Goal: Task Accomplishment & Management: Manage account settings

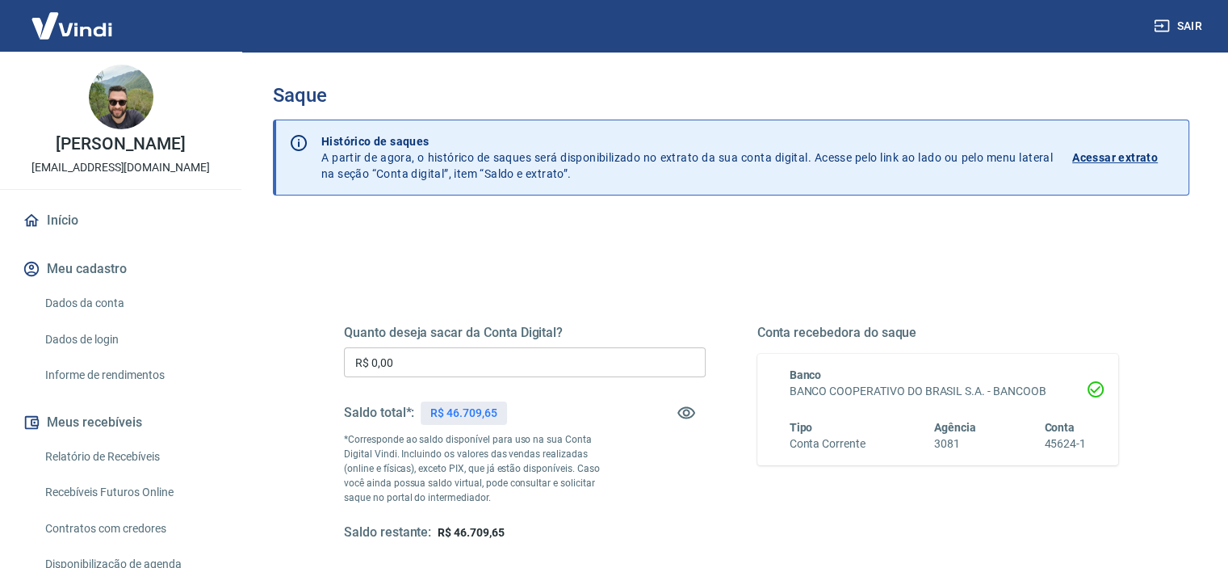
click at [459, 361] on input "R$ 0,00" at bounding box center [525, 362] width 362 height 30
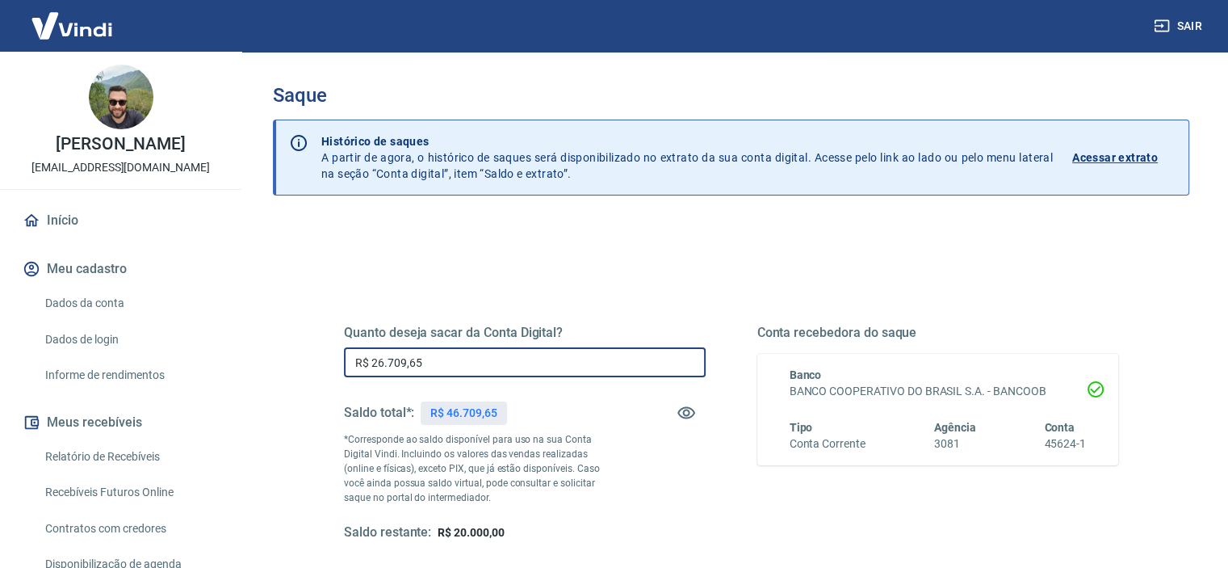
click at [433, 364] on input "R$ 26.709,65" at bounding box center [525, 362] width 362 height 30
click at [512, 371] on input "R$ 26.709,65" at bounding box center [525, 362] width 362 height 30
click at [510, 363] on input "R$ 26.709,65" at bounding box center [525, 362] width 362 height 30
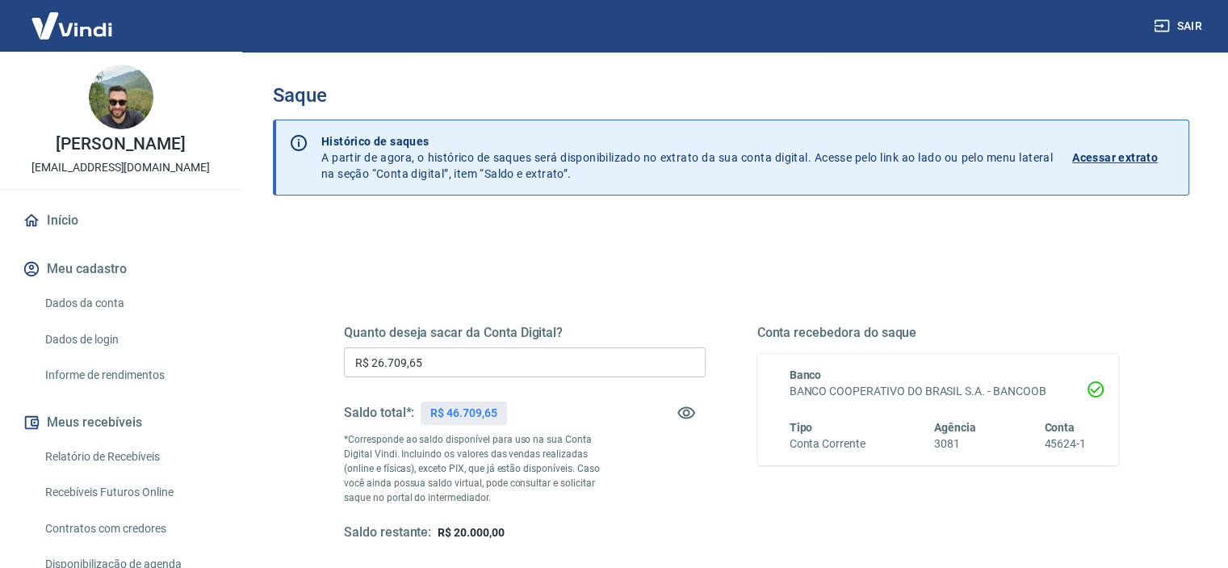
click at [697, 458] on div "Quanto deseja sacar da Conta Digital? R$ 26.709,65 ​ Saldo total*: R$ 46.709,65…" at bounding box center [525, 433] width 362 height 216
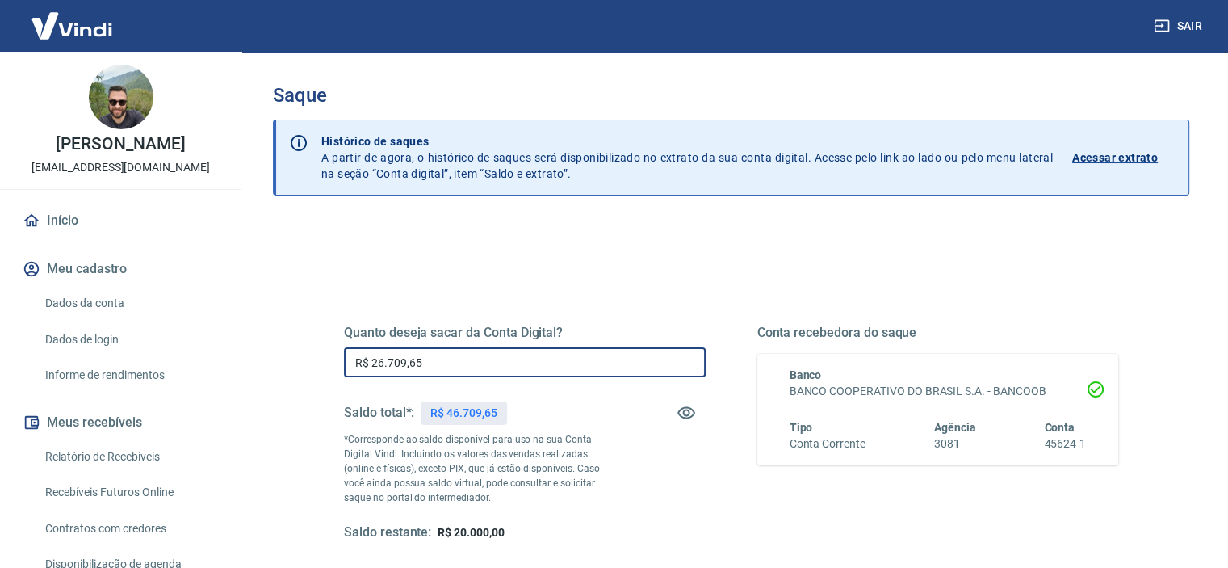
click at [432, 364] on input "R$ 26.709,65" at bounding box center [525, 362] width 362 height 30
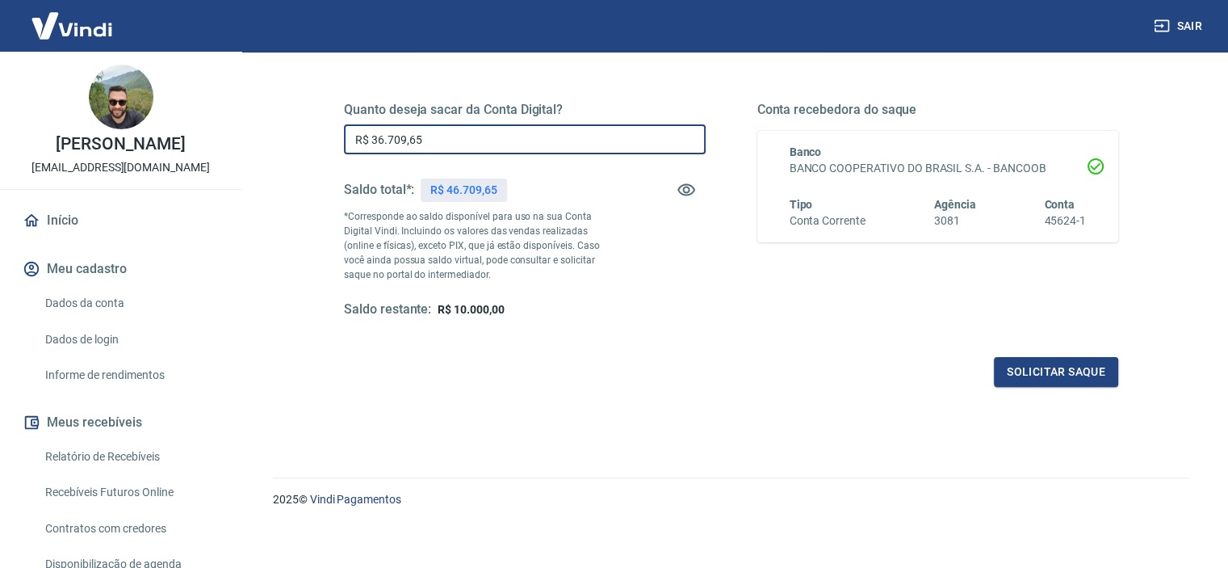
scroll to position [229, 0]
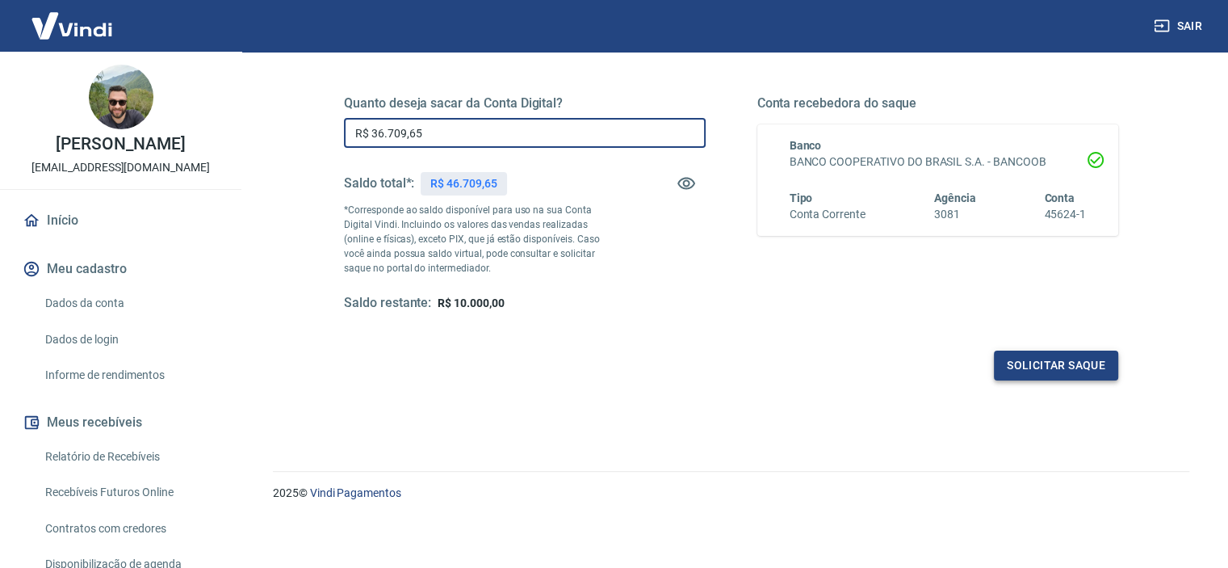
type input "R$ 36.709,65"
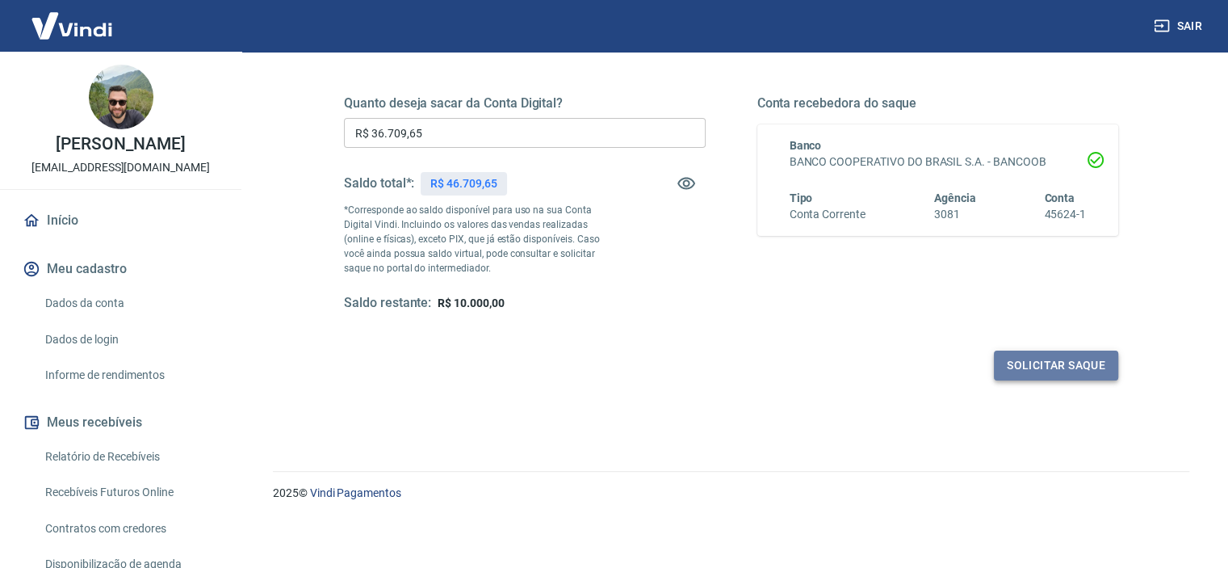
click at [1066, 364] on button "Solicitar saque" at bounding box center [1056, 365] width 124 height 30
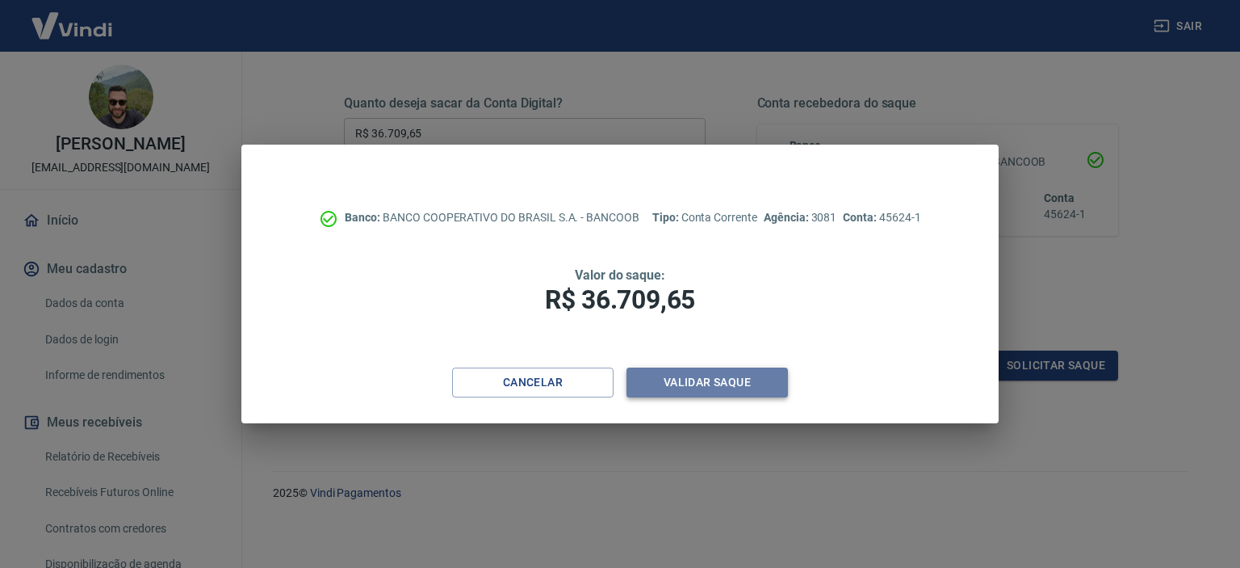
click at [729, 384] on button "Validar saque" at bounding box center [706, 382] width 161 height 30
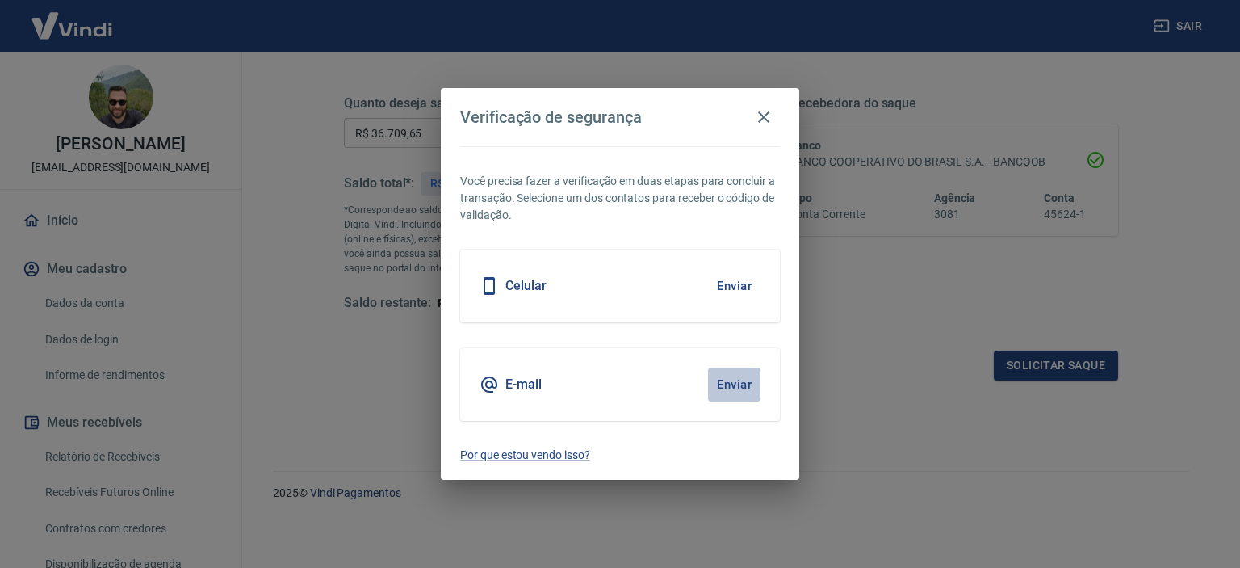
click at [747, 380] on button "Enviar" at bounding box center [734, 384] width 52 height 34
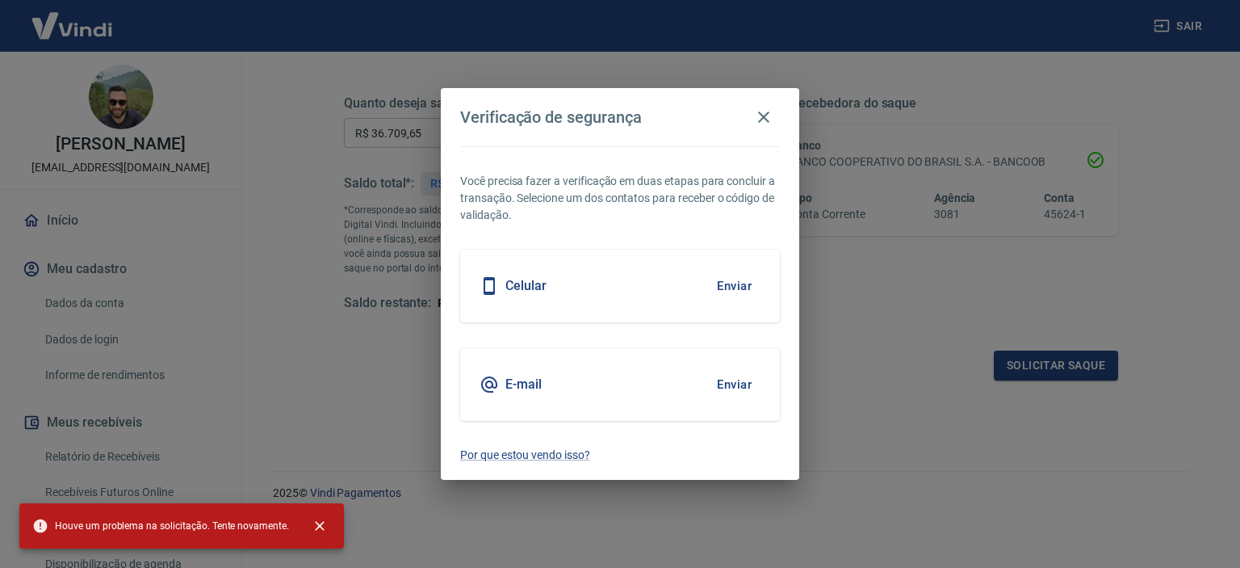
click at [736, 387] on button "Enviar" at bounding box center [734, 384] width 52 height 34
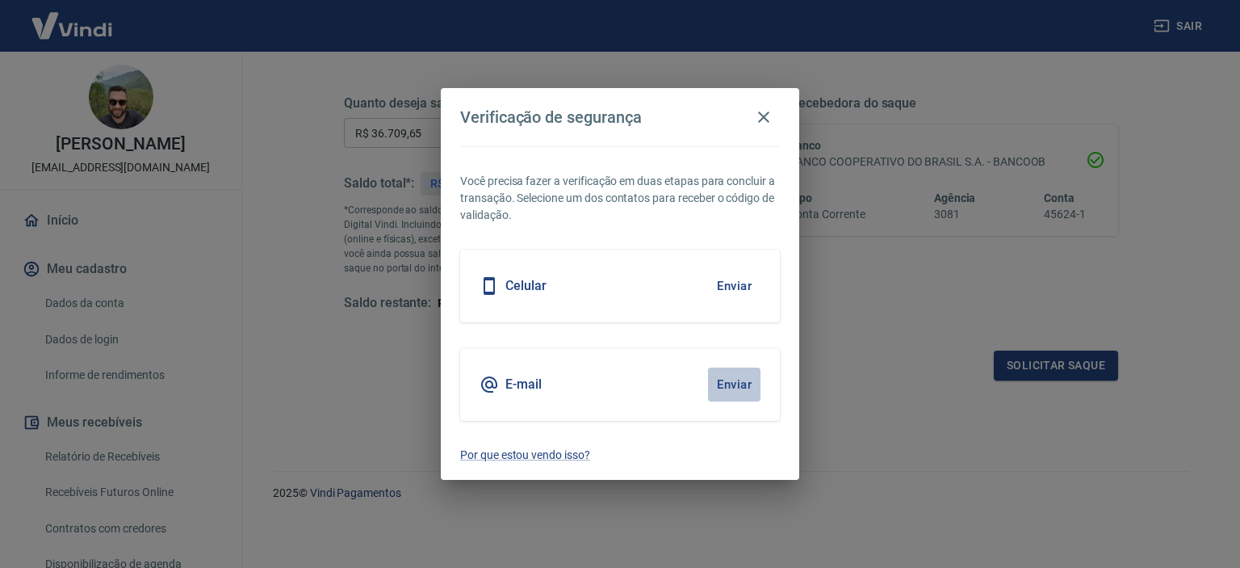
click at [739, 392] on button "Enviar" at bounding box center [734, 384] width 52 height 34
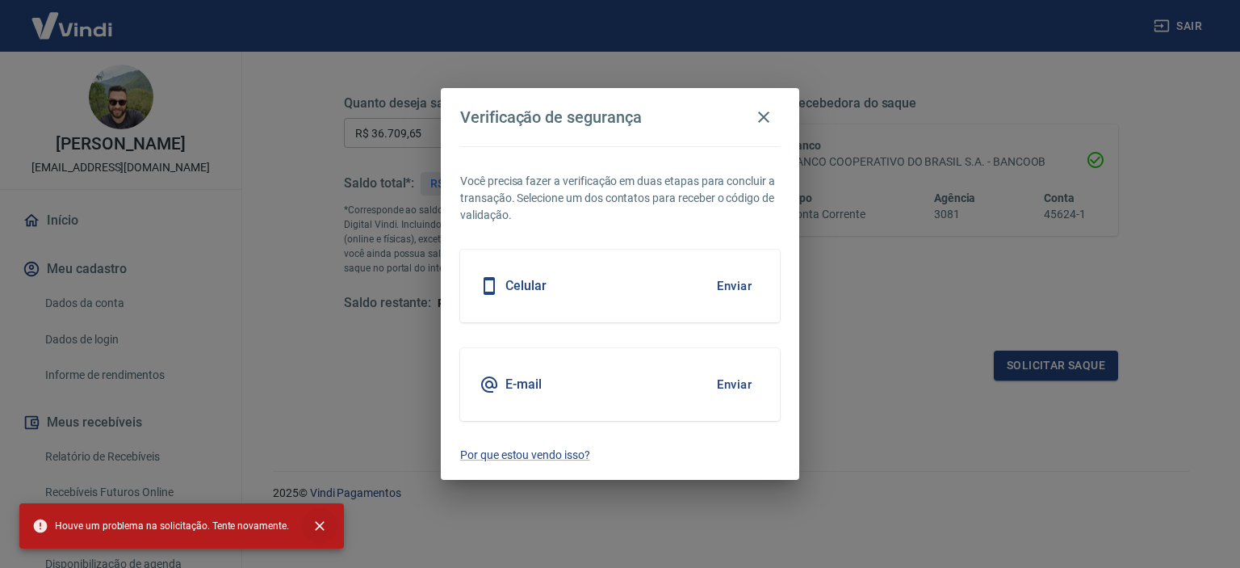
click at [314, 526] on icon "close" at bounding box center [320, 525] width 16 height 16
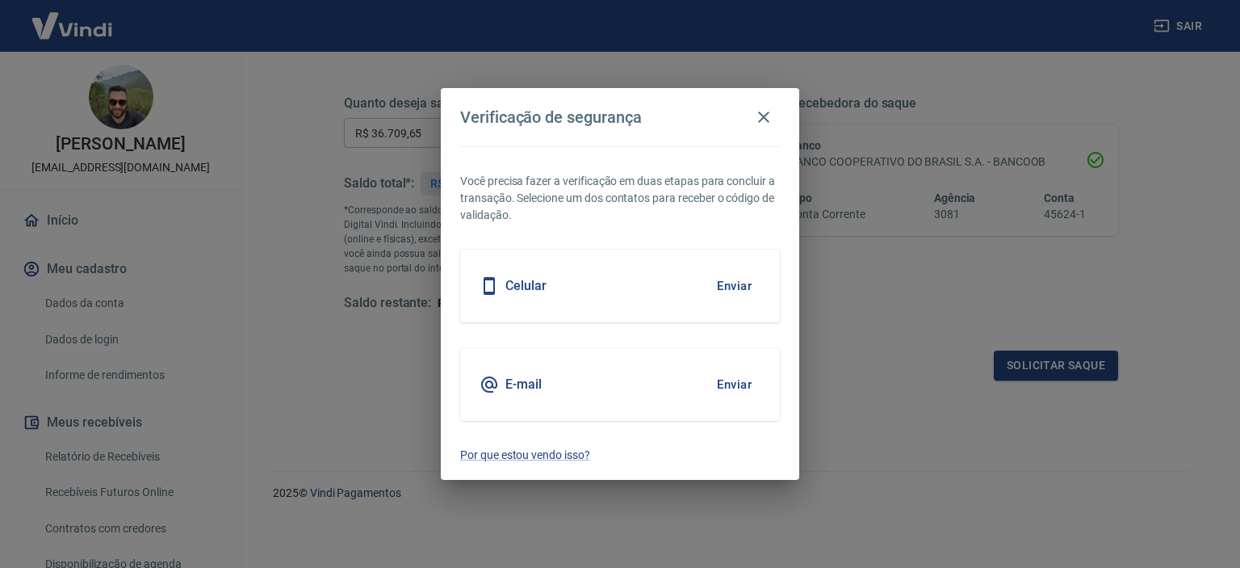
click at [744, 388] on button "Enviar" at bounding box center [734, 384] width 52 height 34
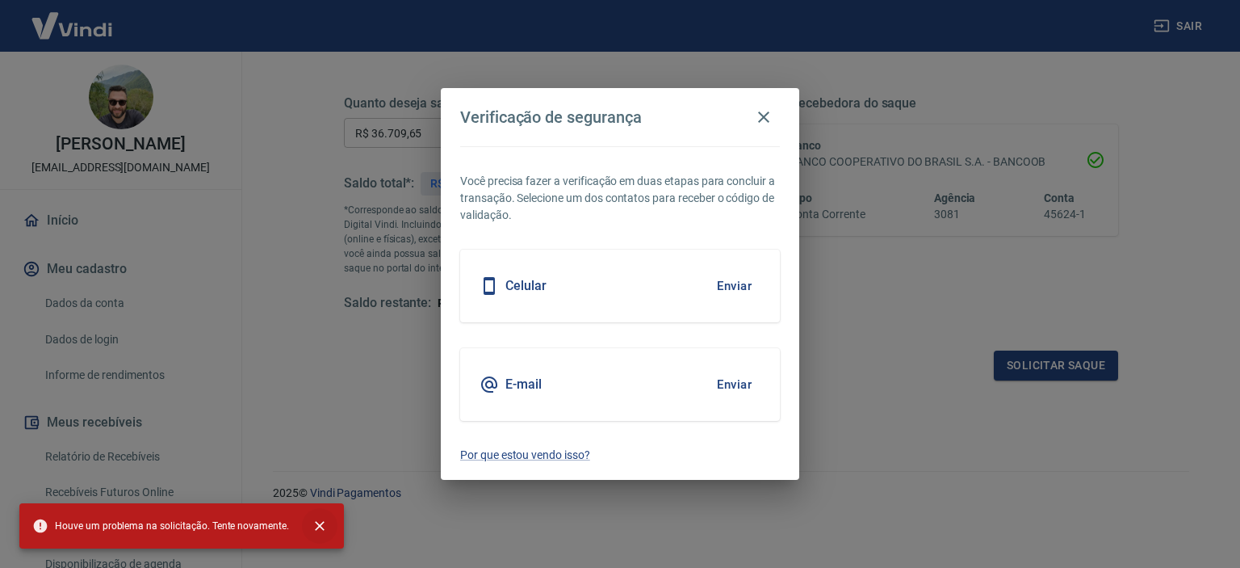
click at [320, 522] on icon "close" at bounding box center [320, 525] width 16 height 16
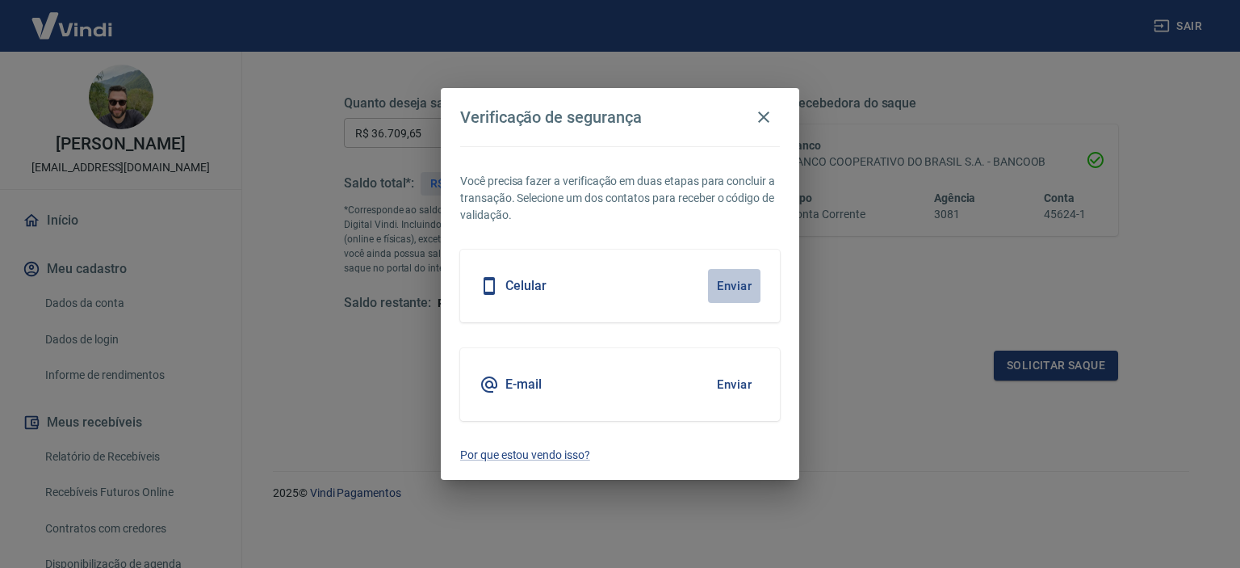
click at [738, 288] on button "Enviar" at bounding box center [734, 286] width 52 height 34
click at [759, 119] on icon "button" at bounding box center [763, 116] width 19 height 19
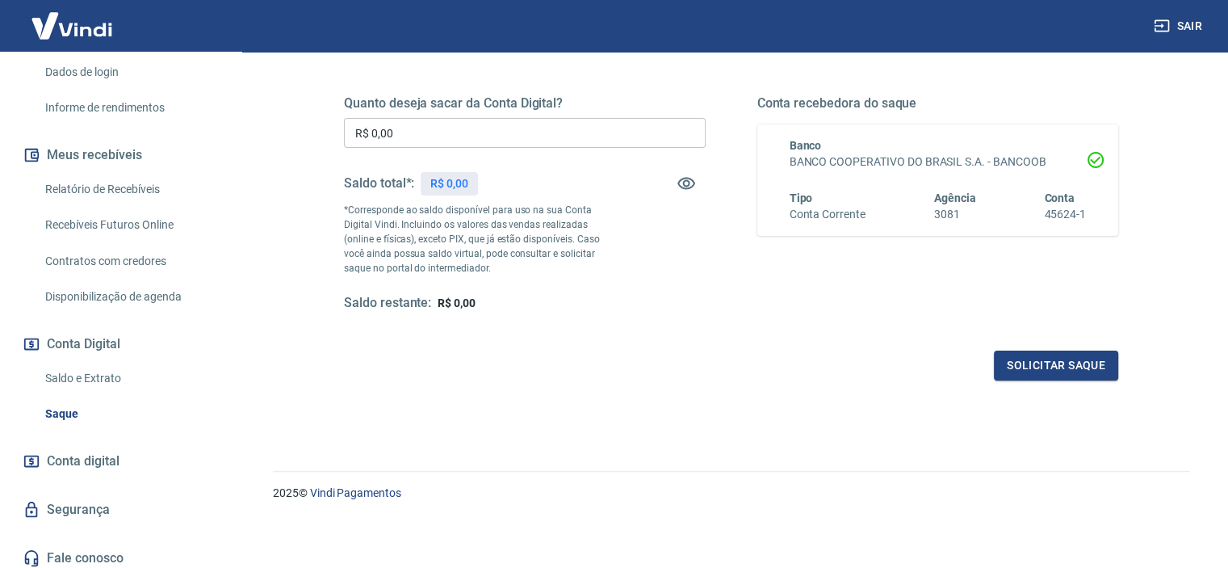
scroll to position [274, 0]
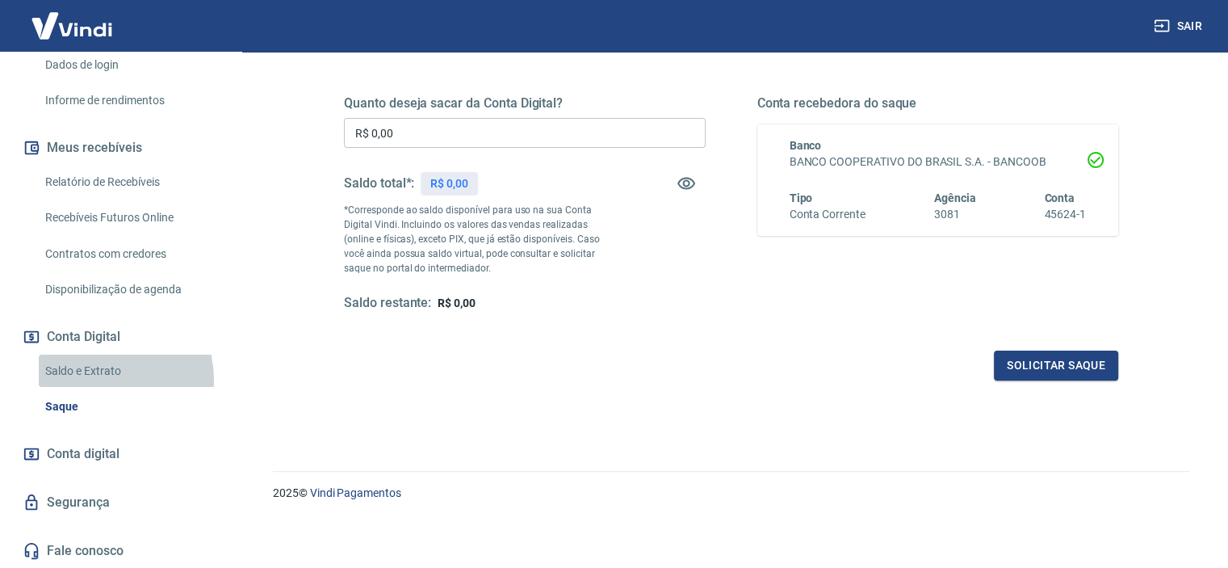
click at [83, 379] on link "Saldo e Extrato" at bounding box center [130, 370] width 183 height 33
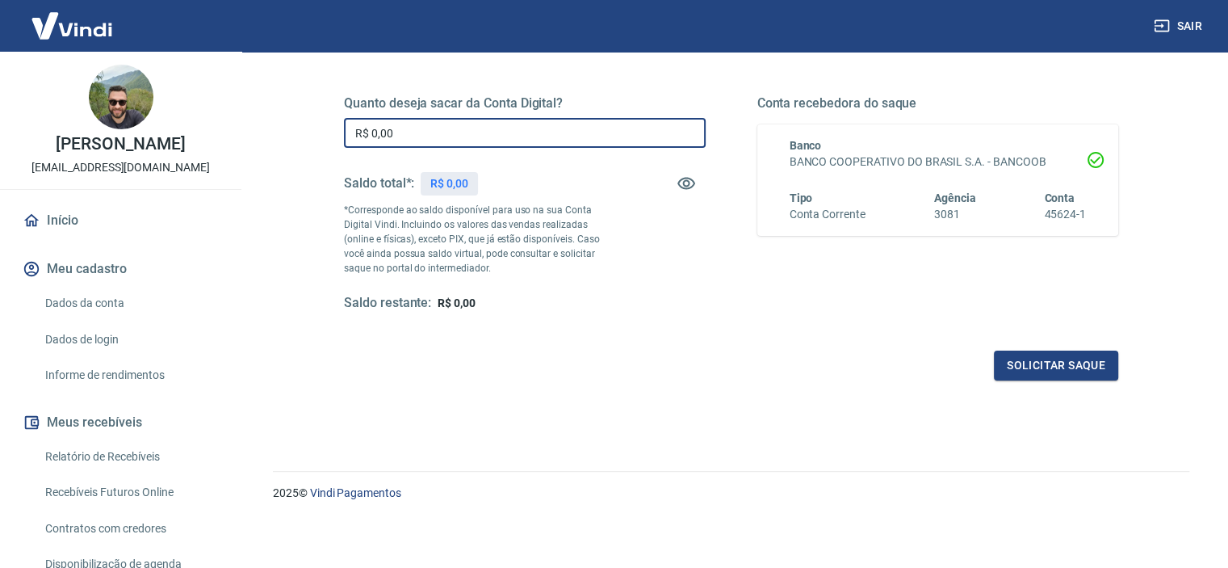
drag, startPoint x: 497, startPoint y: 138, endPoint x: 560, endPoint y: 117, distance: 66.4
click at [498, 138] on input "R$ 0,00" at bounding box center [525, 133] width 362 height 30
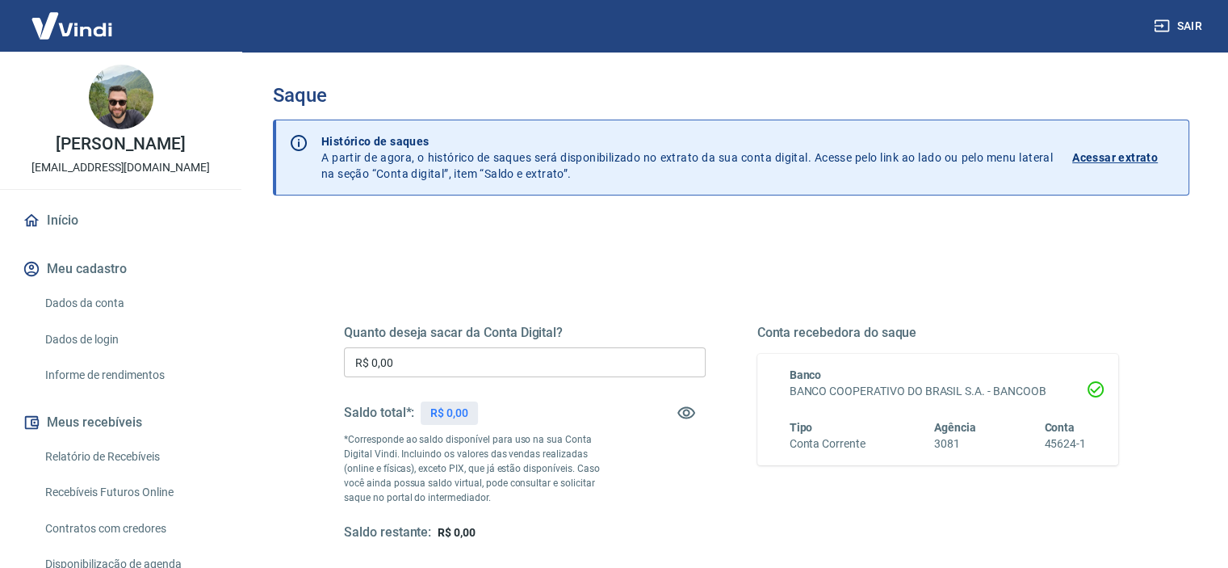
click at [1126, 151] on p "Acessar extrato" at bounding box center [1115, 157] width 86 height 16
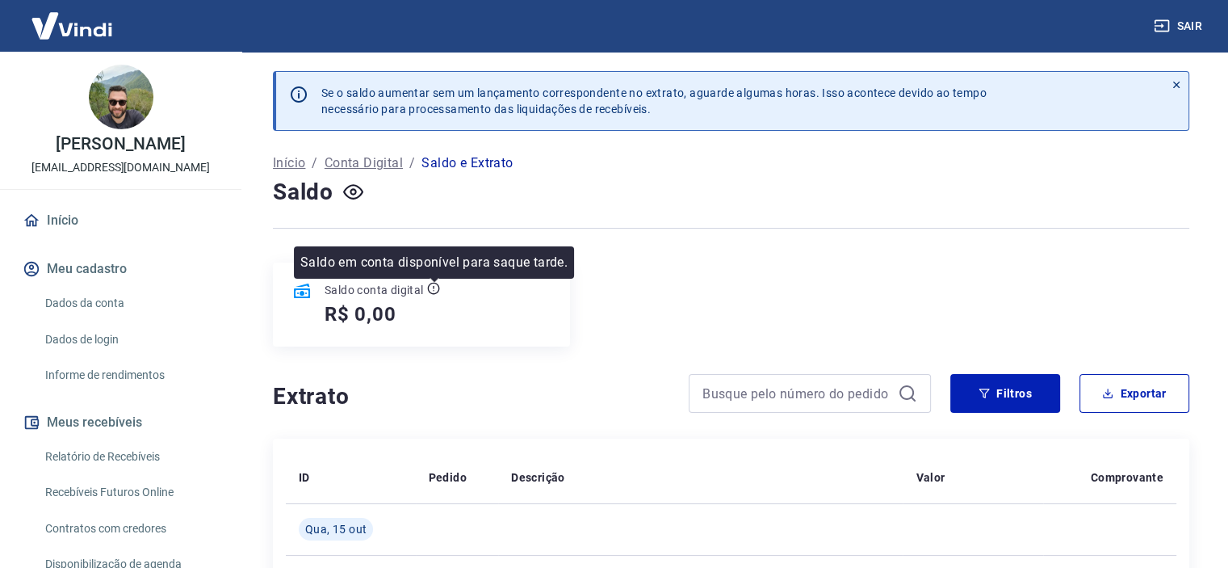
click at [428, 287] on icon at bounding box center [433, 289] width 12 height 12
click at [429, 286] on icon at bounding box center [433, 288] width 13 height 13
click at [426, 287] on div "Saldo conta digital" at bounding box center [382, 290] width 115 height 16
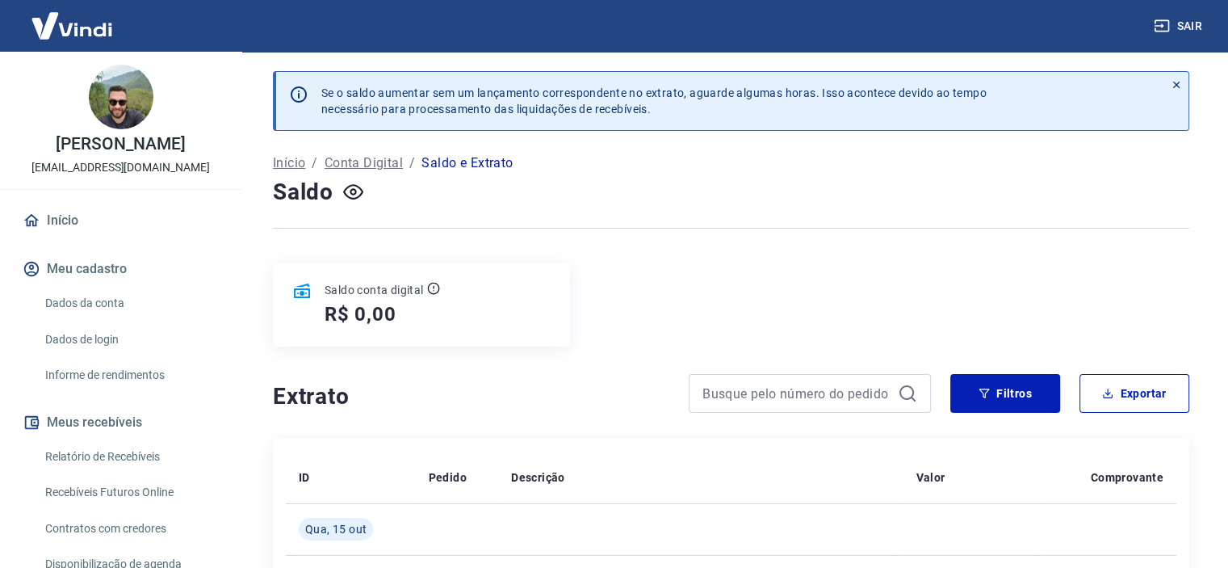
click at [372, 303] on h5 "R$ 0,00" at bounding box center [361, 314] width 72 height 26
click at [372, 304] on h5 "R$ 0,00" at bounding box center [361, 314] width 72 height 26
click at [372, 303] on h5 "R$ 0,00" at bounding box center [361, 314] width 72 height 26
drag, startPoint x: 373, startPoint y: 305, endPoint x: 377, endPoint y: 296, distance: 9.8
click at [373, 304] on h5 "R$ 0,00" at bounding box center [361, 314] width 72 height 26
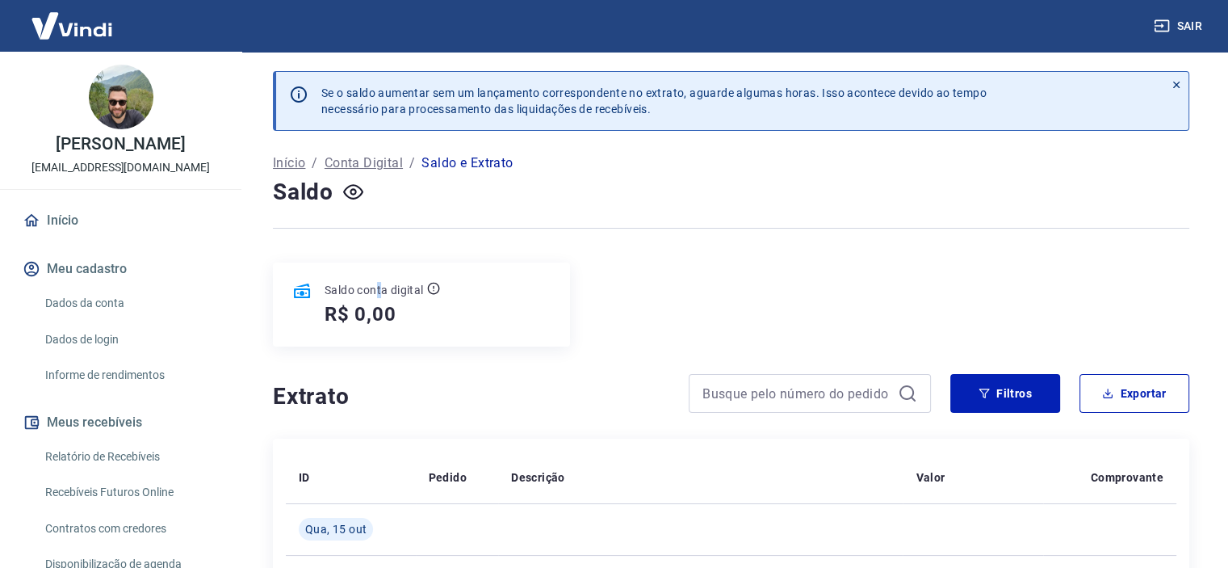
drag, startPoint x: 377, startPoint y: 296, endPoint x: 385, endPoint y: 293, distance: 8.7
click at [381, 294] on p "Saldo conta digital" at bounding box center [374, 290] width 99 height 16
click at [439, 283] on div "Saldo conta digital" at bounding box center [382, 290] width 115 height 16
click at [601, 316] on div "Saldo conta digital R$ 0,00" at bounding box center [731, 304] width 916 height 84
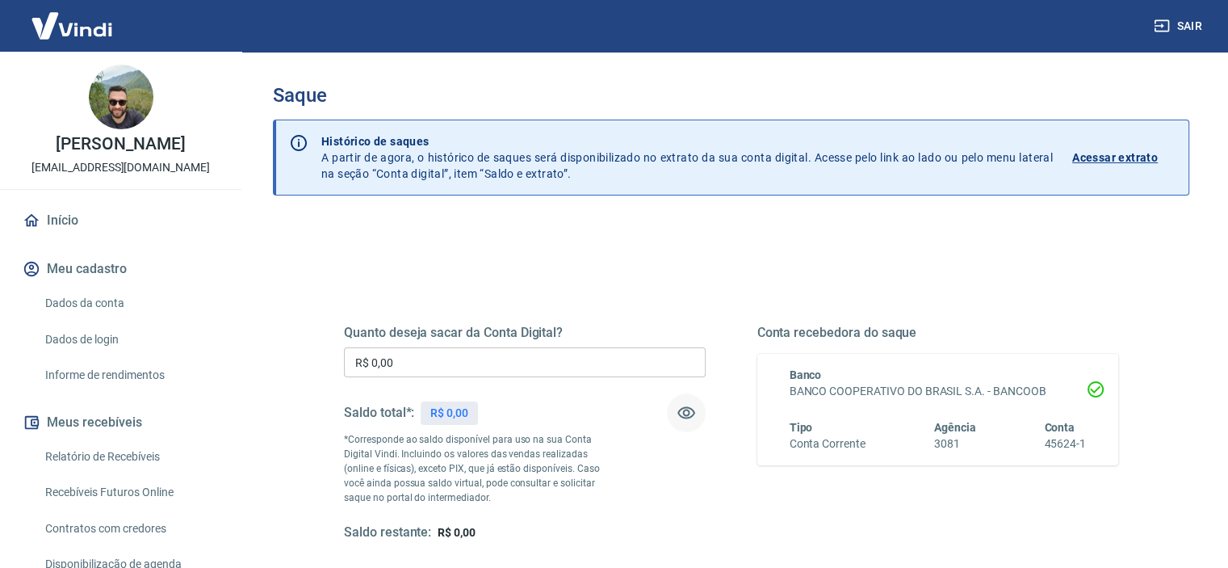
click at [684, 411] on icon "button" at bounding box center [686, 413] width 18 height 12
click at [685, 411] on icon "button" at bounding box center [686, 412] width 18 height 15
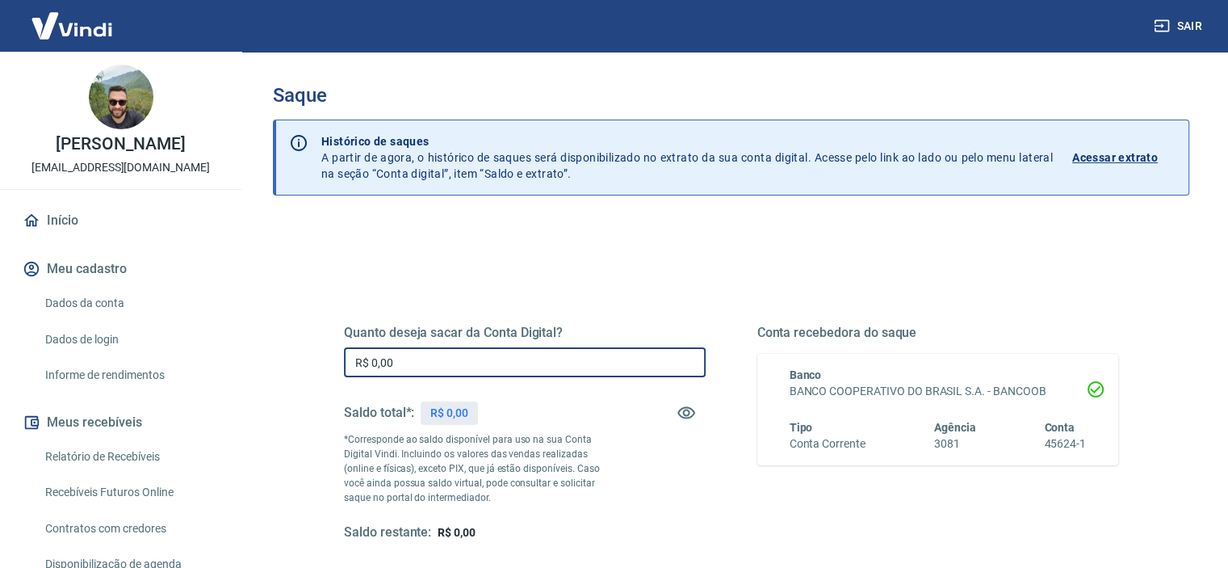
click at [460, 374] on input "R$ 0,00" at bounding box center [525, 362] width 362 height 30
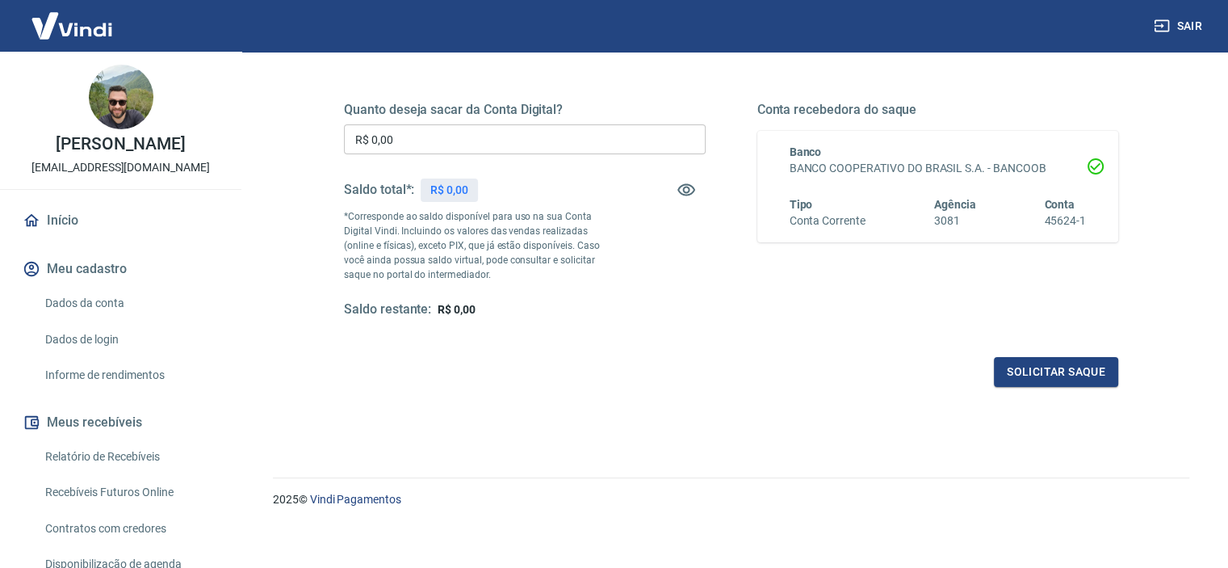
scroll to position [229, 0]
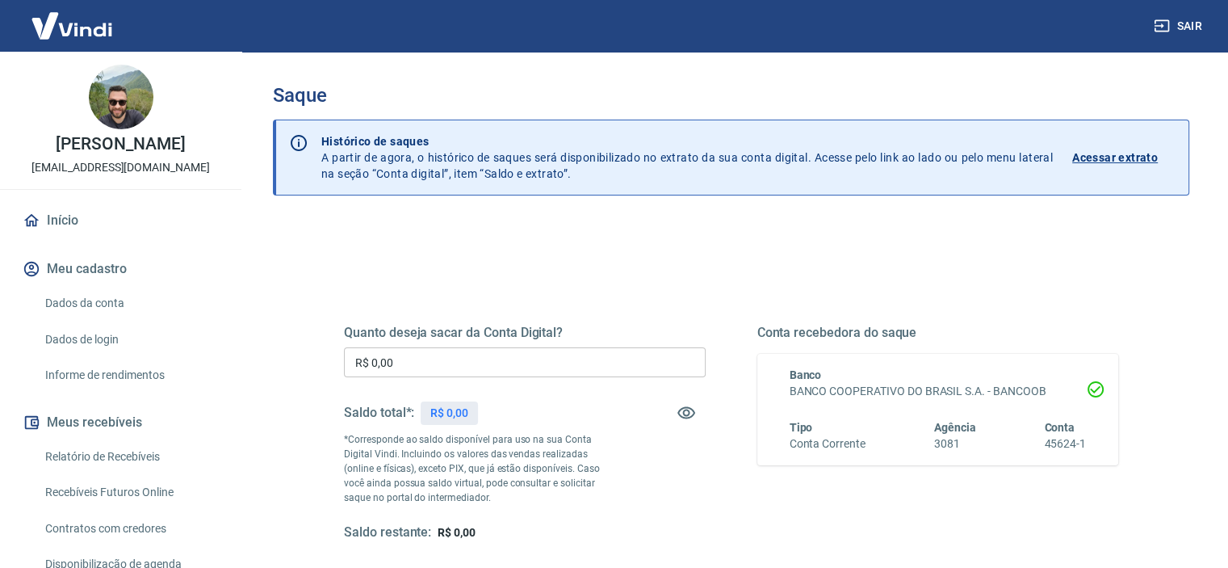
click at [378, 374] on input "R$ 0,00" at bounding box center [525, 362] width 362 height 30
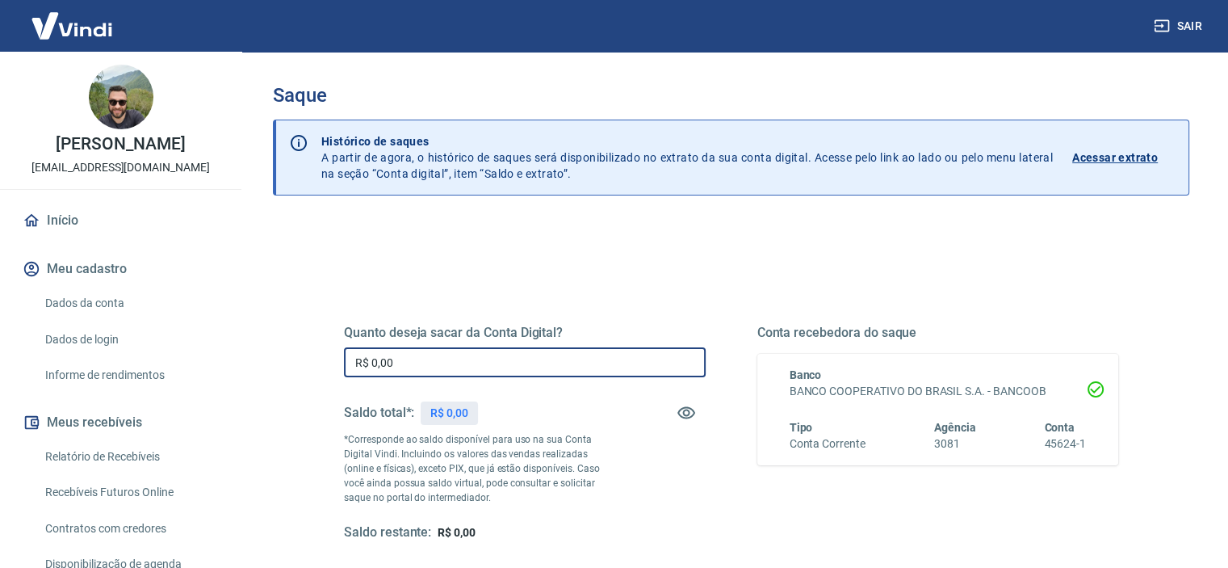
click at [429, 371] on input "R$ 0,00" at bounding box center [525, 362] width 362 height 30
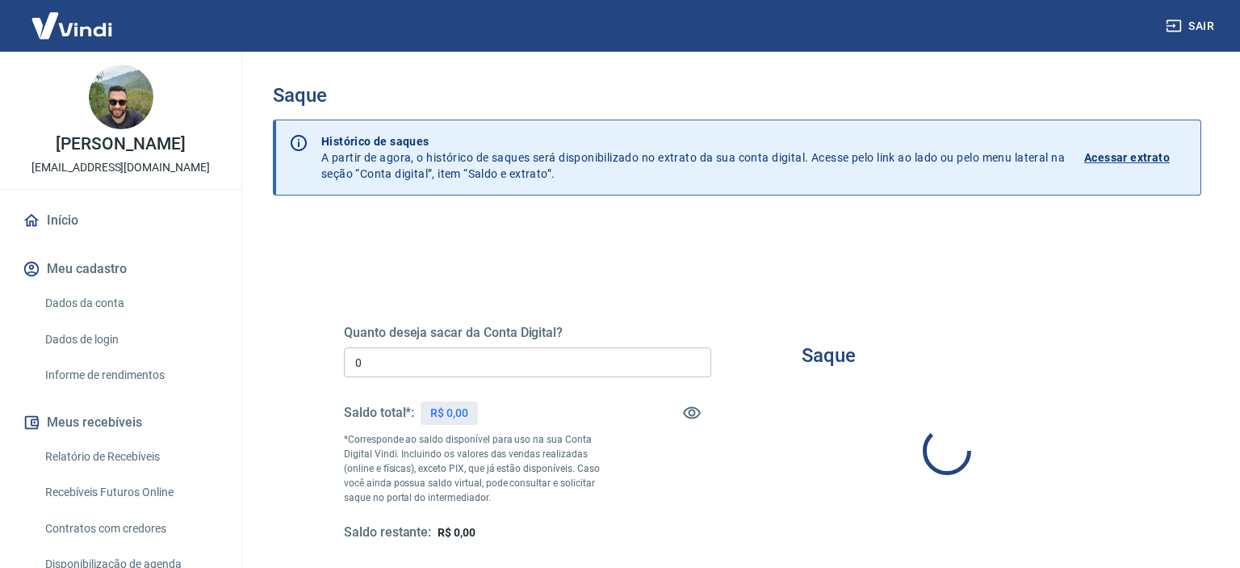
type input "R$ 0,00"
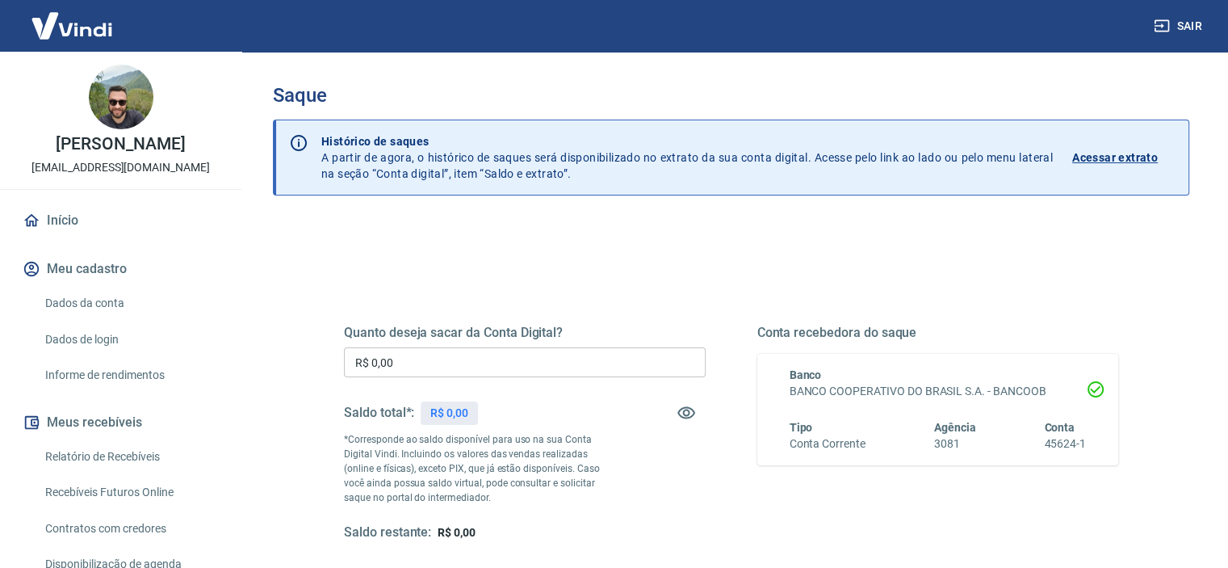
click at [1192, 27] on button "Sair" at bounding box center [1179, 26] width 58 height 30
click at [1183, 35] on button "Sair" at bounding box center [1179, 26] width 58 height 30
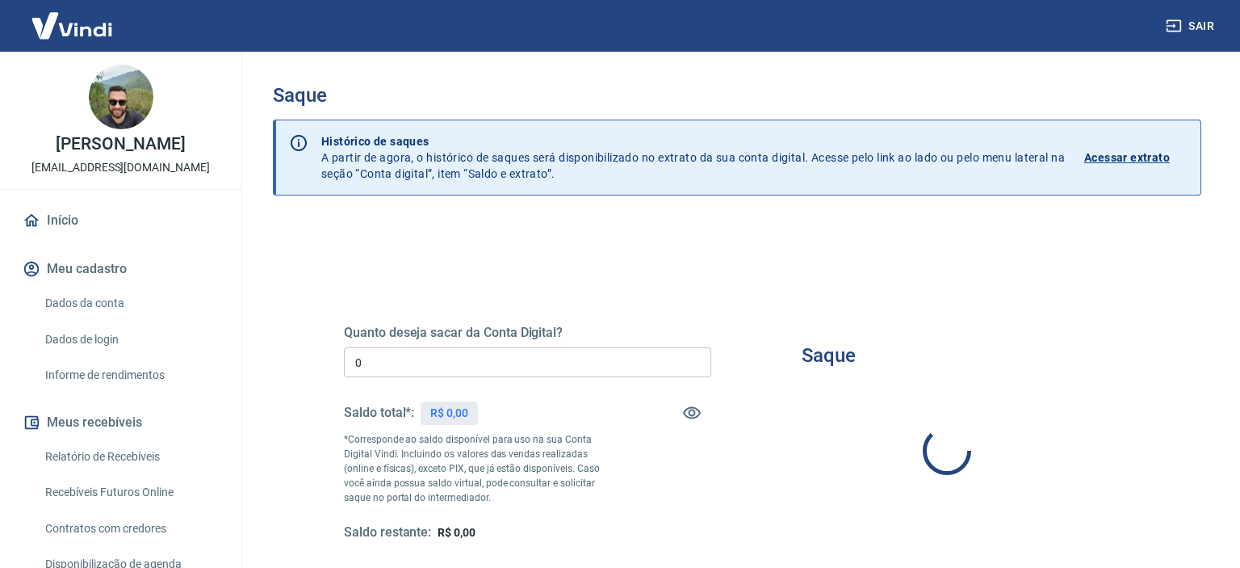
type input "R$ 0,00"
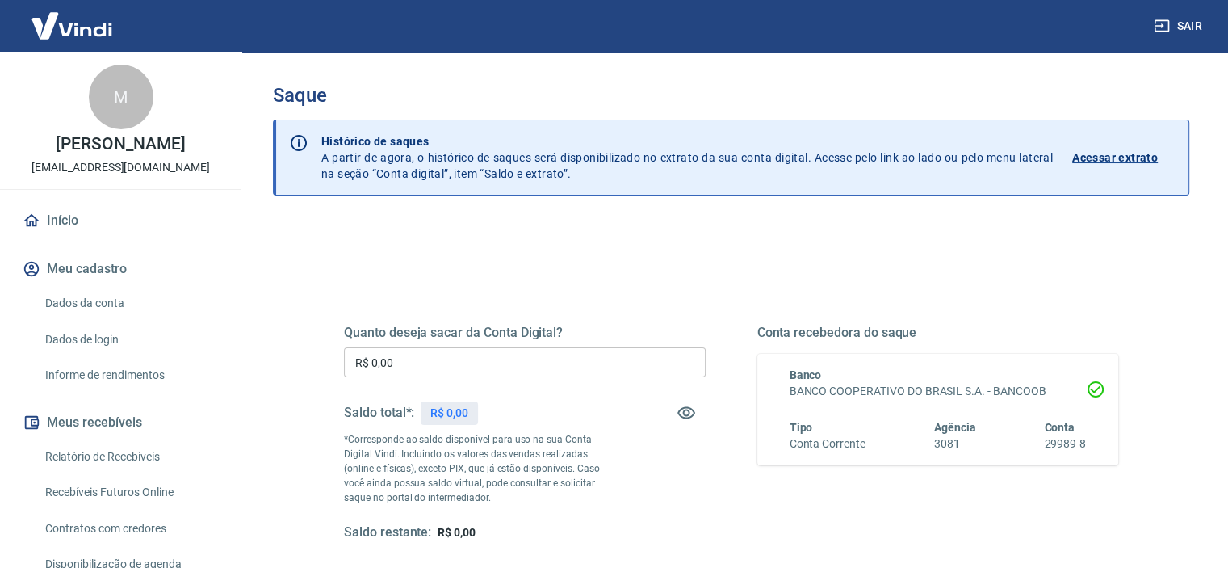
click at [1180, 32] on button "Sair" at bounding box center [1179, 26] width 58 height 30
click at [681, 414] on icon "button" at bounding box center [686, 412] width 19 height 19
click at [682, 414] on icon "button" at bounding box center [686, 412] width 19 height 19
click at [1120, 160] on p "Acessar extrato" at bounding box center [1115, 157] width 86 height 16
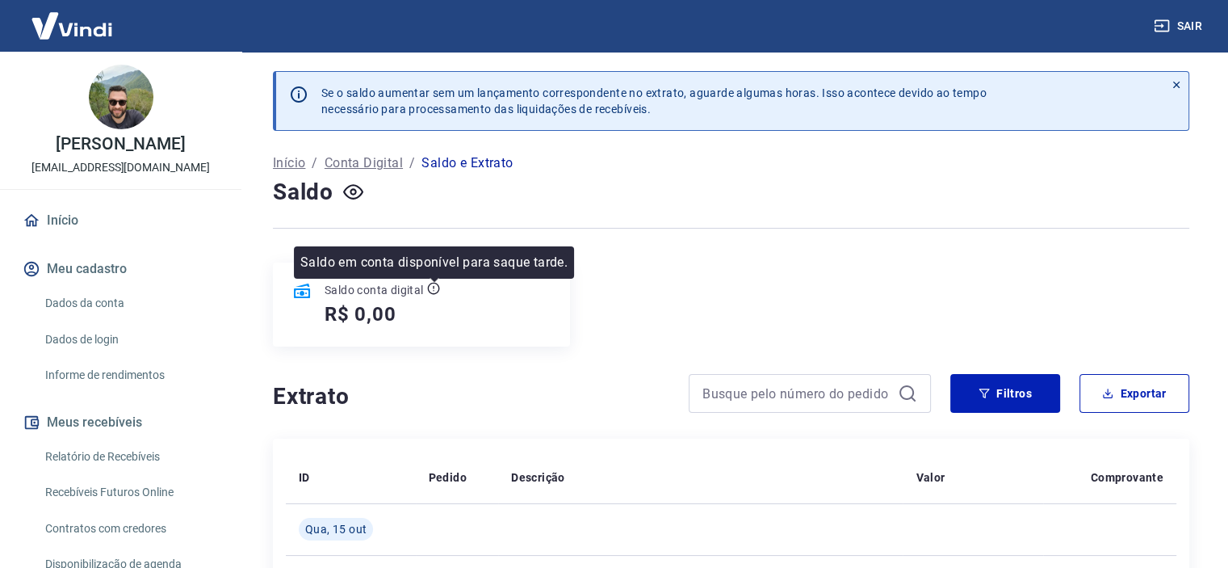
click at [434, 288] on icon at bounding box center [433, 288] width 13 height 13
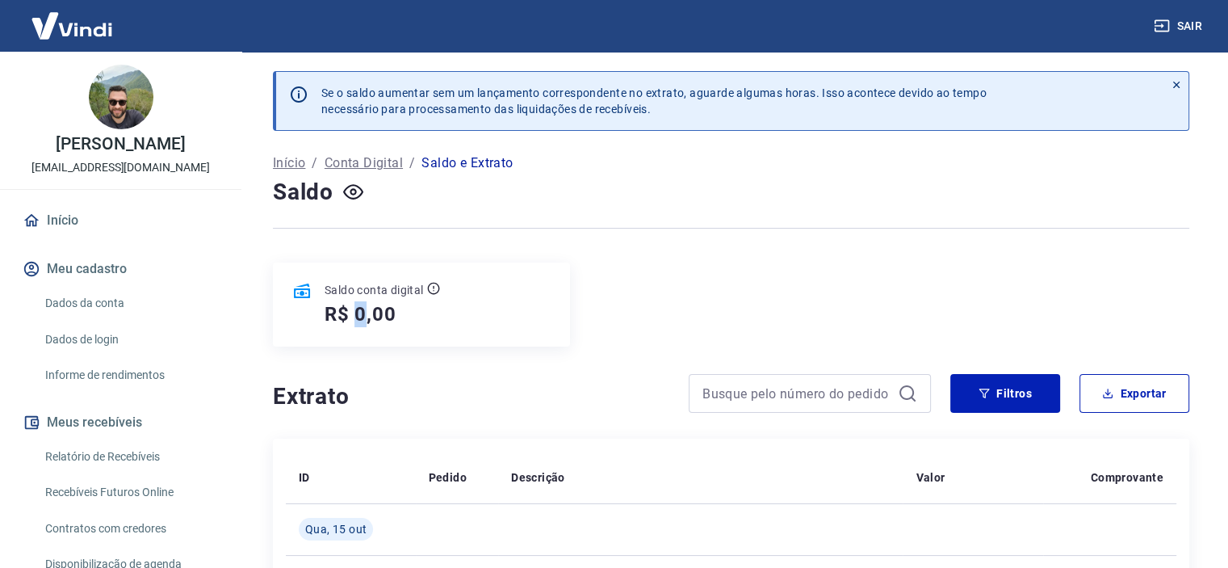
click at [365, 312] on h5 "R$ 0,00" at bounding box center [361, 314] width 72 height 26
click at [439, 340] on div "Saldo conta digital R$ 0,00" at bounding box center [421, 304] width 297 height 84
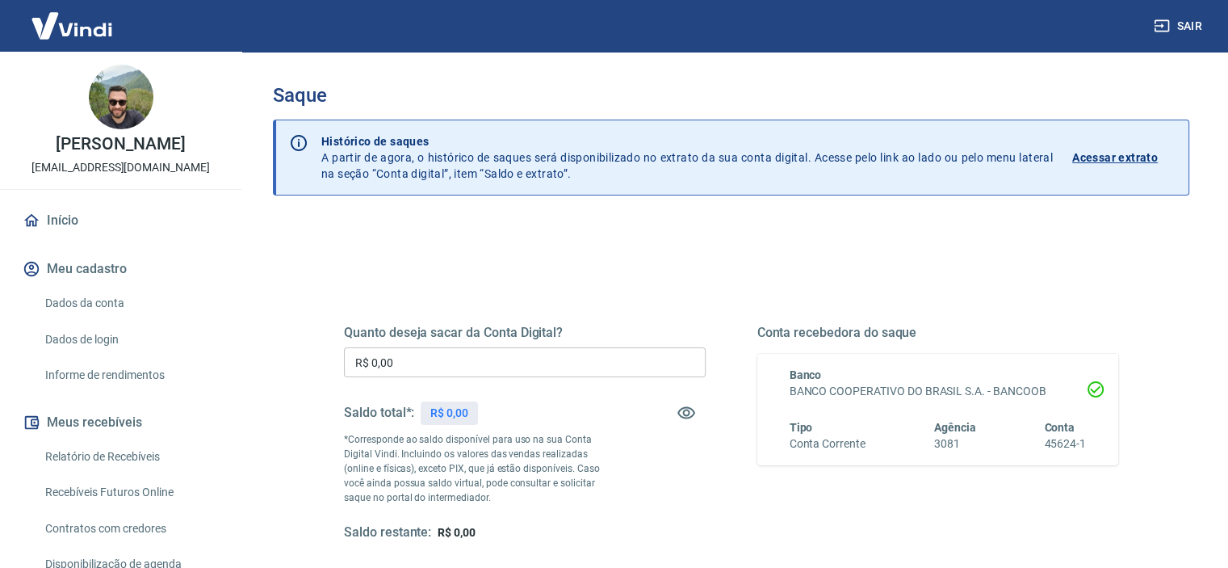
click at [517, 375] on input "R$ 0,00" at bounding box center [525, 362] width 362 height 30
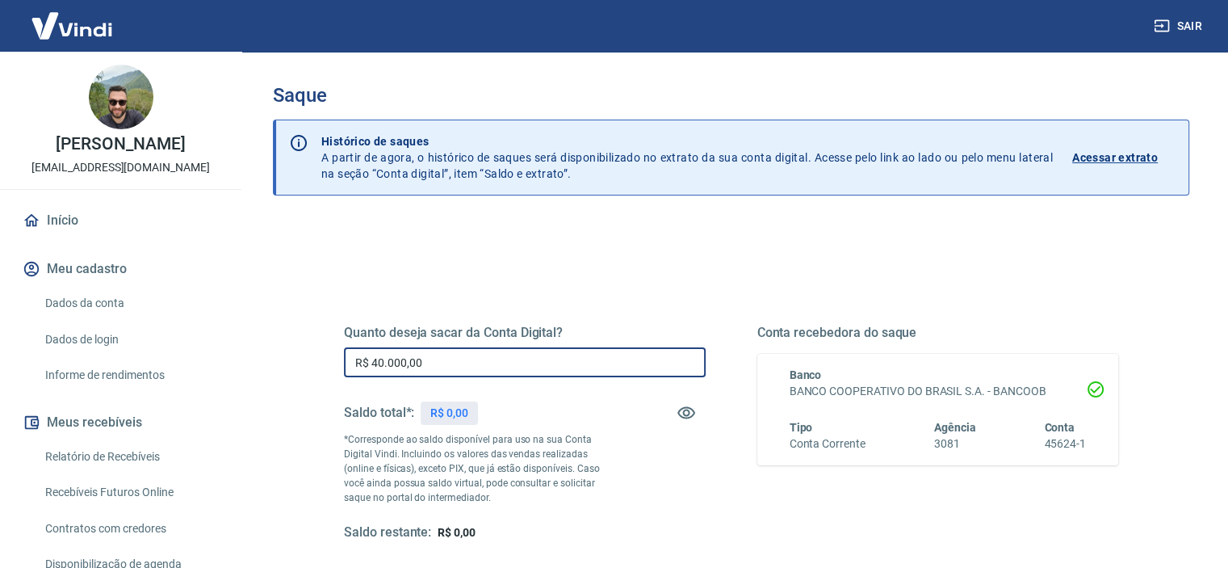
scroll to position [229, 0]
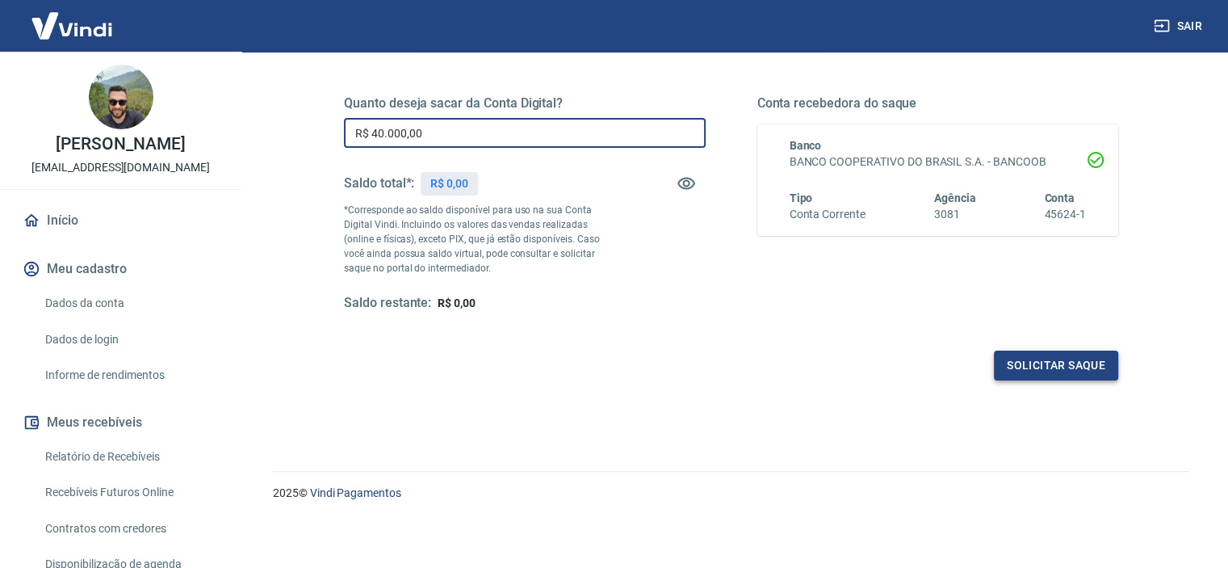
type input "R$ 40.000,00"
click at [1058, 359] on button "Solicitar saque" at bounding box center [1056, 365] width 124 height 30
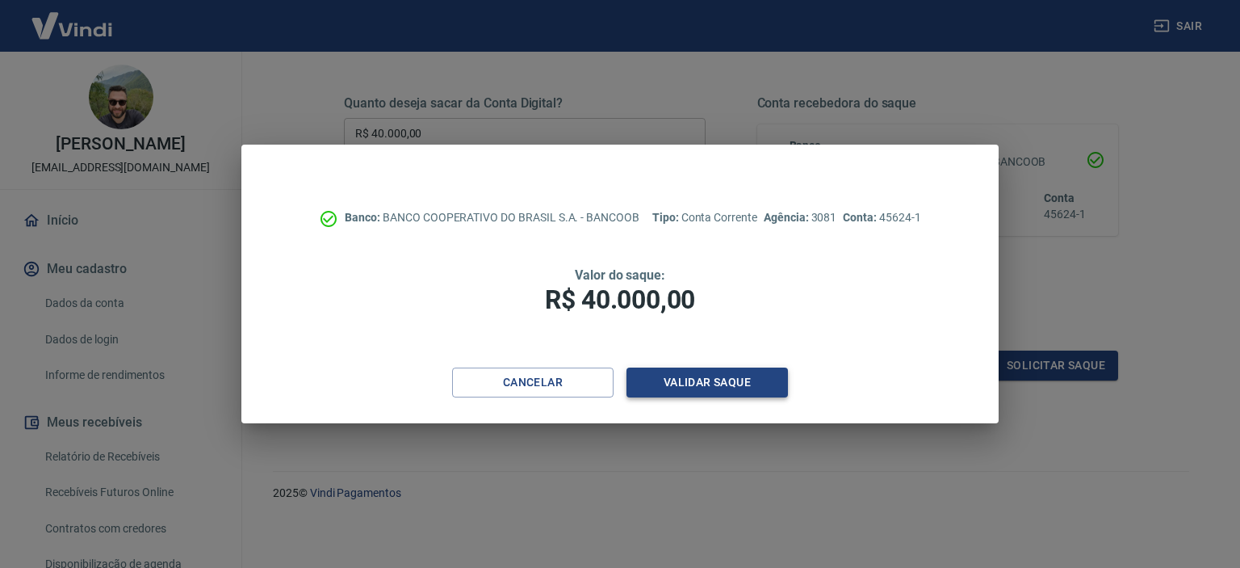
click at [706, 393] on button "Validar saque" at bounding box center [706, 382] width 161 height 30
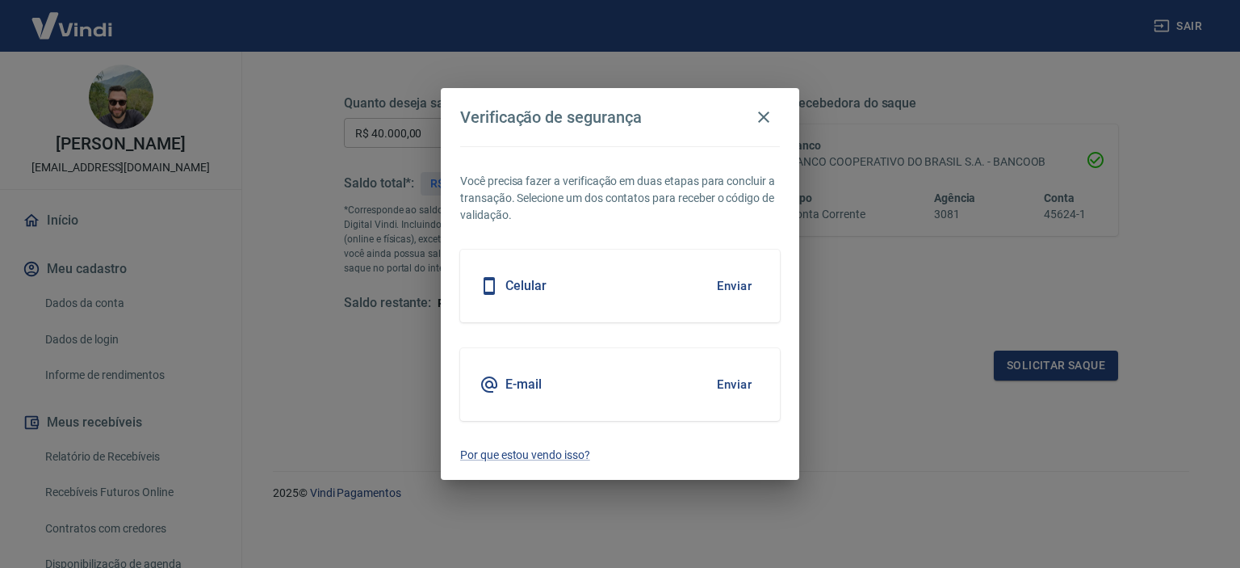
click at [720, 385] on button "Enviar" at bounding box center [734, 384] width 52 height 34
click at [765, 125] on icon "button" at bounding box center [763, 116] width 19 height 19
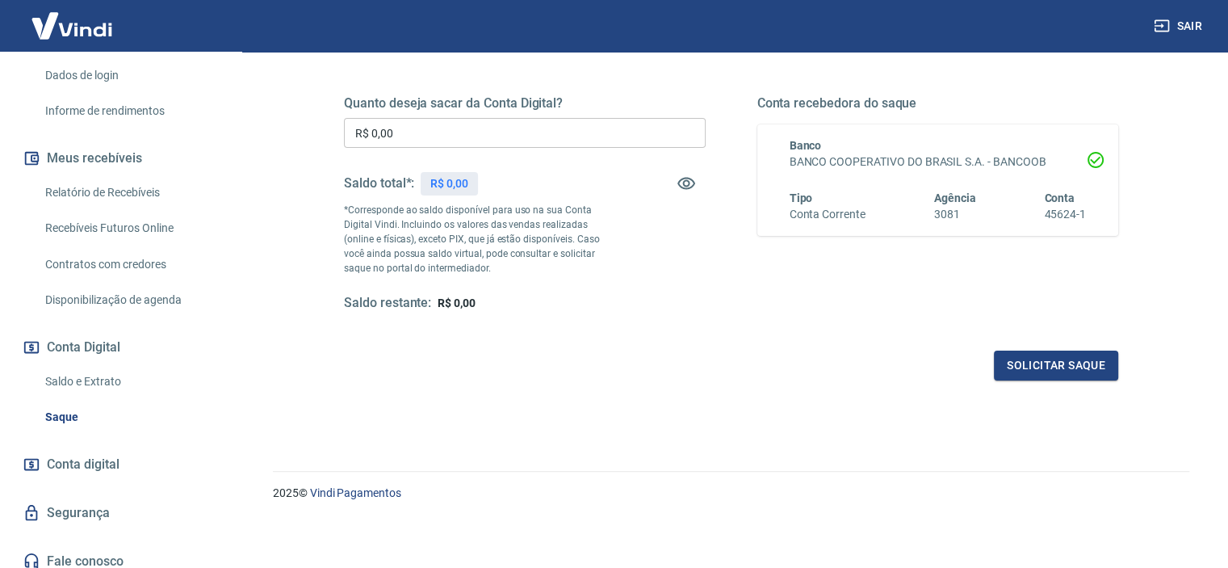
scroll to position [274, 0]
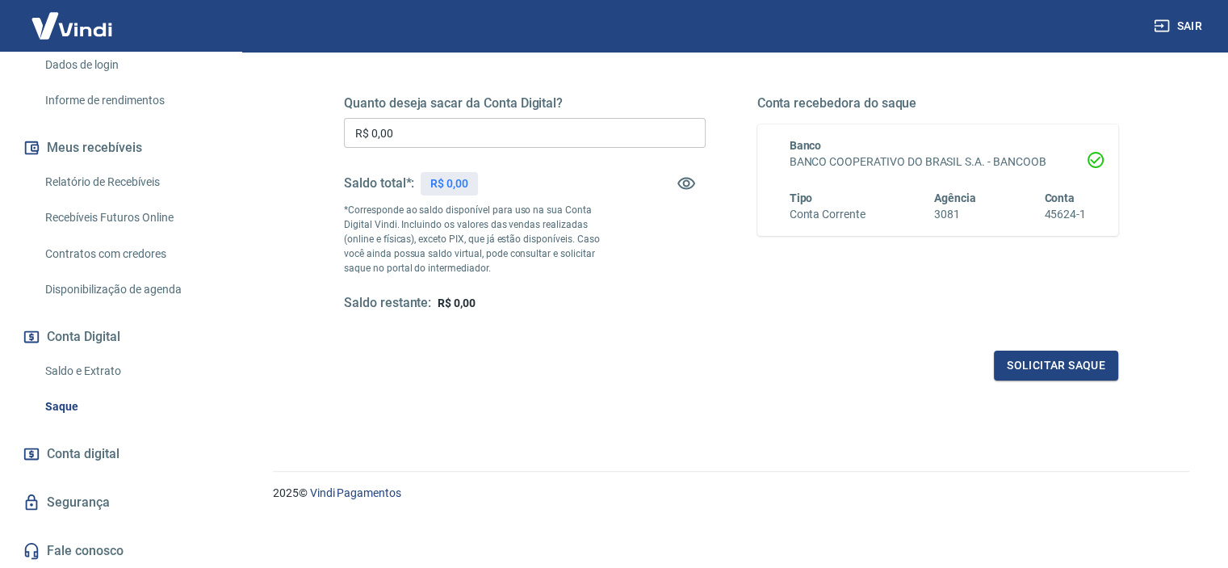
click at [82, 375] on link "Saldo e Extrato" at bounding box center [130, 370] width 183 height 33
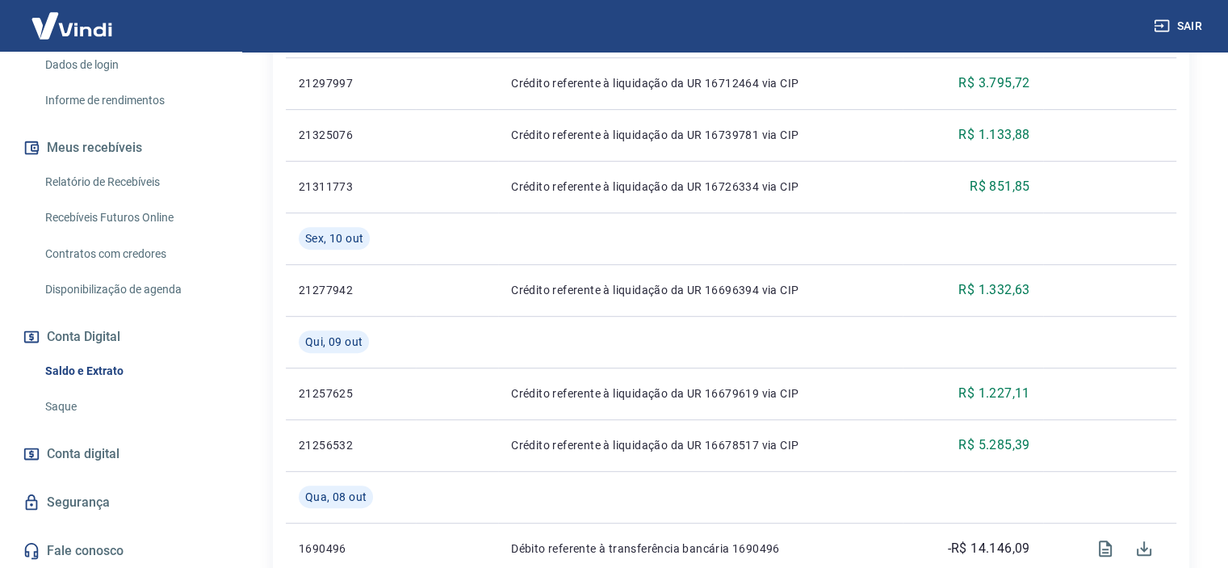
scroll to position [1076, 0]
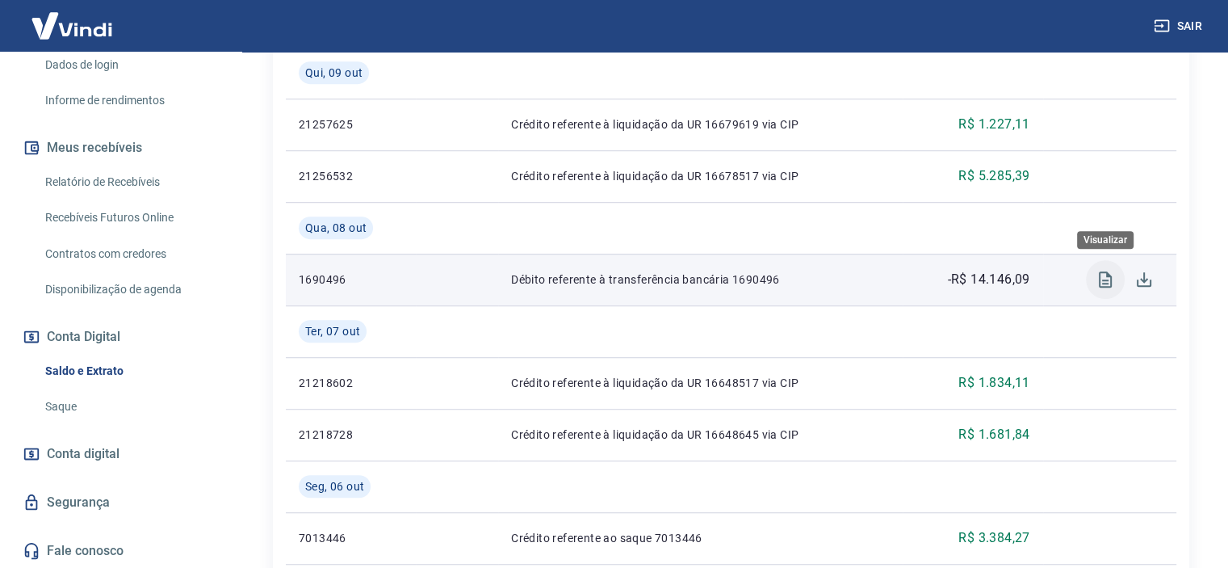
click at [1106, 279] on icon "Visualizar" at bounding box center [1105, 279] width 13 height 16
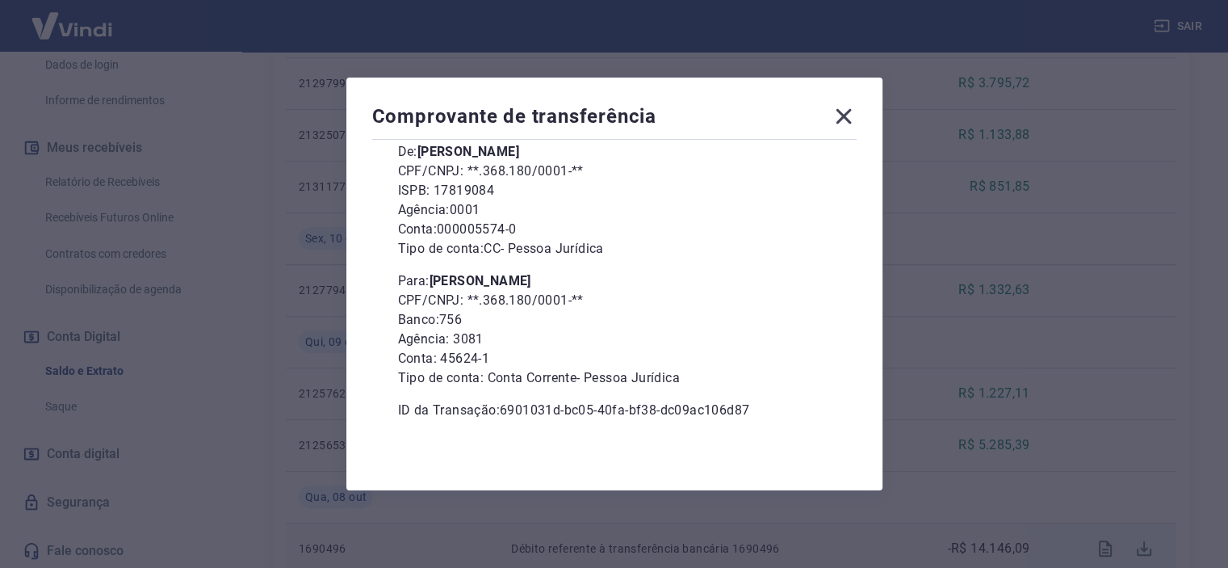
scroll to position [0, 0]
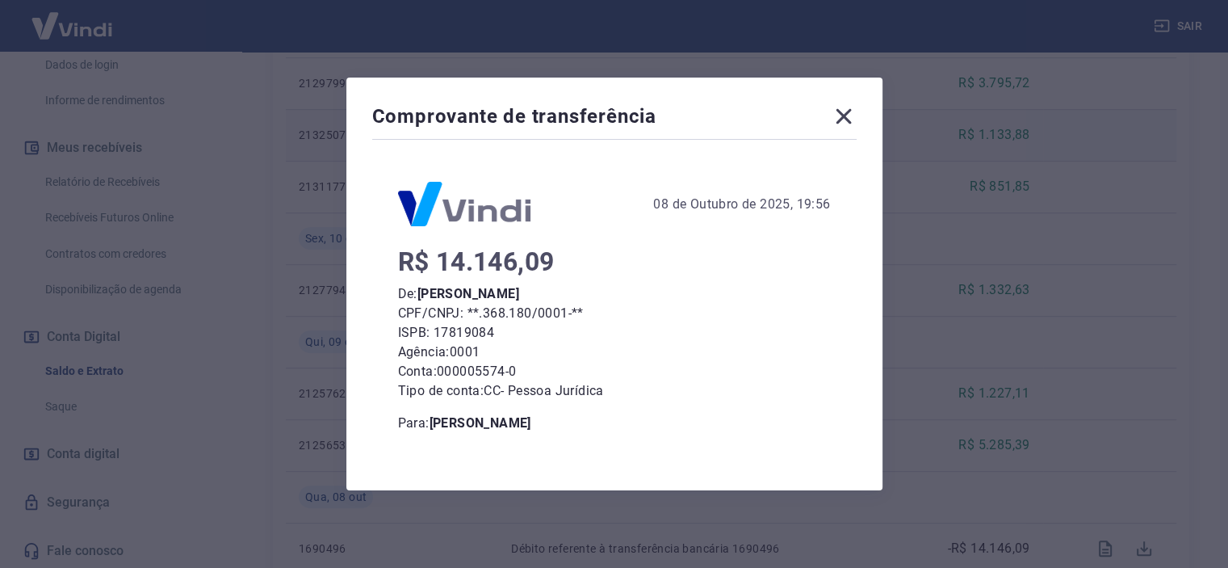
click at [843, 115] on icon at bounding box center [844, 116] width 26 height 26
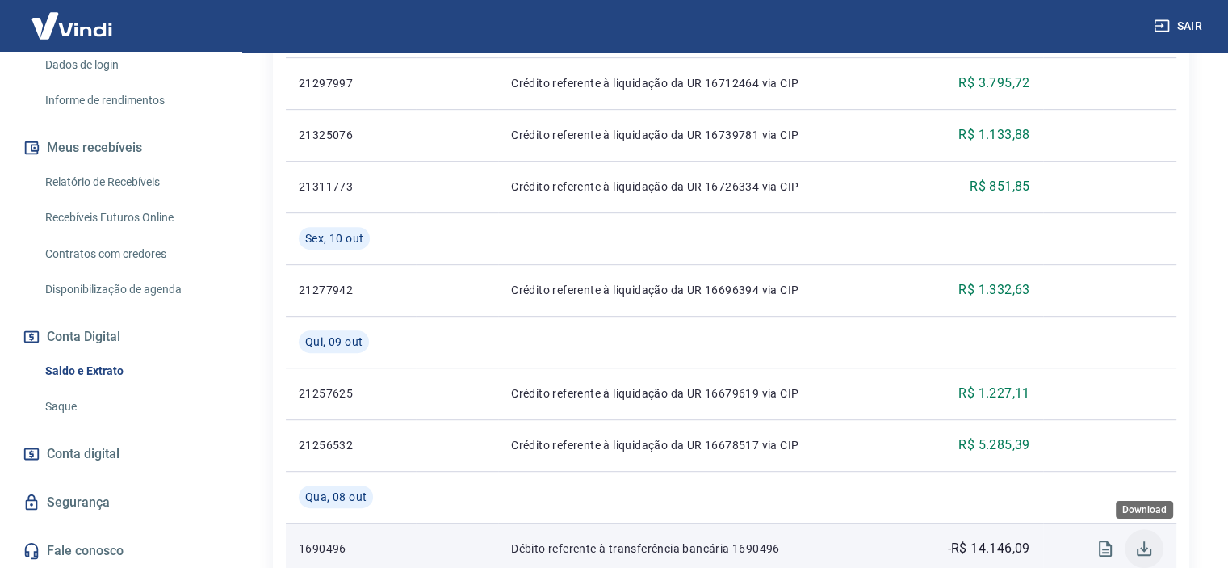
click at [1134, 551] on icon "Download" at bounding box center [1143, 547] width 19 height 19
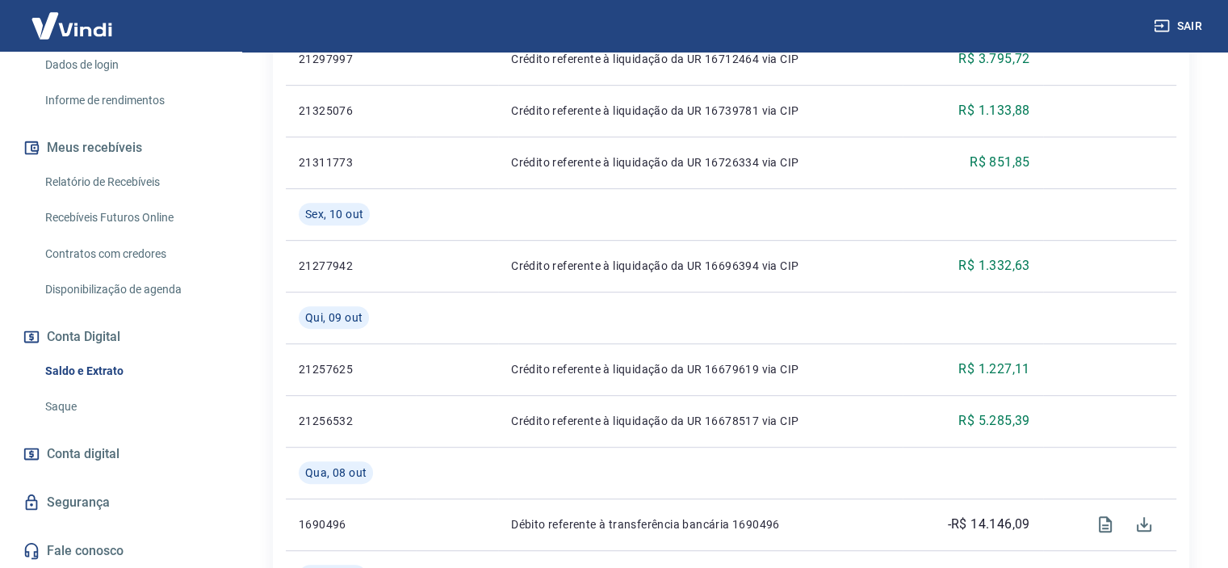
scroll to position [294, 0]
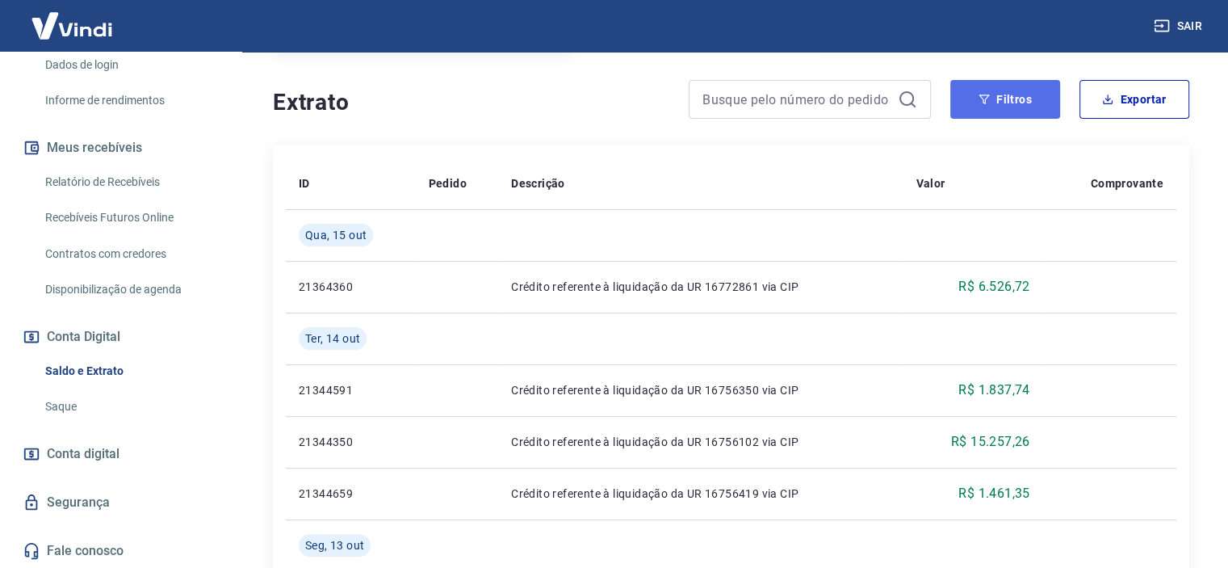
click at [1024, 109] on button "Filtros" at bounding box center [1005, 99] width 110 height 39
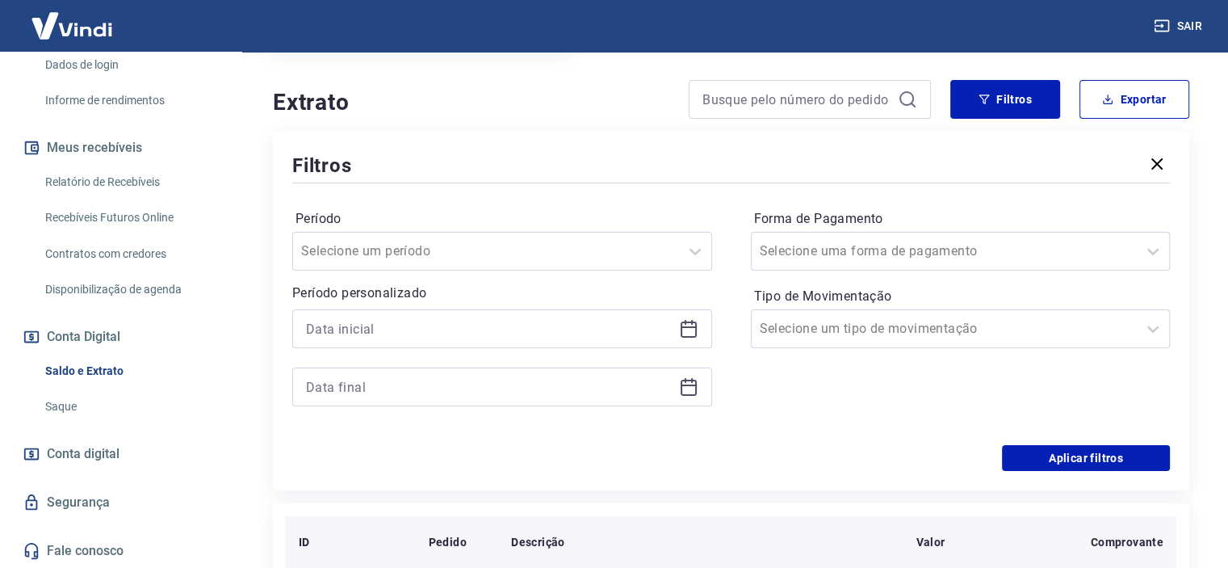
click at [1161, 166] on icon "button" at bounding box center [1156, 163] width 19 height 19
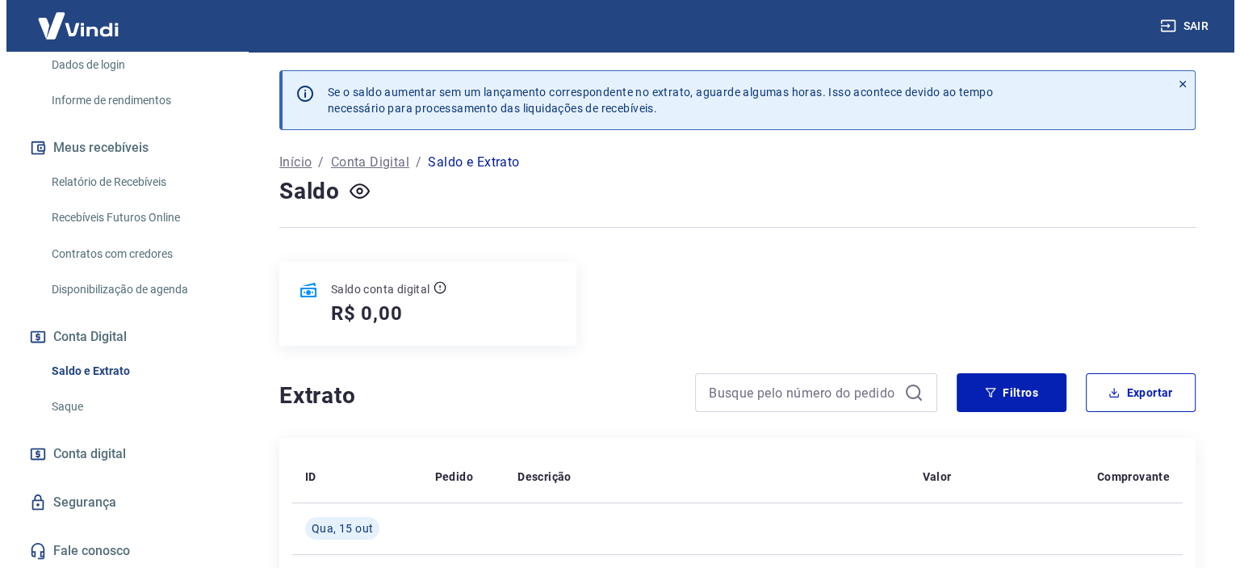
scroll to position [0, 0]
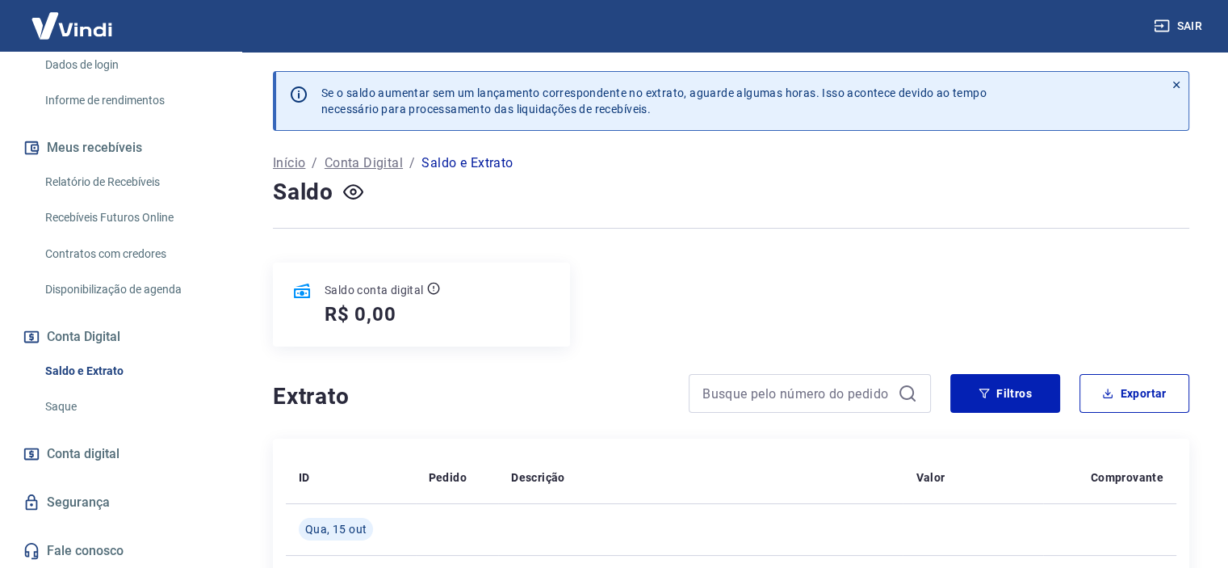
click at [78, 448] on span "Conta digital" at bounding box center [83, 453] width 73 height 23
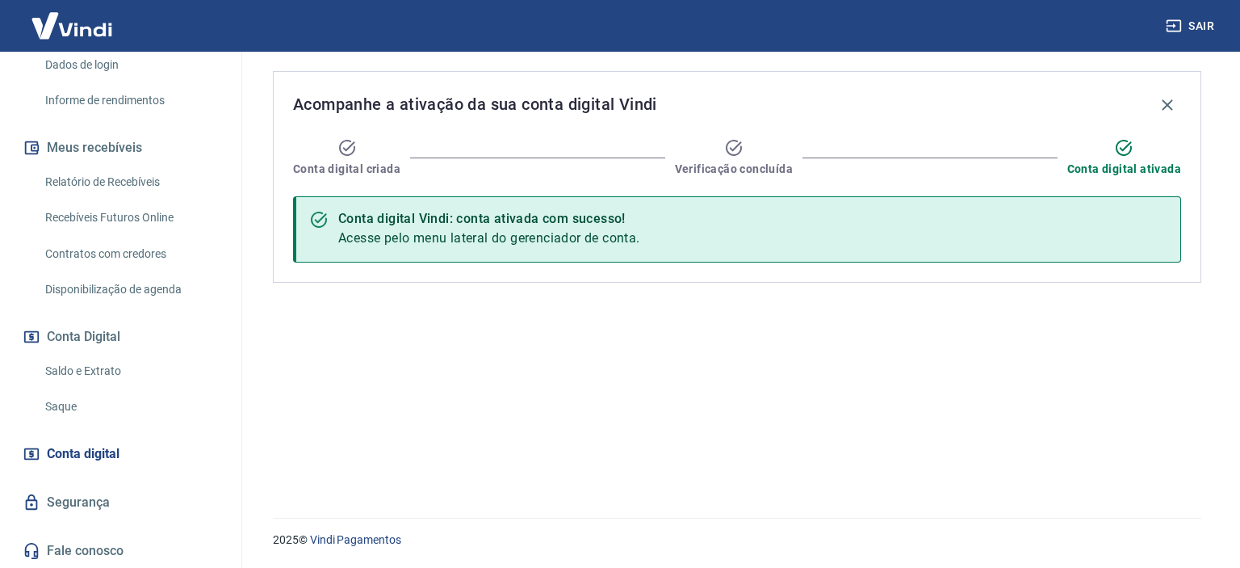
click at [64, 408] on link "Saque" at bounding box center [130, 406] width 183 height 33
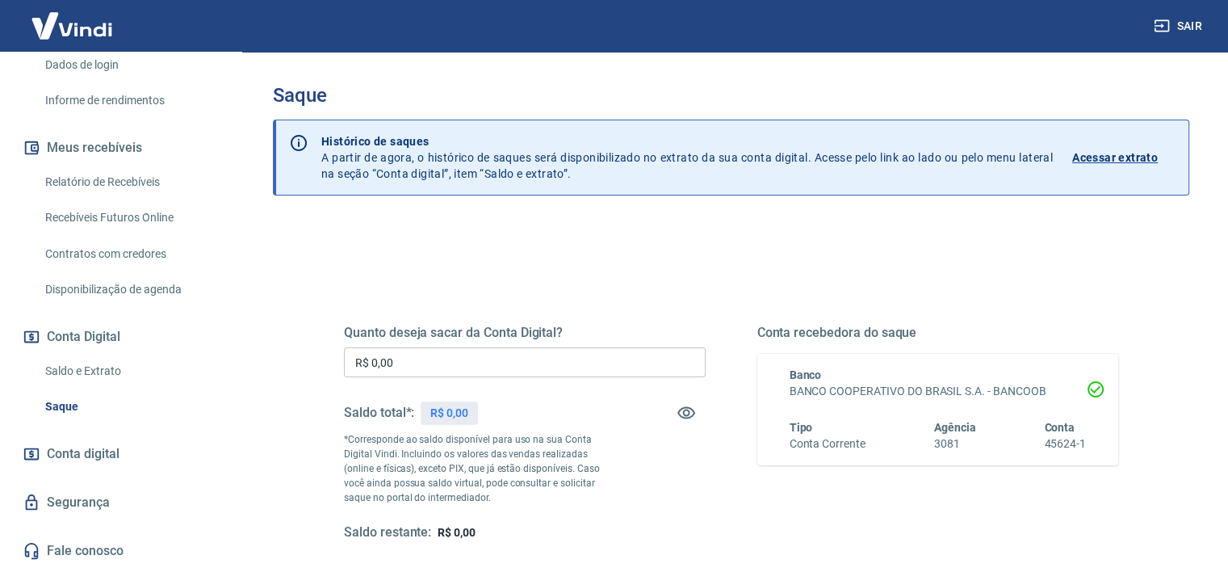
click at [73, 377] on link "Saldo e Extrato" at bounding box center [130, 370] width 183 height 33
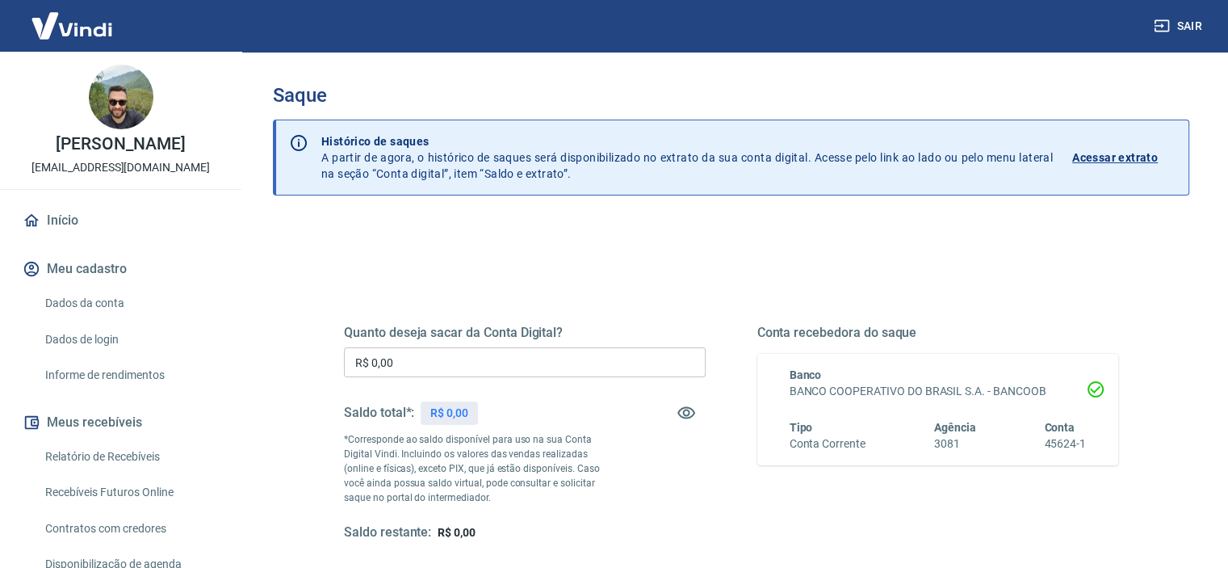
click at [400, 354] on input "R$ 0,00" at bounding box center [525, 362] width 362 height 30
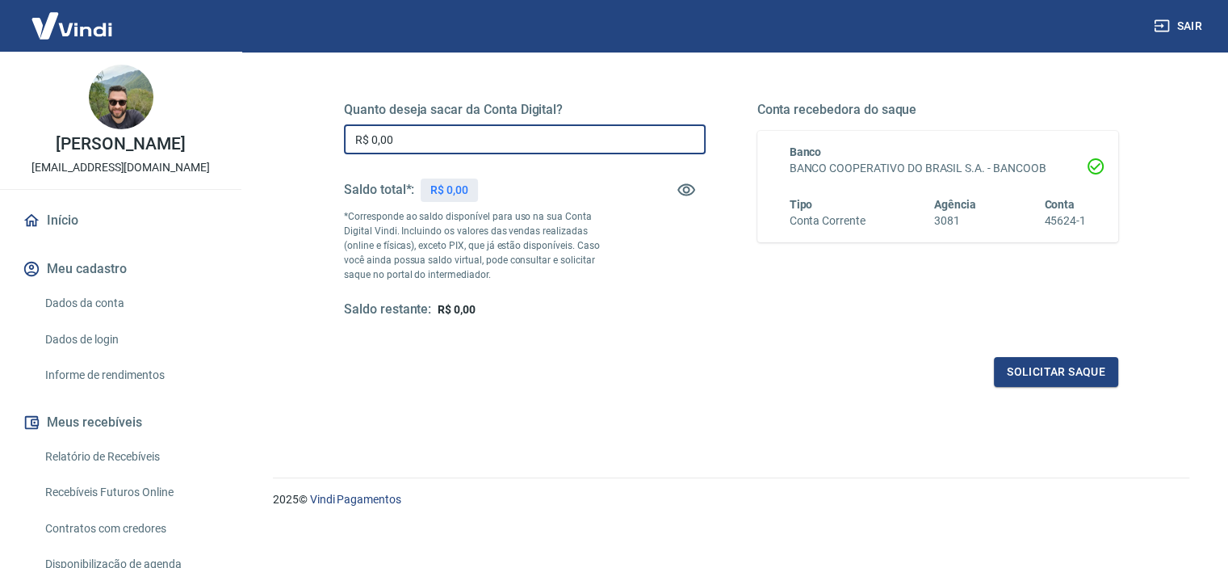
scroll to position [229, 0]
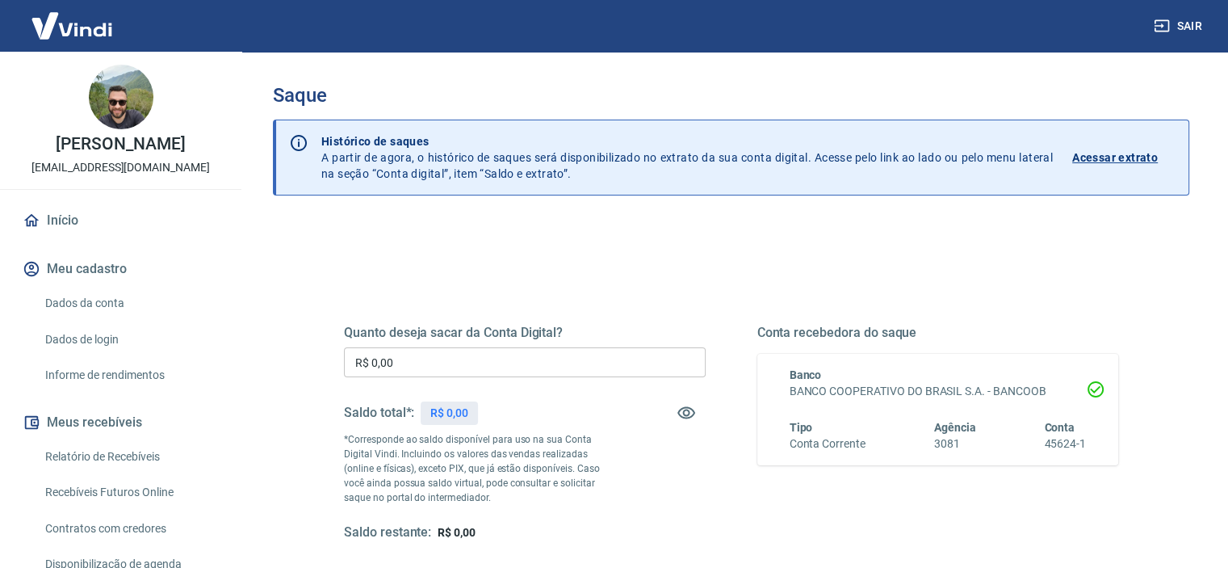
click at [446, 362] on input "R$ 0,00" at bounding box center [525, 362] width 362 height 30
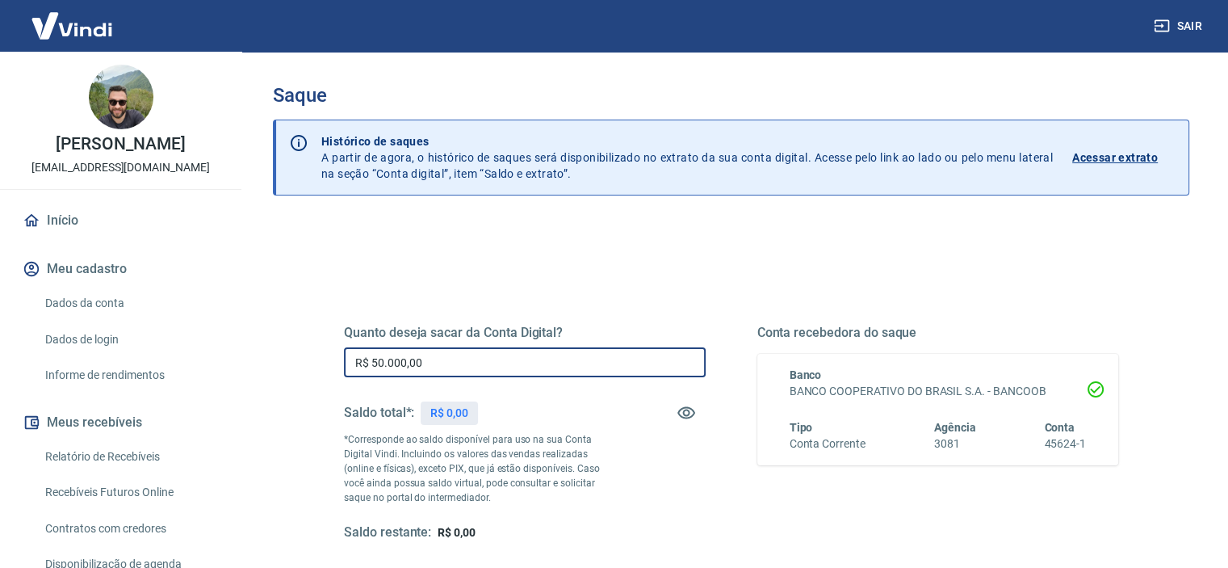
scroll to position [229, 0]
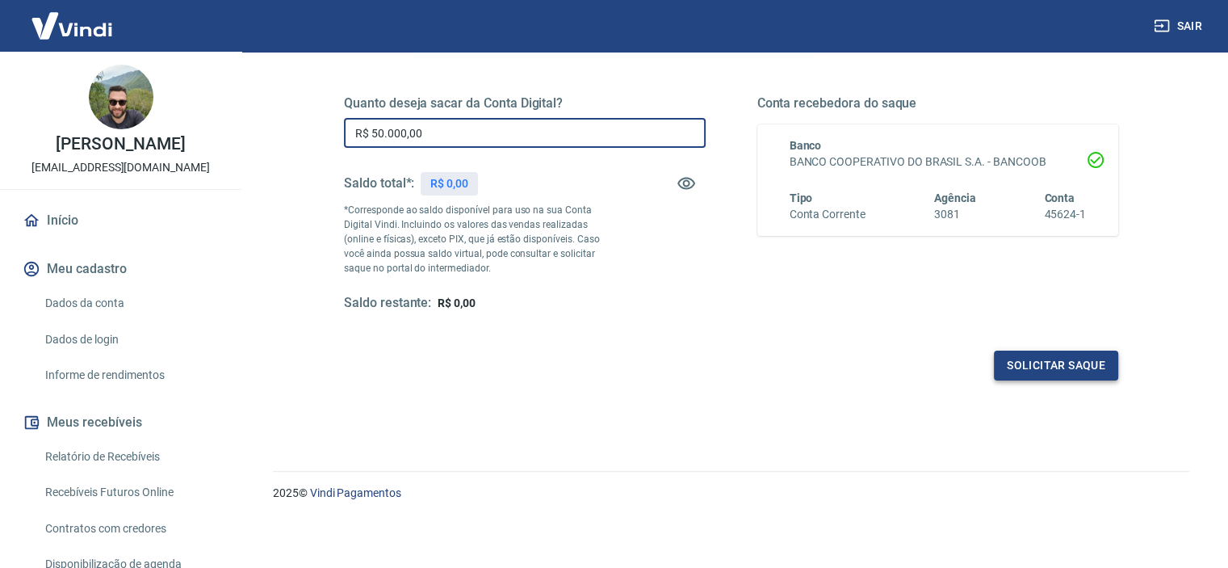
click at [1035, 350] on button "Solicitar saque" at bounding box center [1056, 365] width 124 height 30
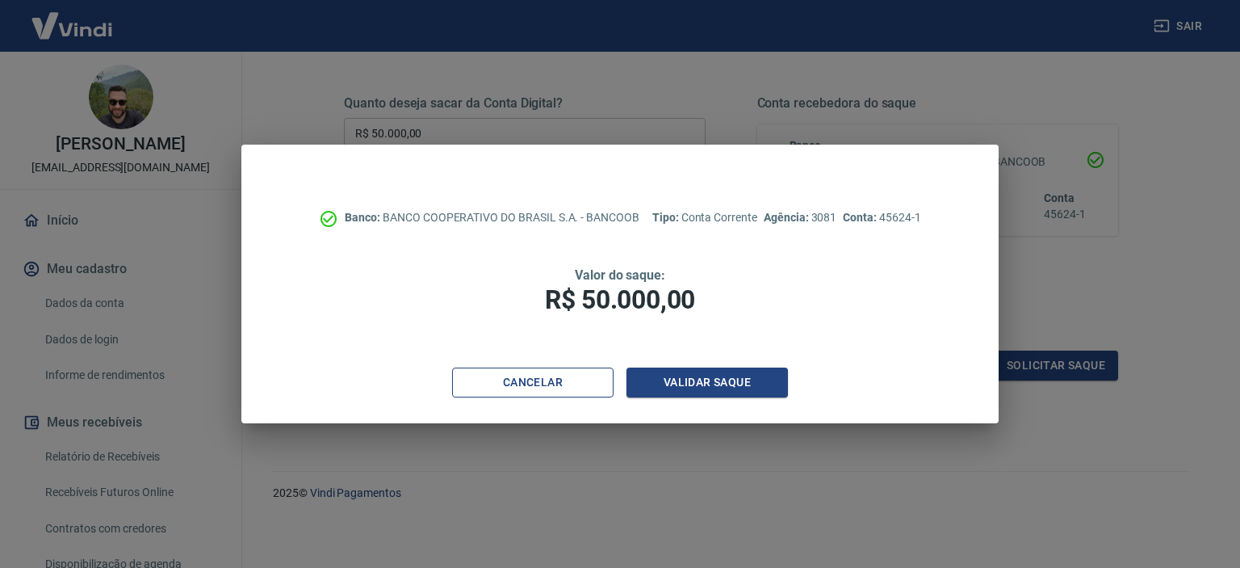
click at [543, 384] on button "Cancelar" at bounding box center [532, 382] width 161 height 30
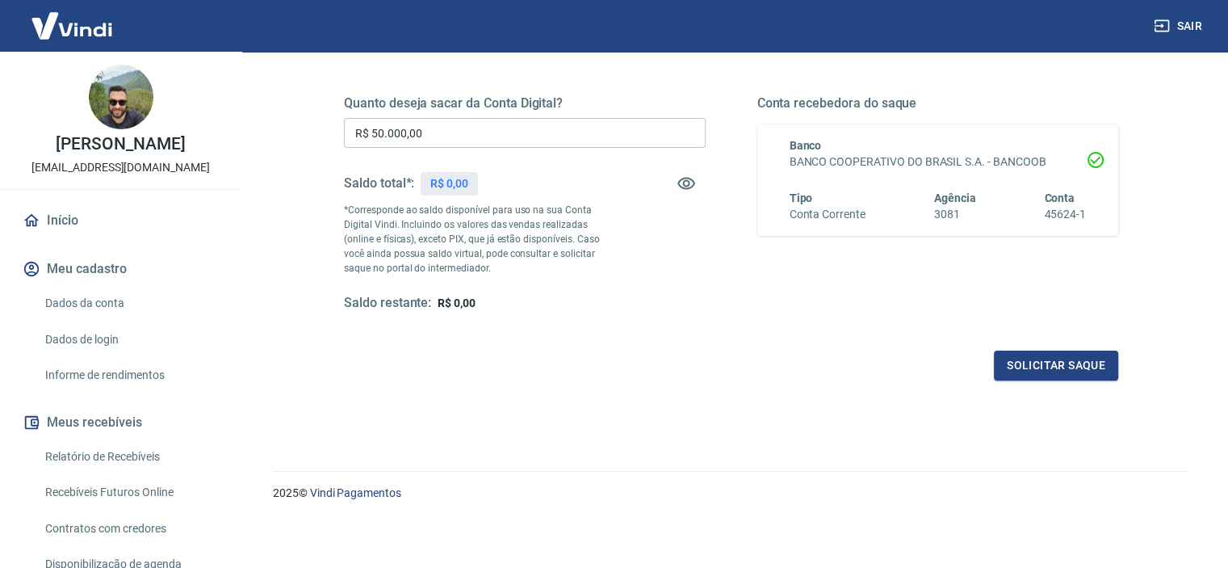
scroll to position [0, 0]
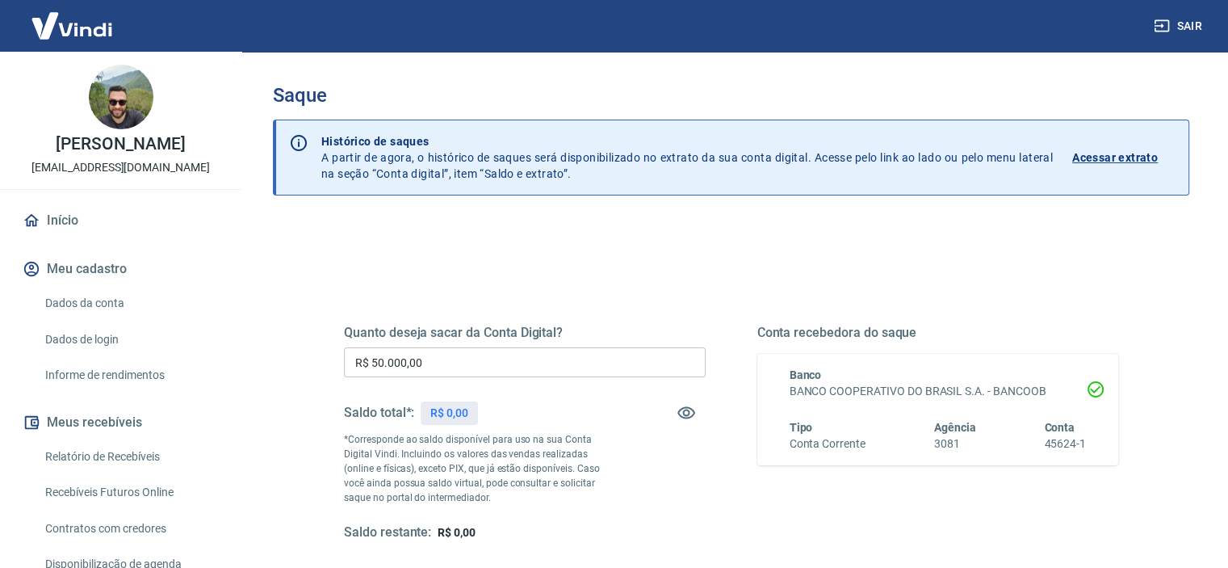
click at [432, 361] on input "R$ 50.000,00" at bounding box center [525, 362] width 362 height 30
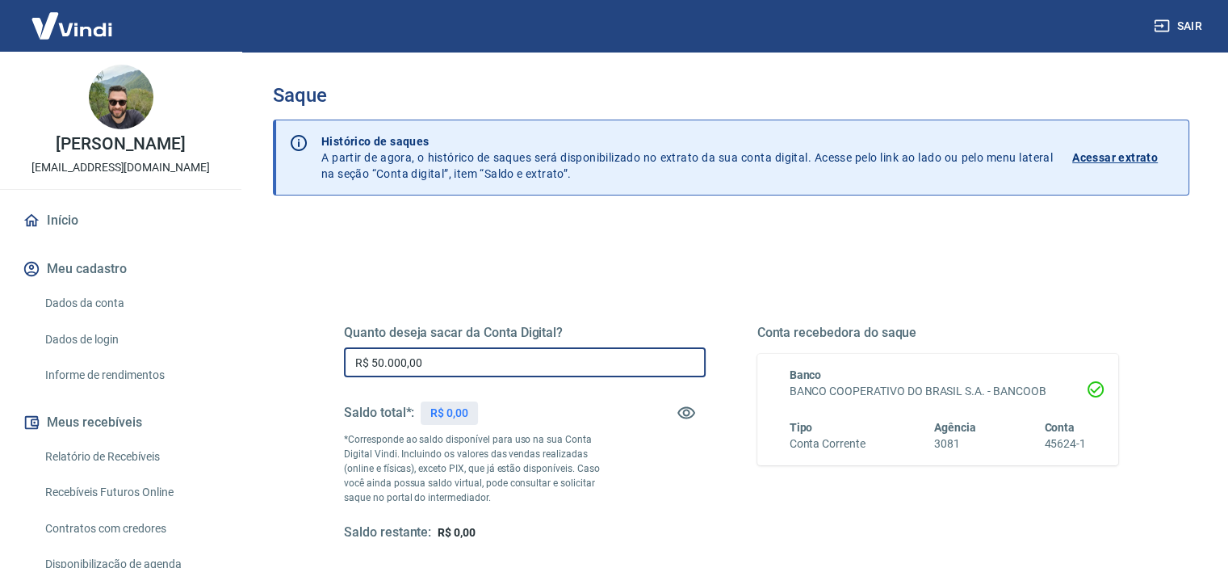
click at [432, 361] on input "R$ 50.000,00" at bounding box center [525, 362] width 362 height 30
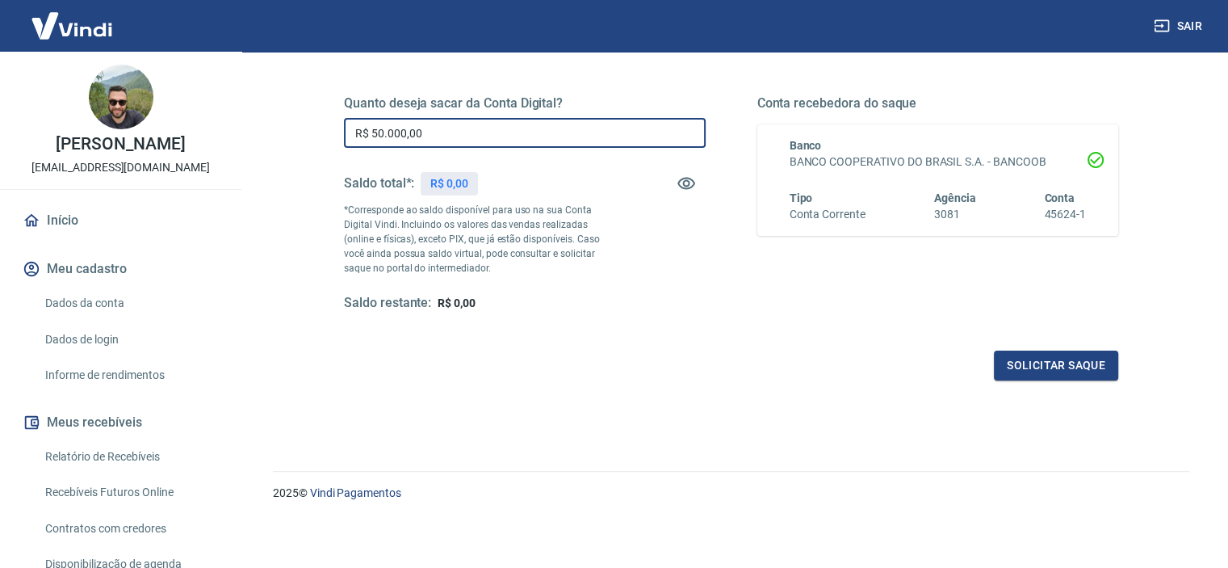
click at [691, 359] on div "Solicitar saque" at bounding box center [731, 365] width 774 height 30
click at [434, 126] on input "R$ 50.000,00" at bounding box center [525, 133] width 362 height 30
click at [555, 338] on div "Quanto deseja sacar da Conta Digital? R$ 50.000,00 ​ Saldo total*: R$ 0,00 *Cor…" at bounding box center [731, 219] width 774 height 324
drag, startPoint x: 652, startPoint y: 174, endPoint x: 662, endPoint y: 177, distance: 10.2
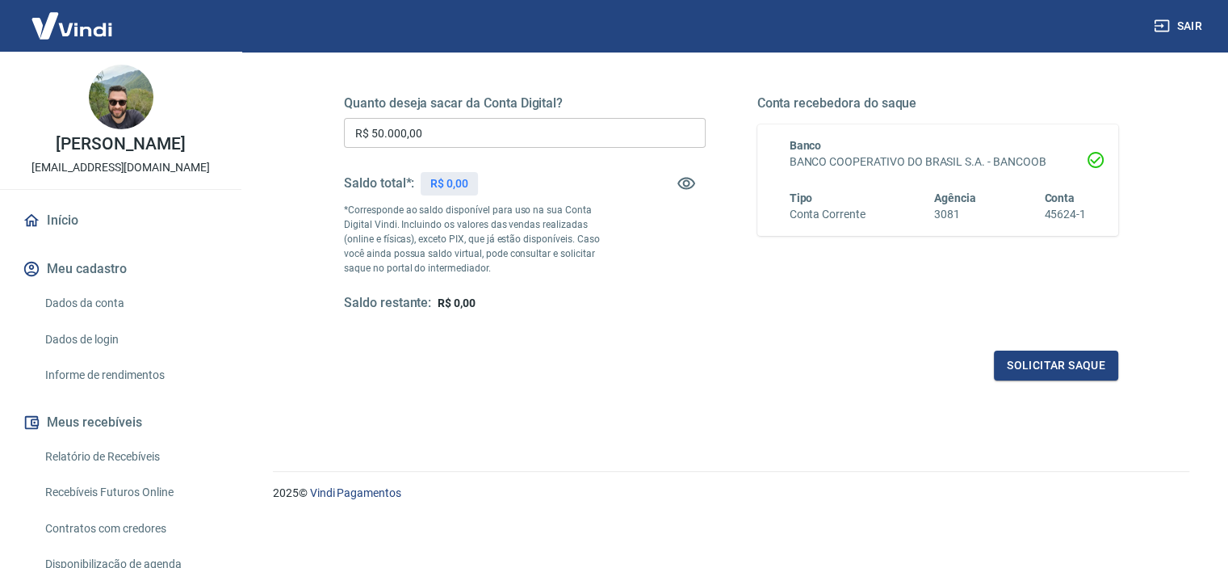
click at [654, 174] on div "Saldo total*: R$ 0,00" at bounding box center [525, 183] width 362 height 39
click at [674, 178] on button "button" at bounding box center [686, 183] width 39 height 39
click at [678, 180] on icon "button" at bounding box center [686, 183] width 18 height 15
click at [397, 132] on input "R$ 50.000,00" at bounding box center [525, 133] width 362 height 30
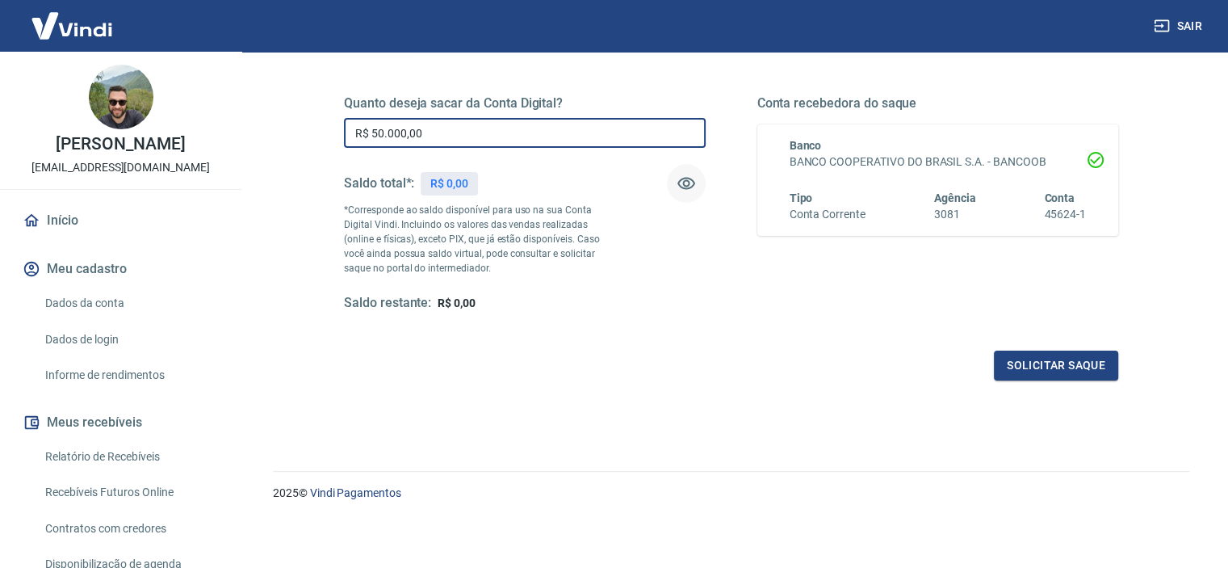
click at [865, 403] on div "Quanto deseja sacar da Conta Digital? R$ 50.000,00 ​ Saldo total*: R$ 0,00 *Cor…" at bounding box center [731, 280] width 916 height 577
click at [480, 145] on input "R$ 50.000,00" at bounding box center [525, 133] width 362 height 30
click at [480, 143] on input "R$ 50.000,00" at bounding box center [525, 133] width 362 height 30
click at [480, 141] on input "R$ 50.000,00" at bounding box center [525, 133] width 362 height 30
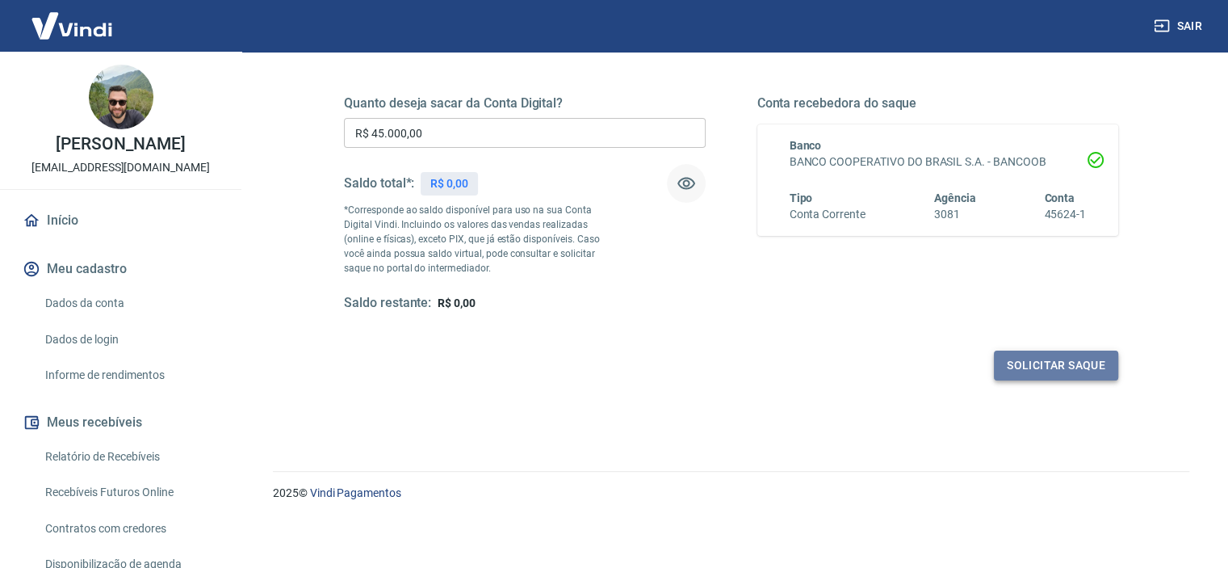
click at [1046, 363] on button "Solicitar saque" at bounding box center [1056, 365] width 124 height 30
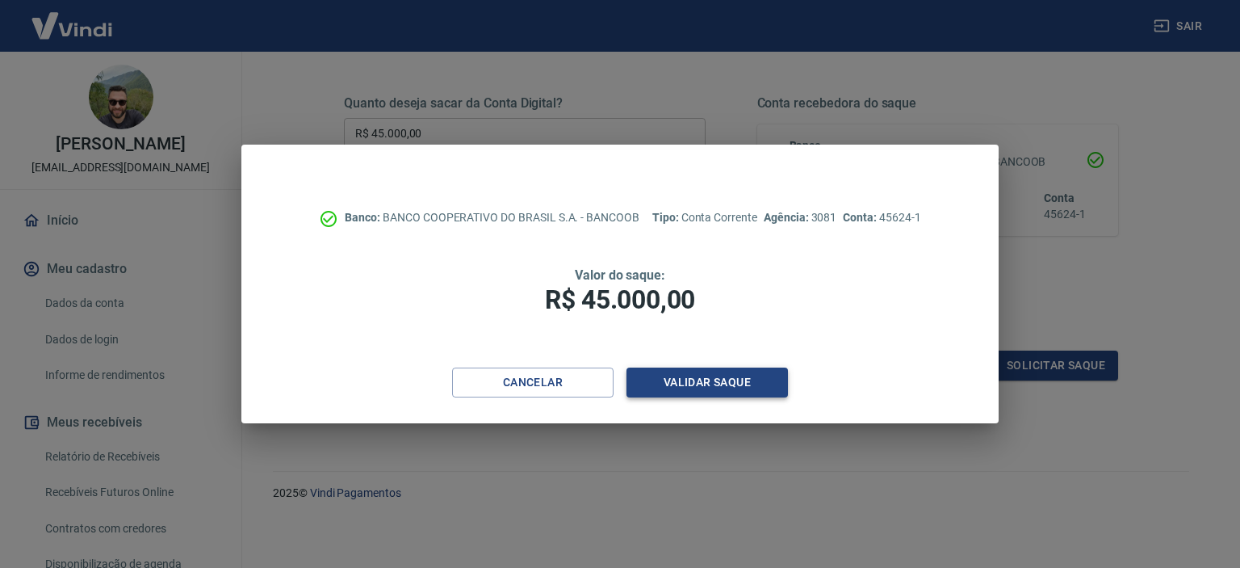
click at [720, 374] on button "Validar saque" at bounding box center [706, 382] width 161 height 30
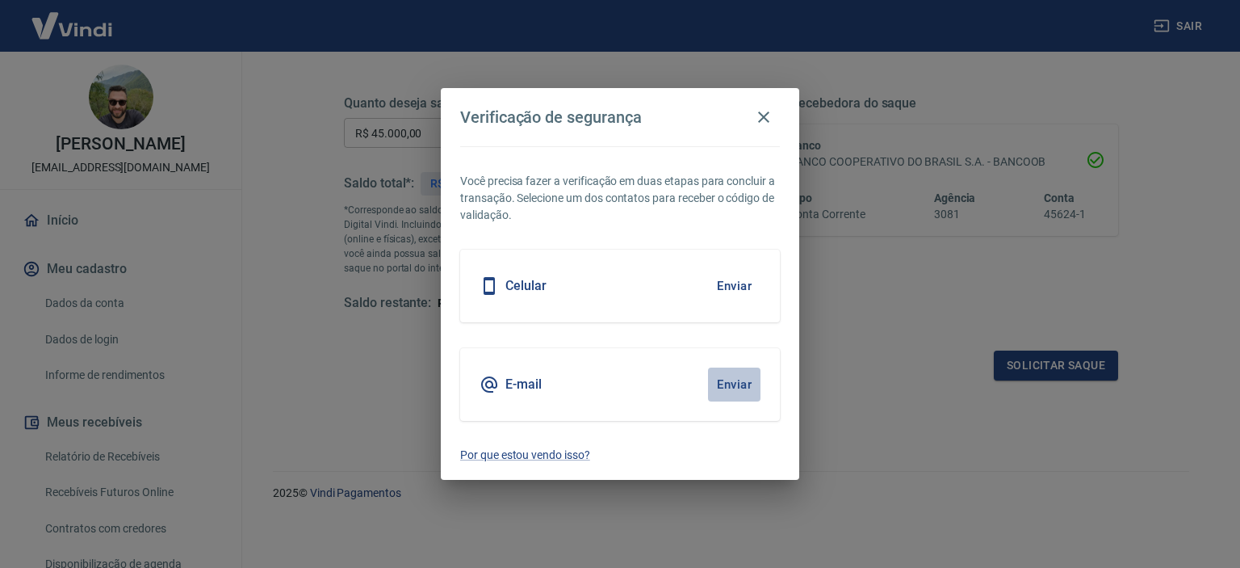
click at [710, 387] on button "Enviar" at bounding box center [734, 384] width 52 height 34
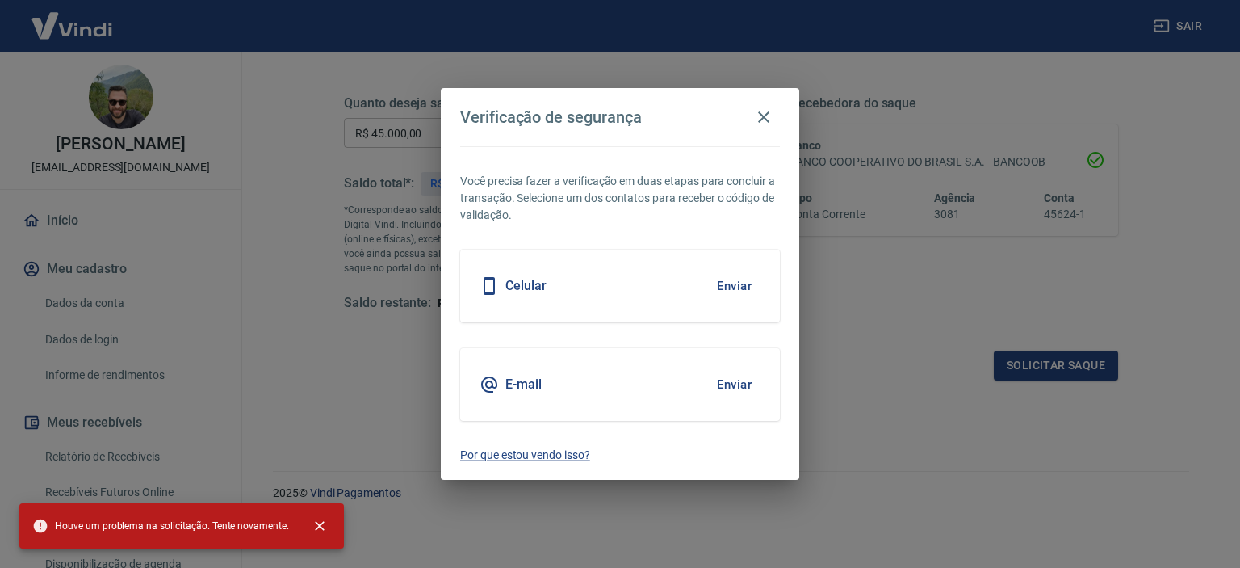
click at [158, 522] on span "Houve um problema na solicitação. Tente novamente." at bounding box center [160, 525] width 257 height 16
click at [712, 387] on button "Enviar" at bounding box center [734, 384] width 52 height 34
click at [765, 112] on icon "button" at bounding box center [763, 116] width 19 height 19
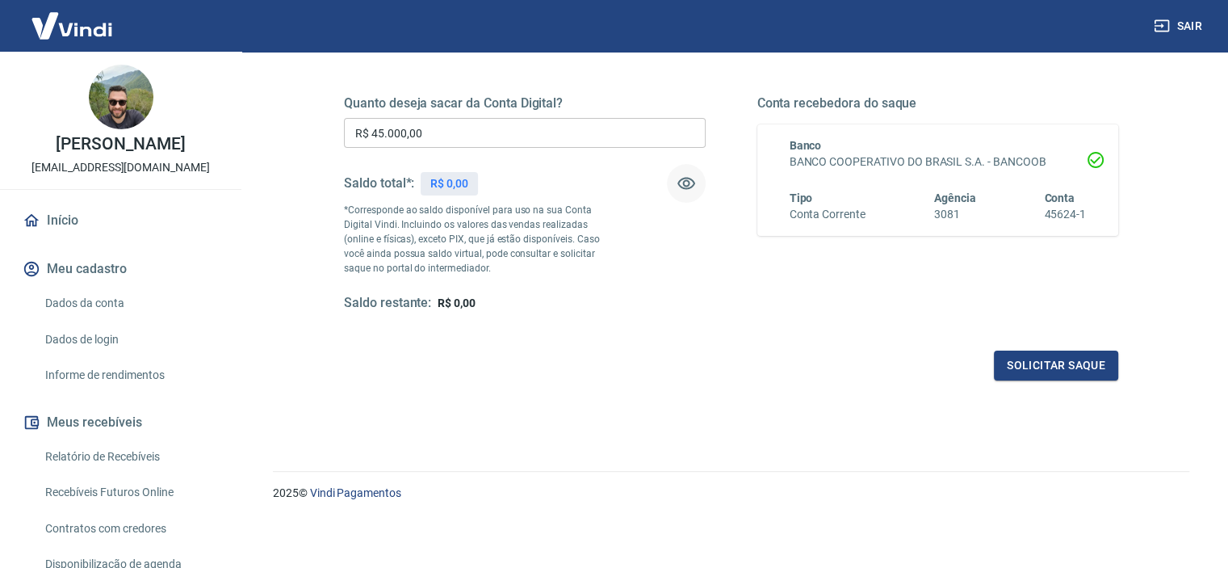
scroll to position [274, 0]
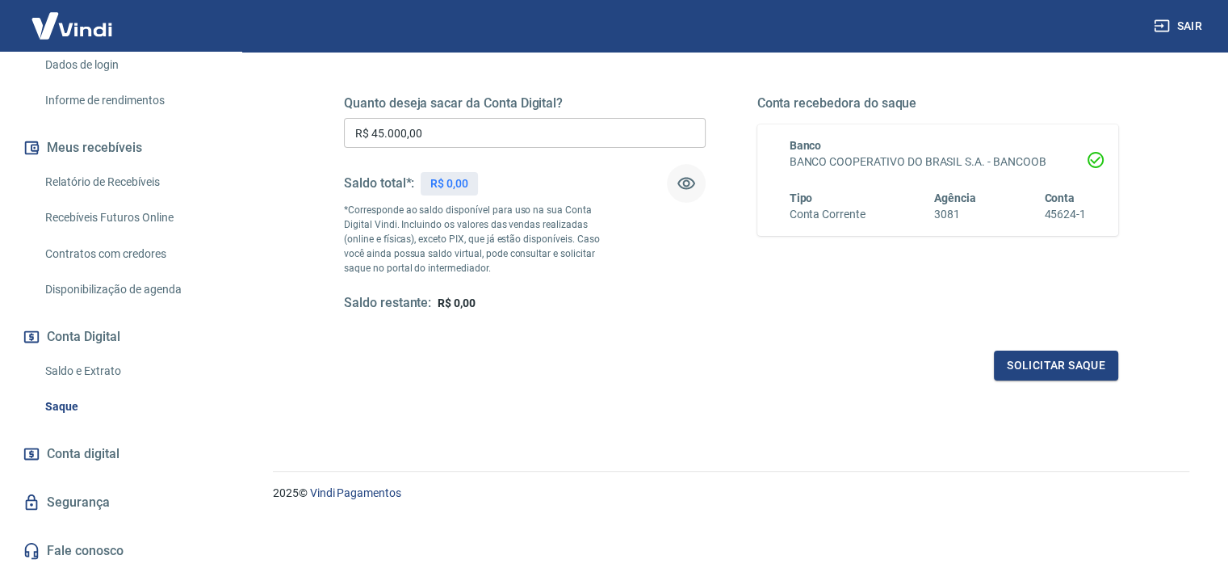
click at [470, 139] on input "R$ 45.000,00" at bounding box center [525, 133] width 362 height 30
click at [470, 138] on input "R$ 45.000,00" at bounding box center [525, 133] width 362 height 30
type input "R$ 0,00"
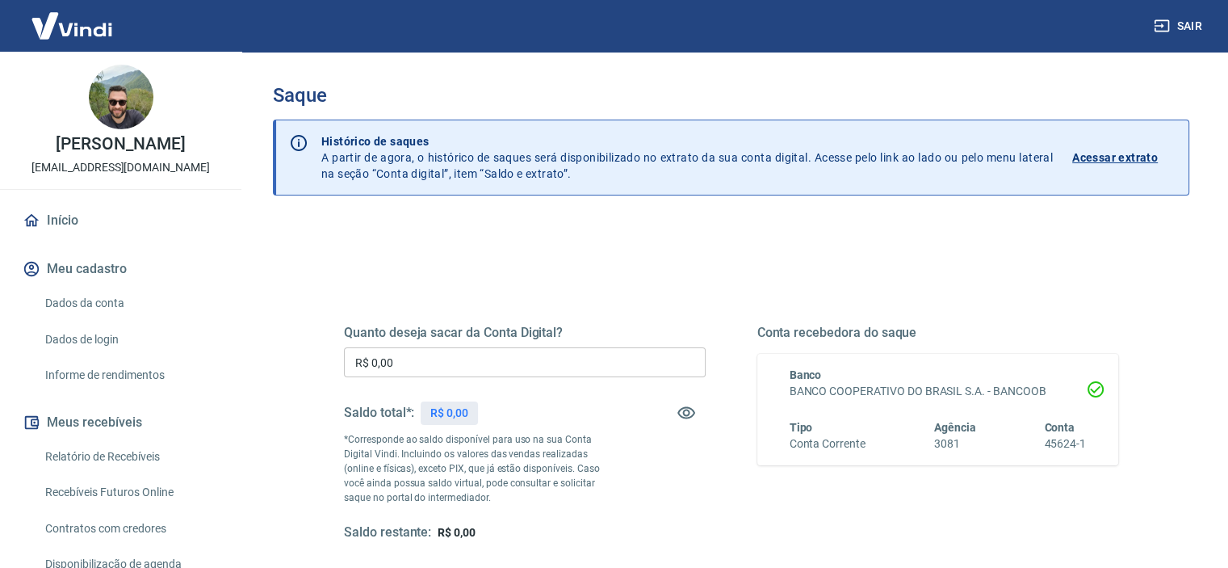
click at [1122, 157] on p "Acessar extrato" at bounding box center [1115, 157] width 86 height 16
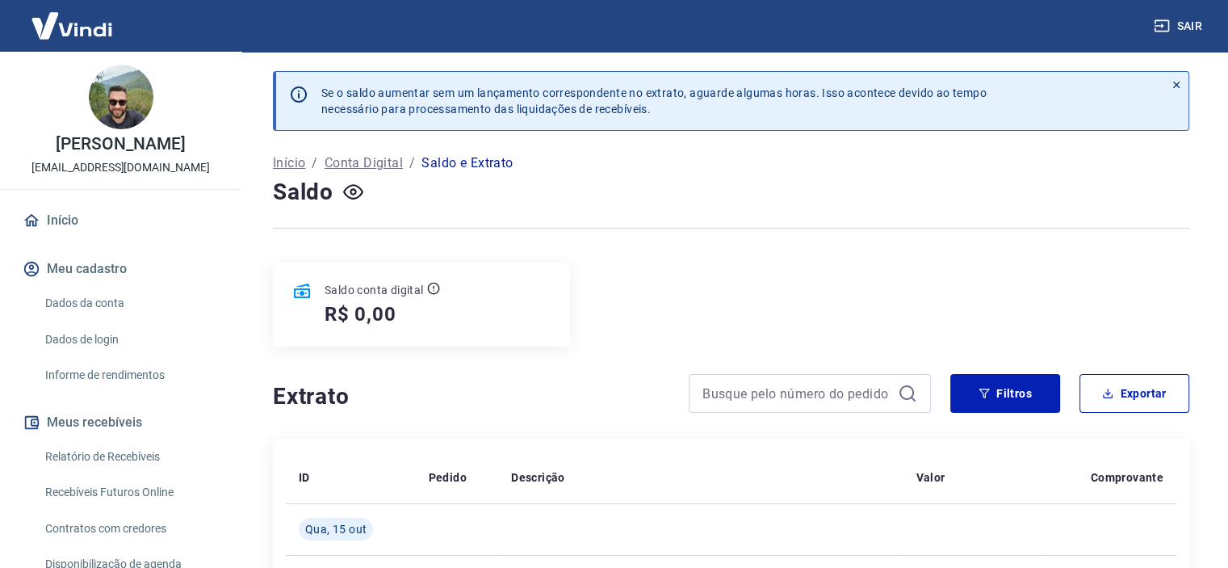
click at [425, 290] on div "Saldo conta digital" at bounding box center [382, 290] width 115 height 16
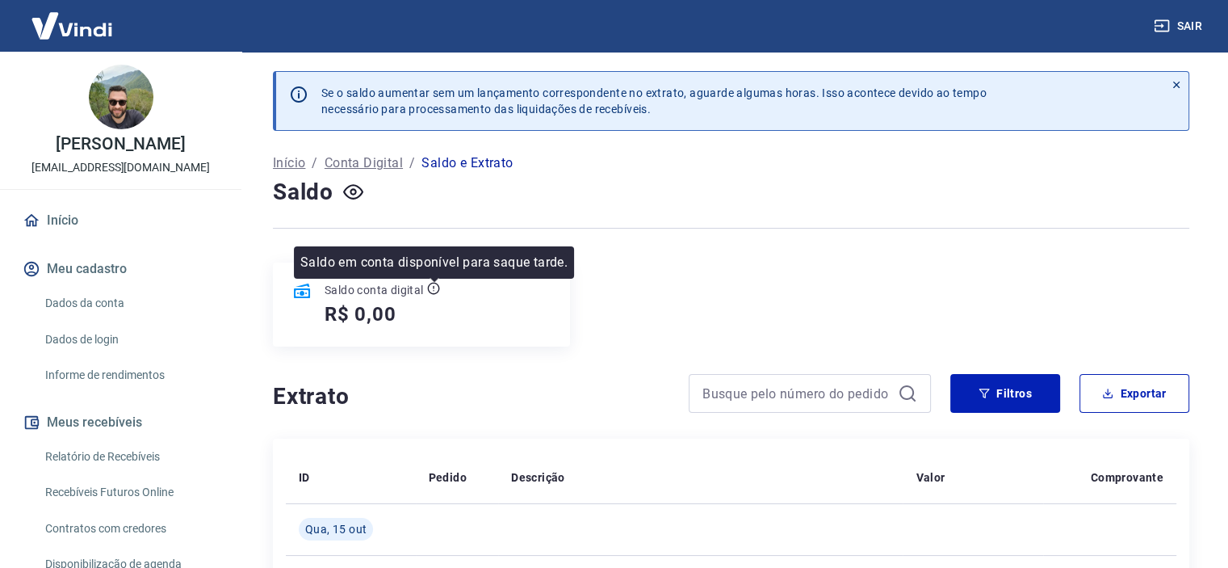
click at [428, 290] on icon at bounding box center [433, 289] width 12 height 12
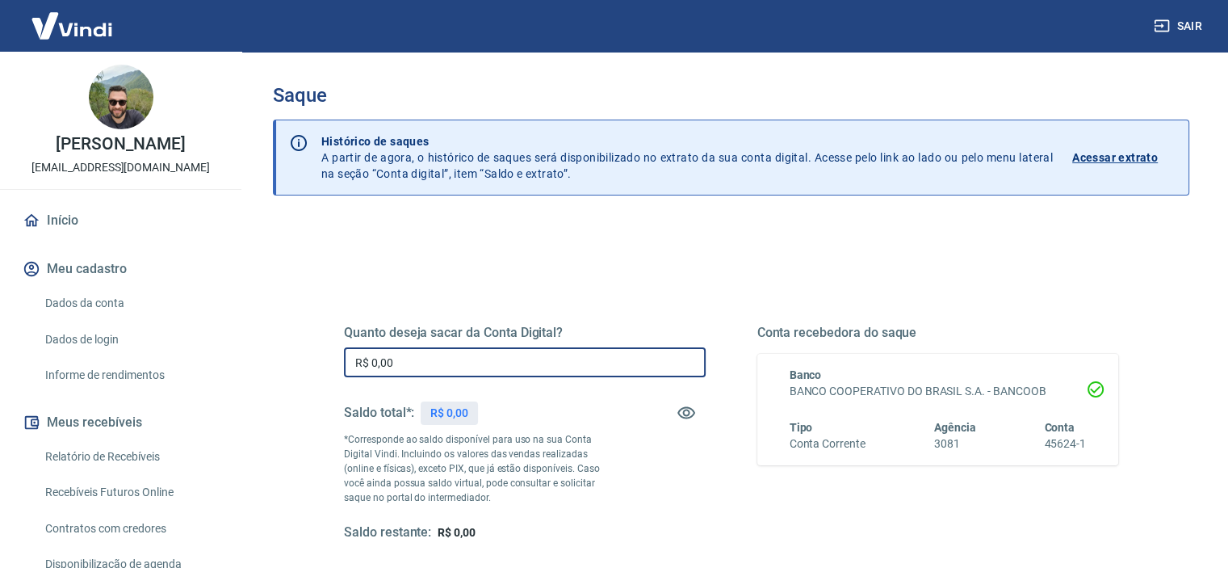
drag, startPoint x: 605, startPoint y: 358, endPoint x: 616, endPoint y: 352, distance: 12.3
click at [614, 353] on input "R$ 0,00" at bounding box center [525, 362] width 362 height 30
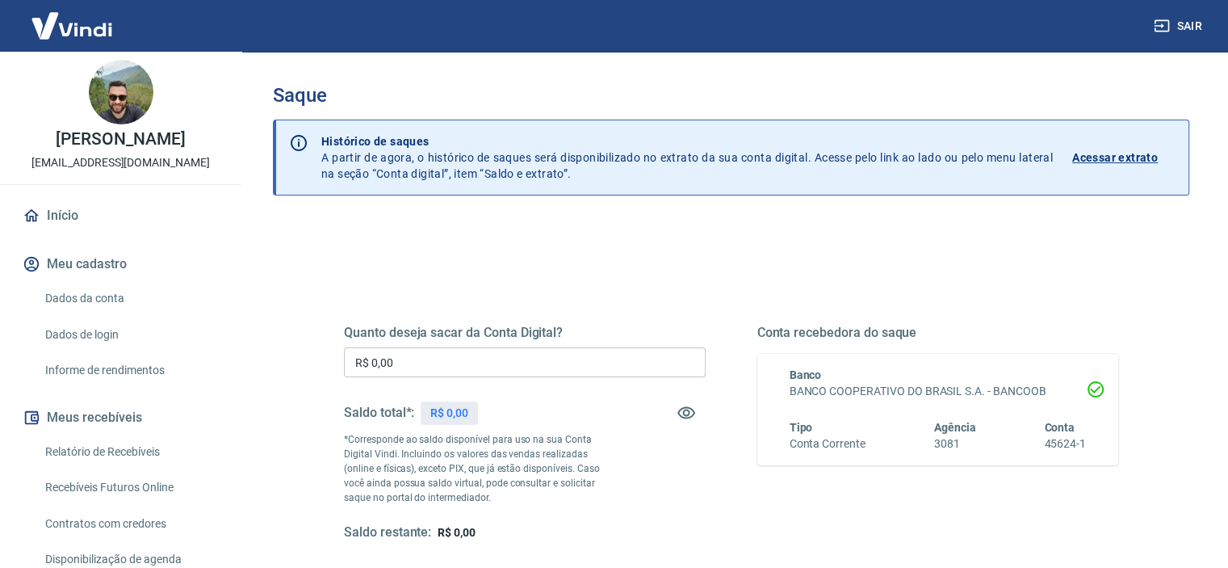
click at [378, 390] on div "Quanto deseja sacar da Conta Digital? R$ 0,00 ​ Saldo total*: R$ 0,00 *Correspo…" at bounding box center [525, 433] width 362 height 216
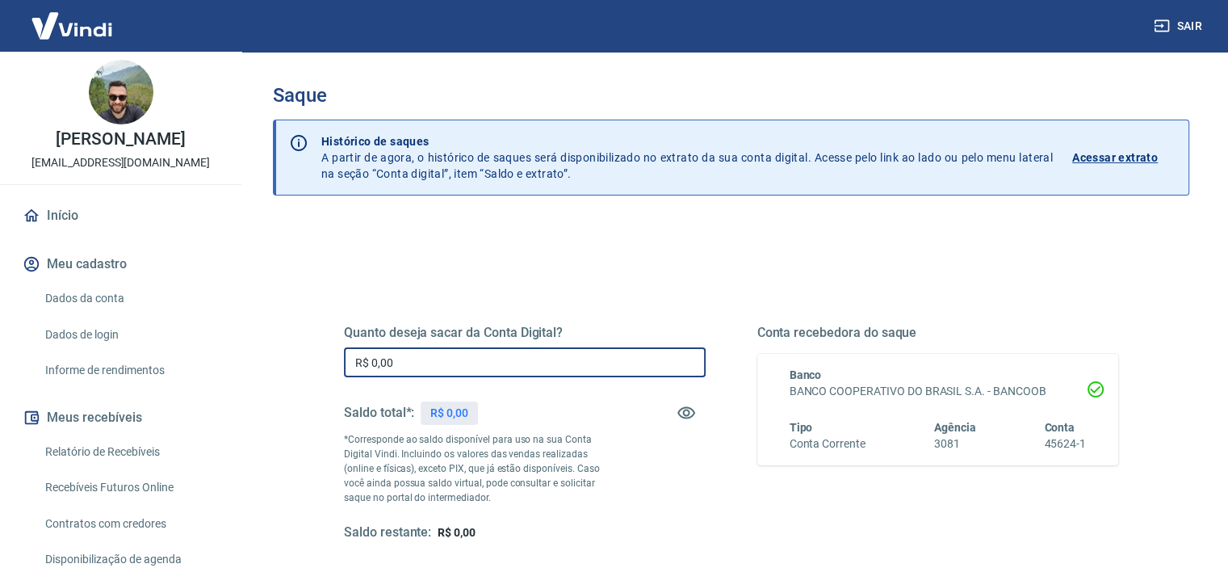
click at [426, 348] on input "R$ 0,00" at bounding box center [525, 362] width 362 height 30
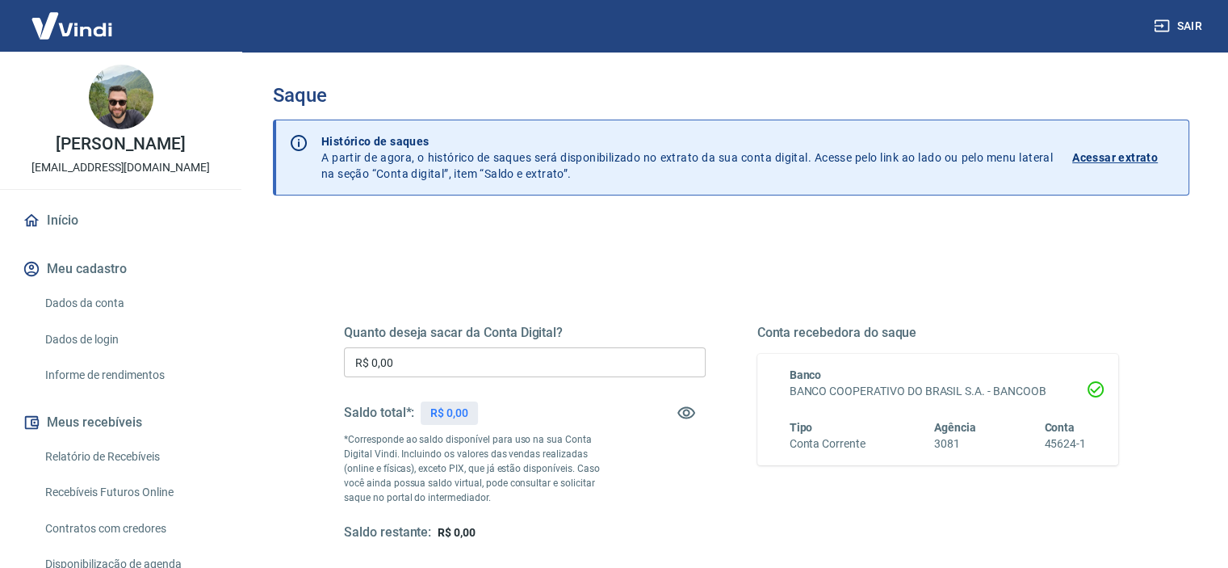
scroll to position [274, 0]
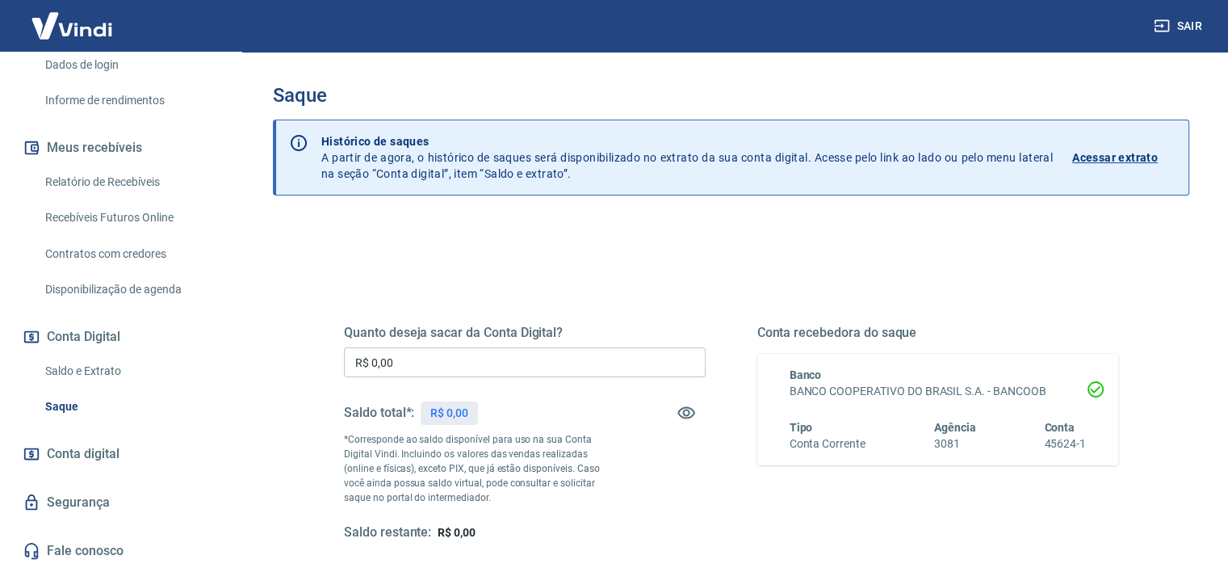
click at [90, 369] on link "Saldo e Extrato" at bounding box center [130, 370] width 183 height 33
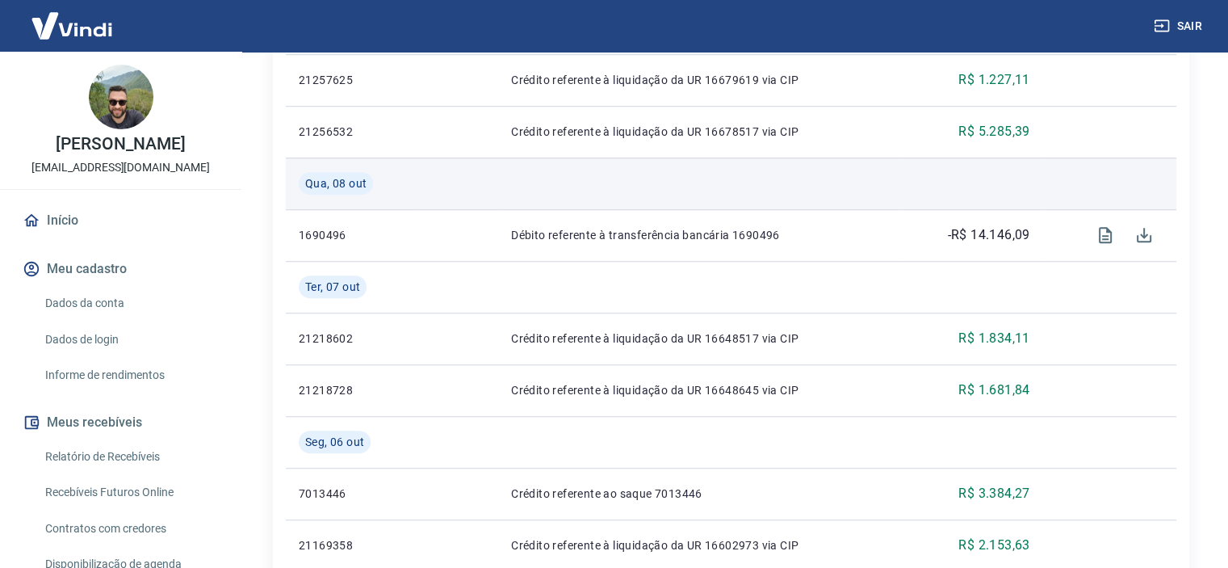
scroll to position [1076, 0]
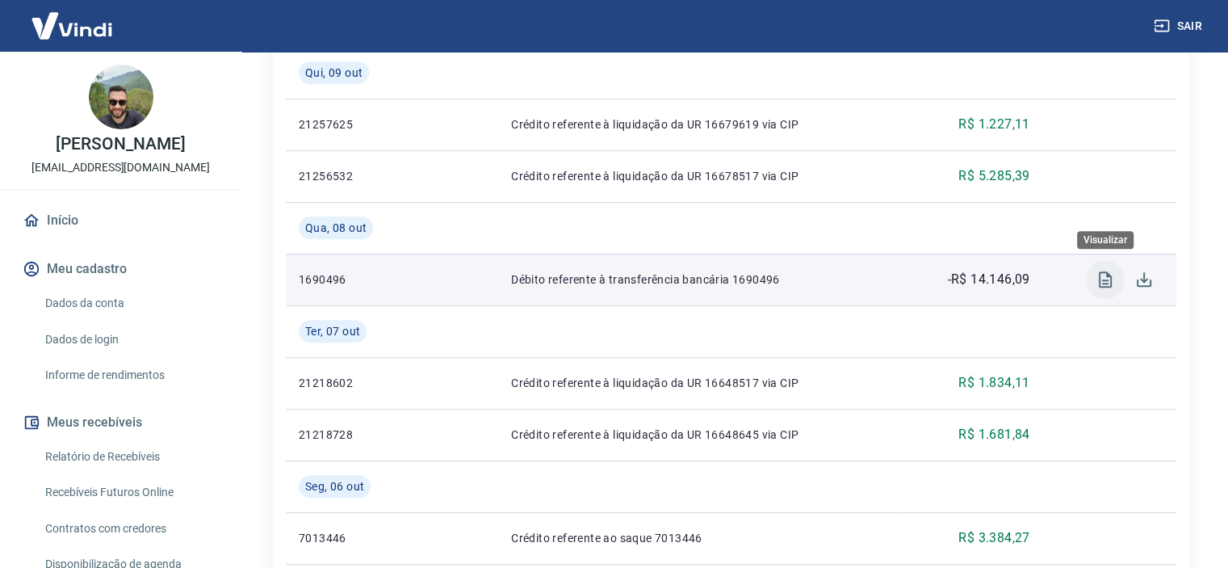
click at [1104, 288] on button "Visualizar" at bounding box center [1105, 279] width 39 height 39
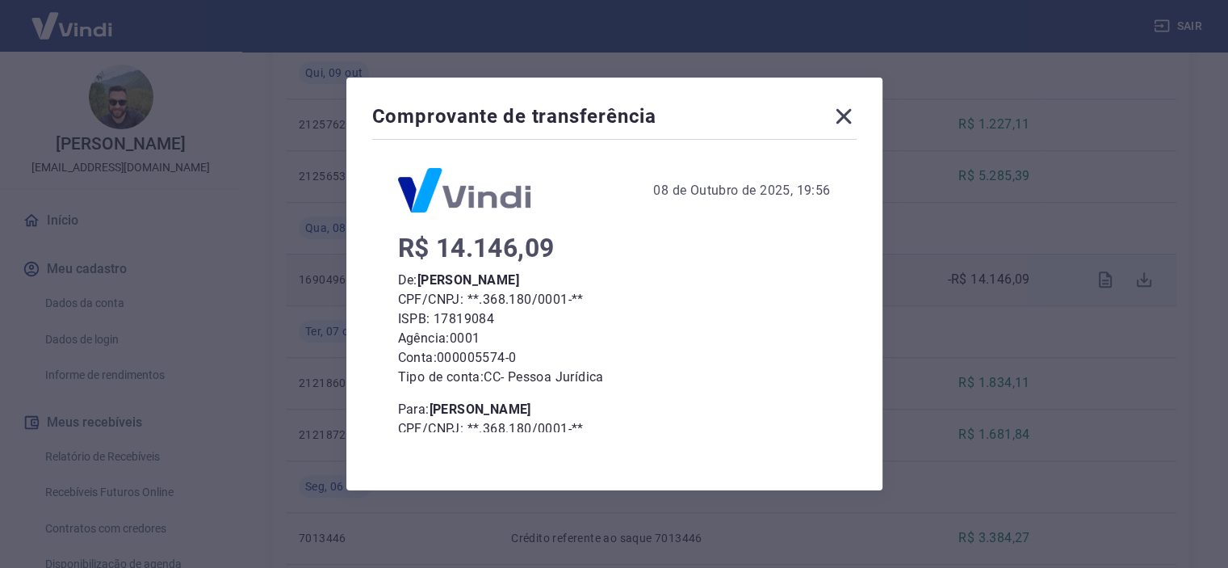
scroll to position [0, 0]
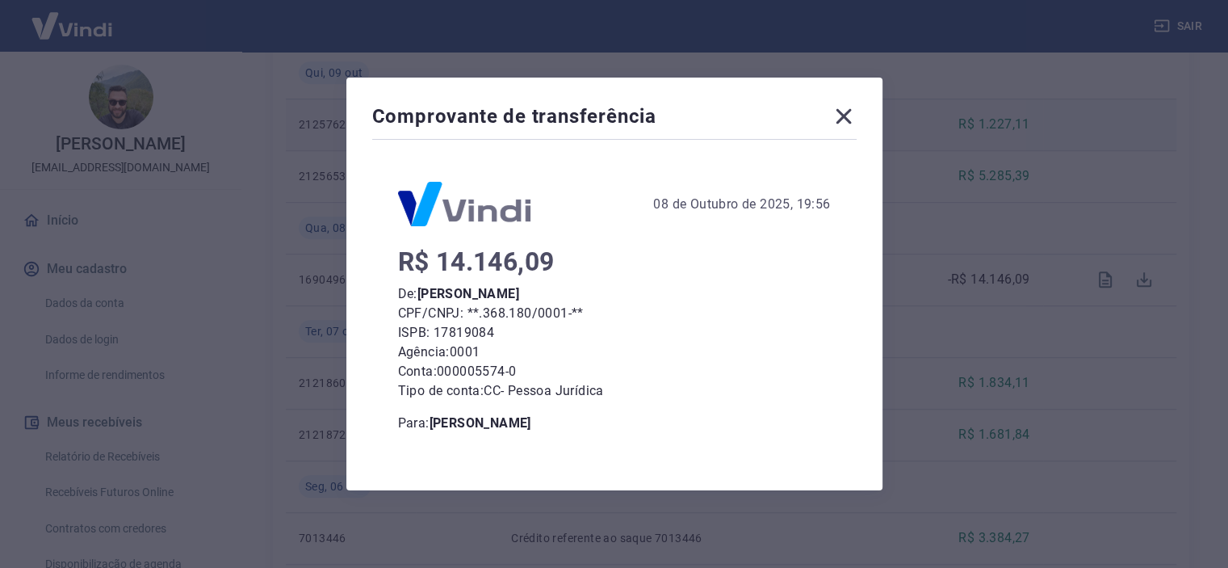
click at [851, 115] on icon at bounding box center [843, 116] width 15 height 15
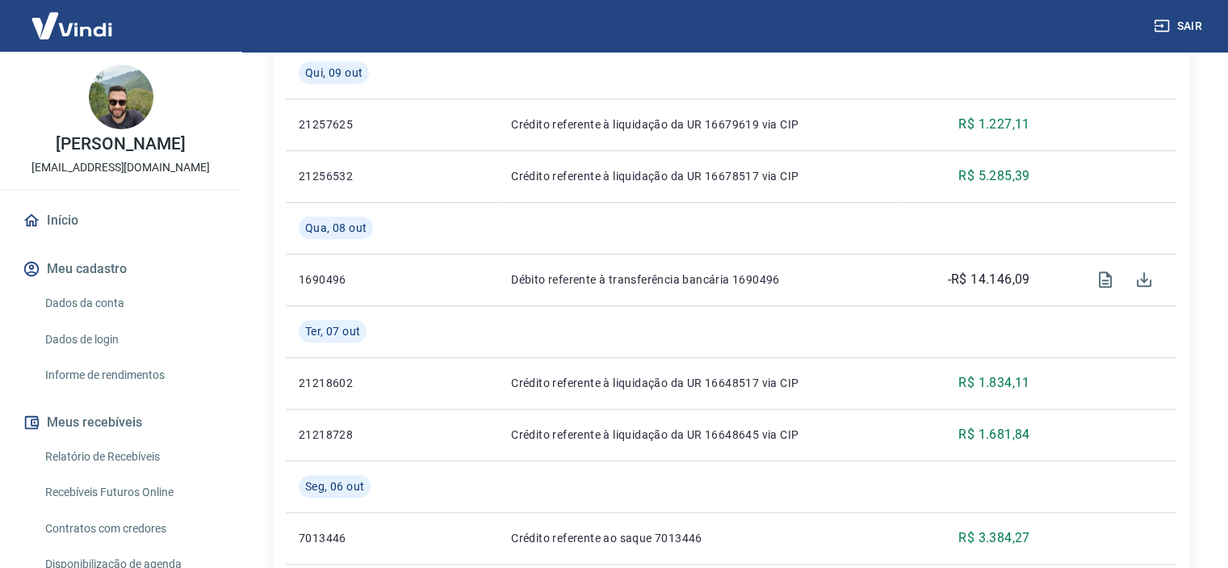
scroll to position [269, 0]
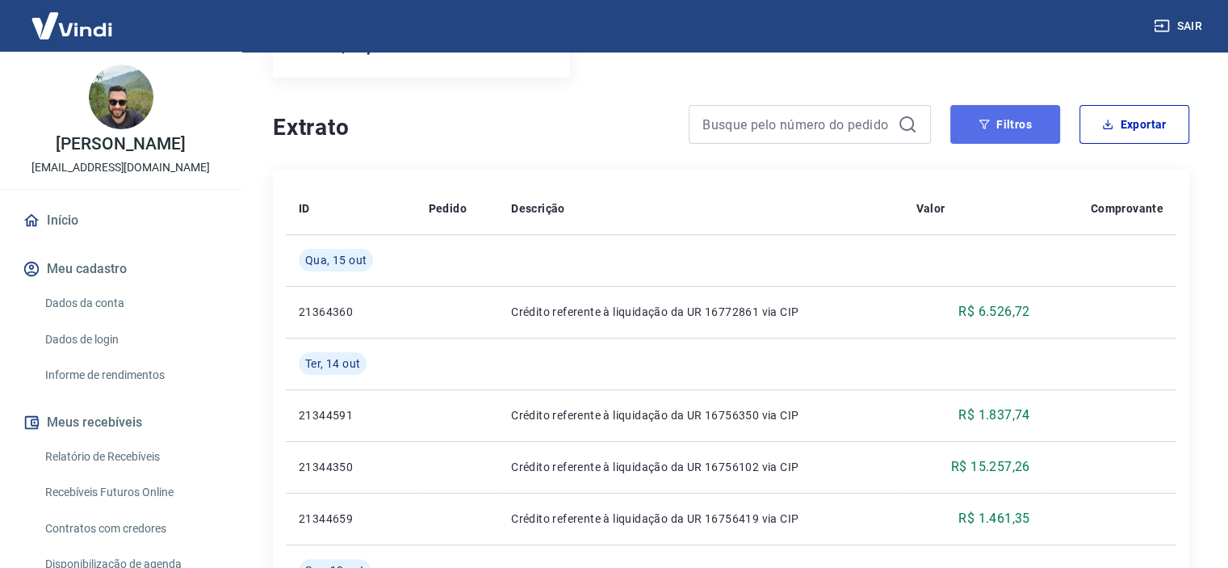
click at [1059, 136] on button "Filtros" at bounding box center [1005, 124] width 110 height 39
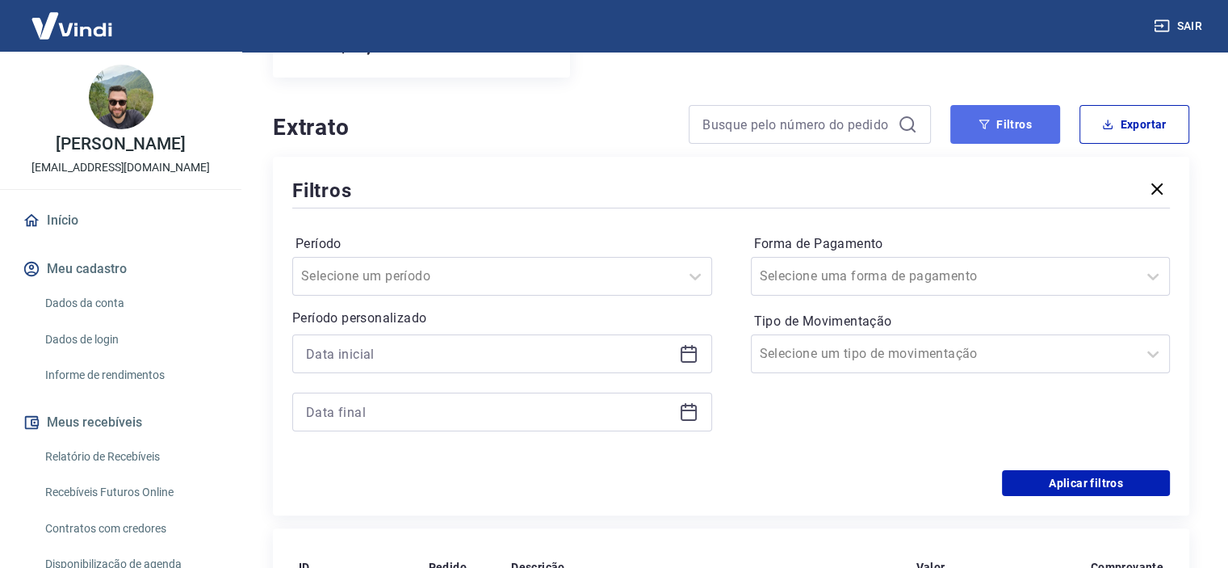
click at [1045, 128] on button "Filtros" at bounding box center [1005, 124] width 110 height 39
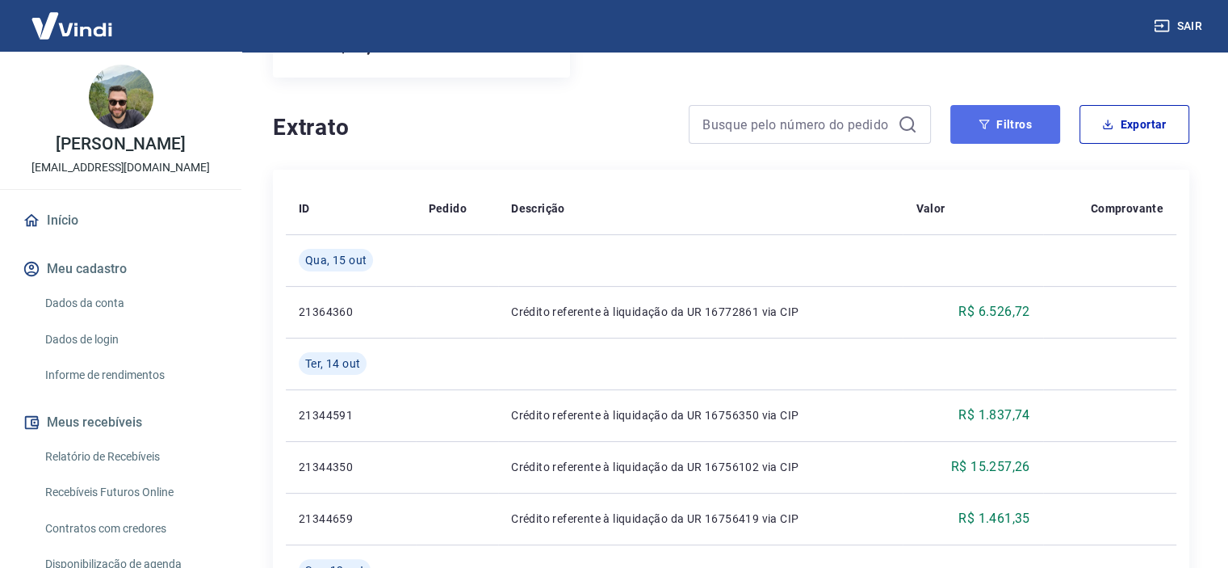
click at [1045, 128] on button "Filtros" at bounding box center [1005, 124] width 110 height 39
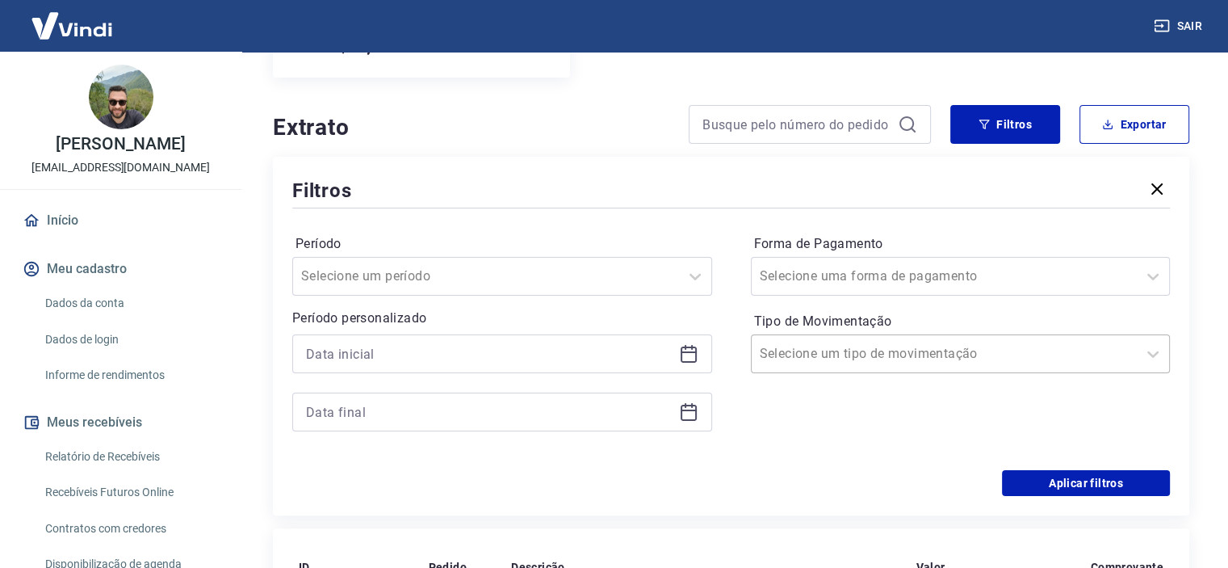
click at [894, 362] on input "Tipo de Movimentação" at bounding box center [841, 353] width 163 height 19
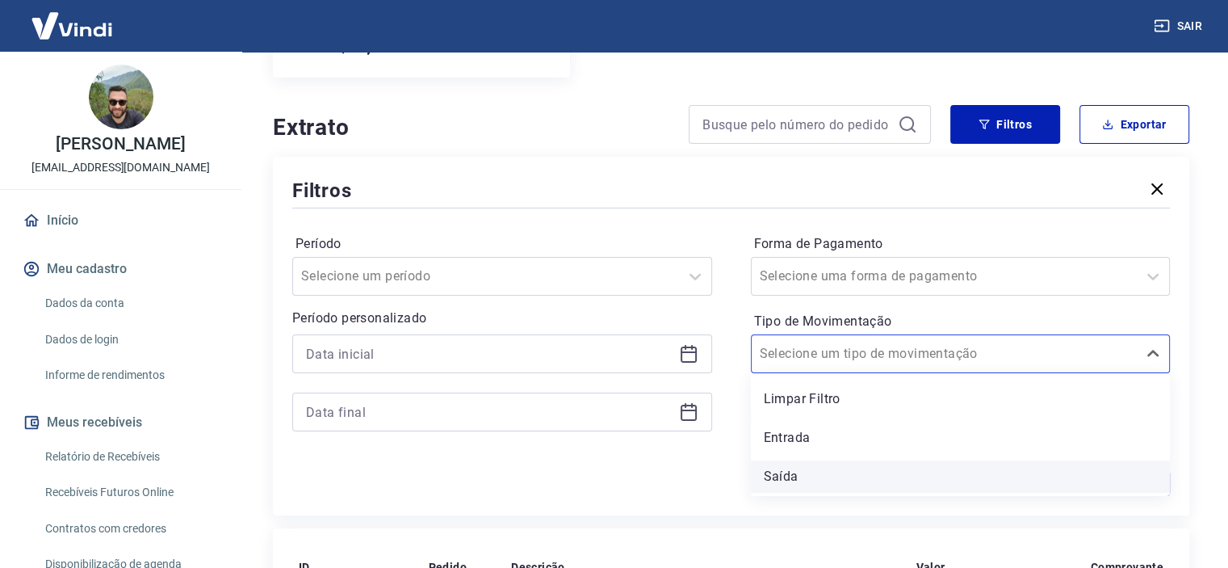
click at [775, 483] on div "Saída" at bounding box center [961, 476] width 420 height 32
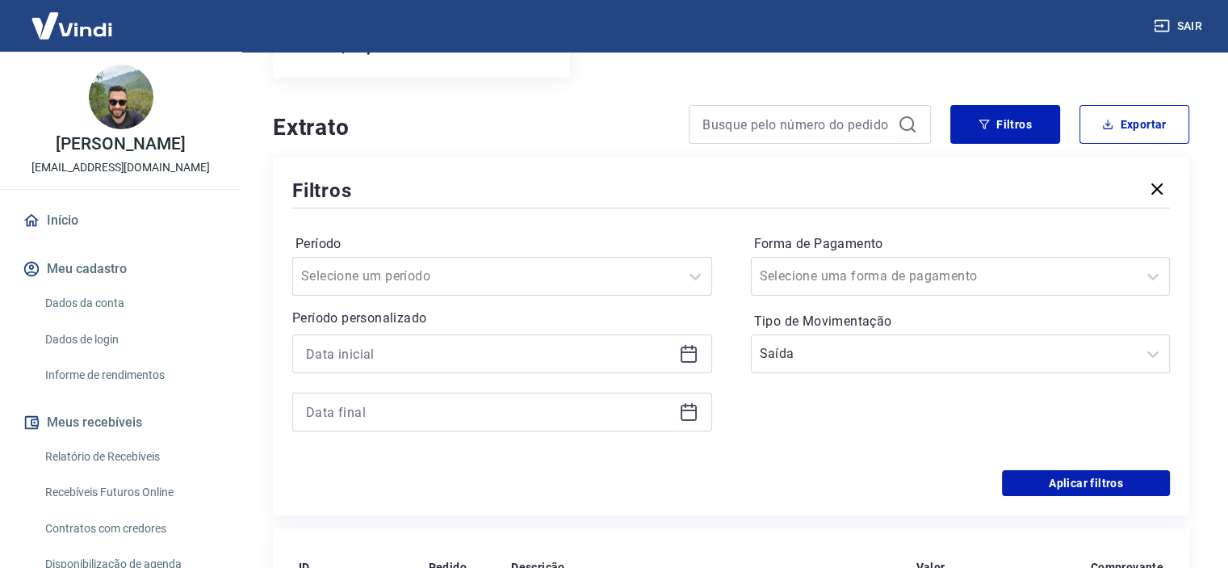
click at [689, 71] on div "Saldo conta digital R$ 0,00" at bounding box center [731, 36] width 916 height 84
click at [1040, 477] on button "Aplicar filtros" at bounding box center [1086, 483] width 168 height 26
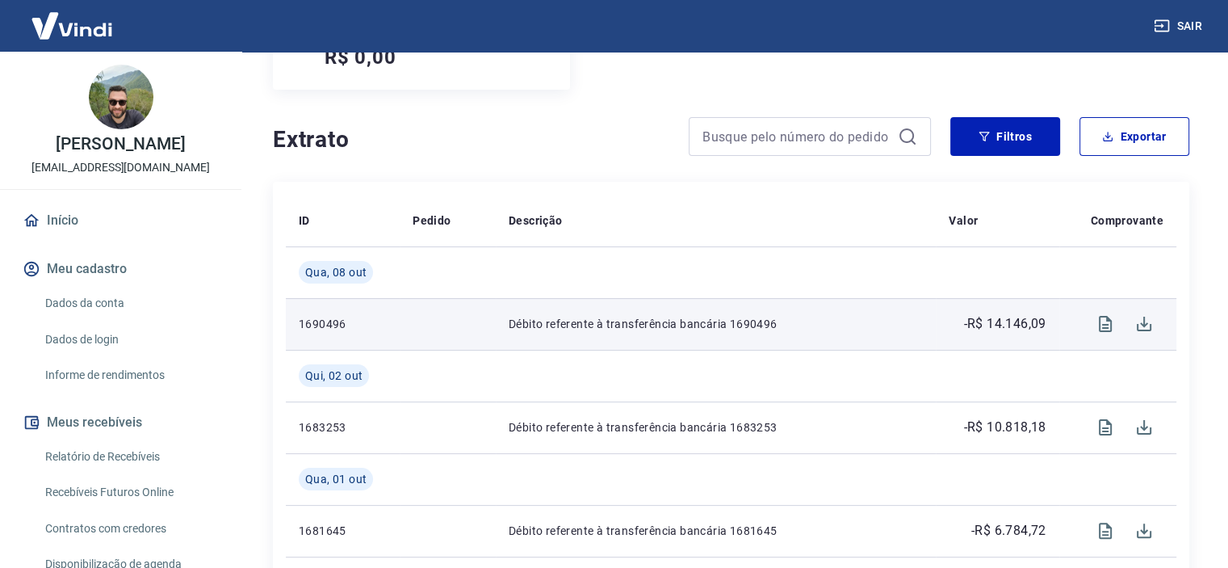
scroll to position [233, 0]
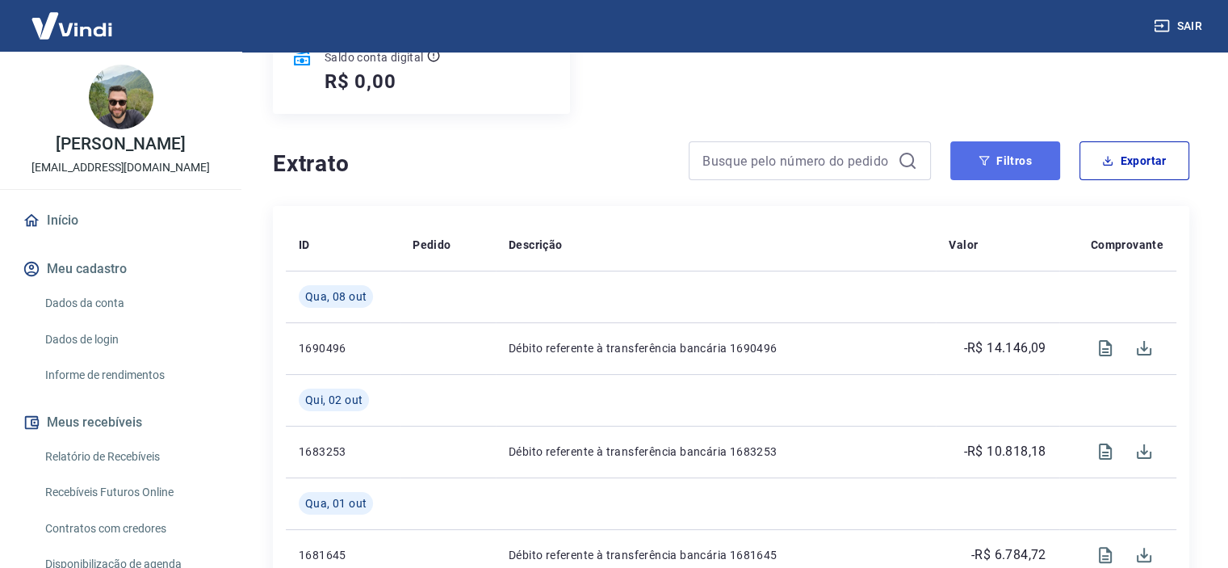
click at [1030, 167] on button "Filtros" at bounding box center [1005, 160] width 110 height 39
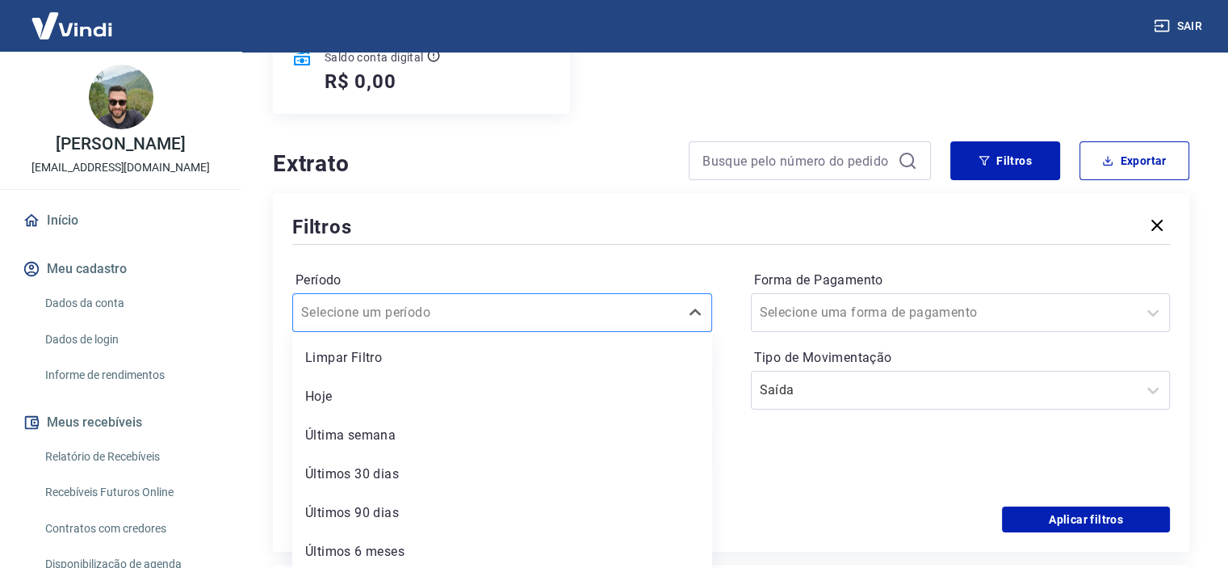
scroll to position [237, 0]
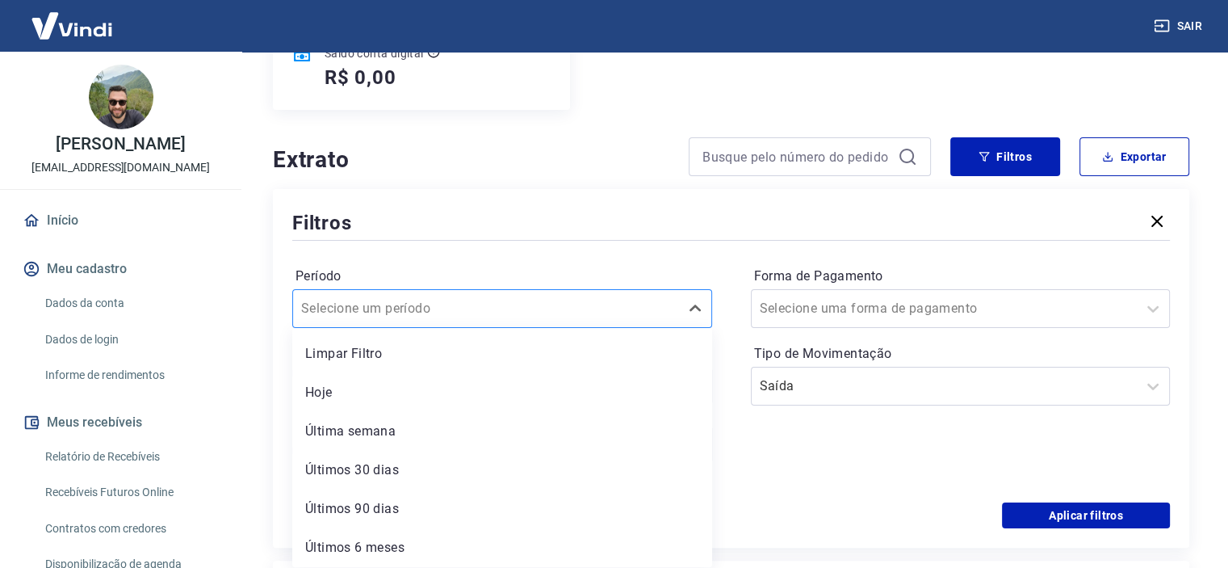
click at [390, 315] on input "Período" at bounding box center [382, 308] width 163 height 19
click at [919, 478] on div "Forma de Pagamento Selecione uma forma de pagamento Tipo de Movimentação Saída" at bounding box center [961, 373] width 420 height 220
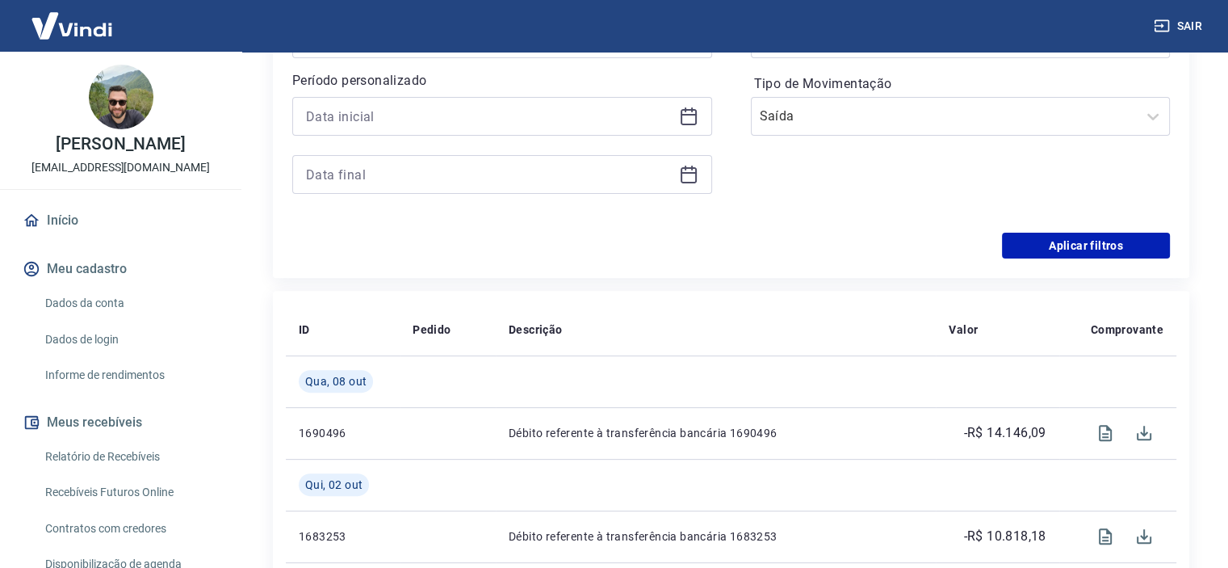
scroll to position [0, 0]
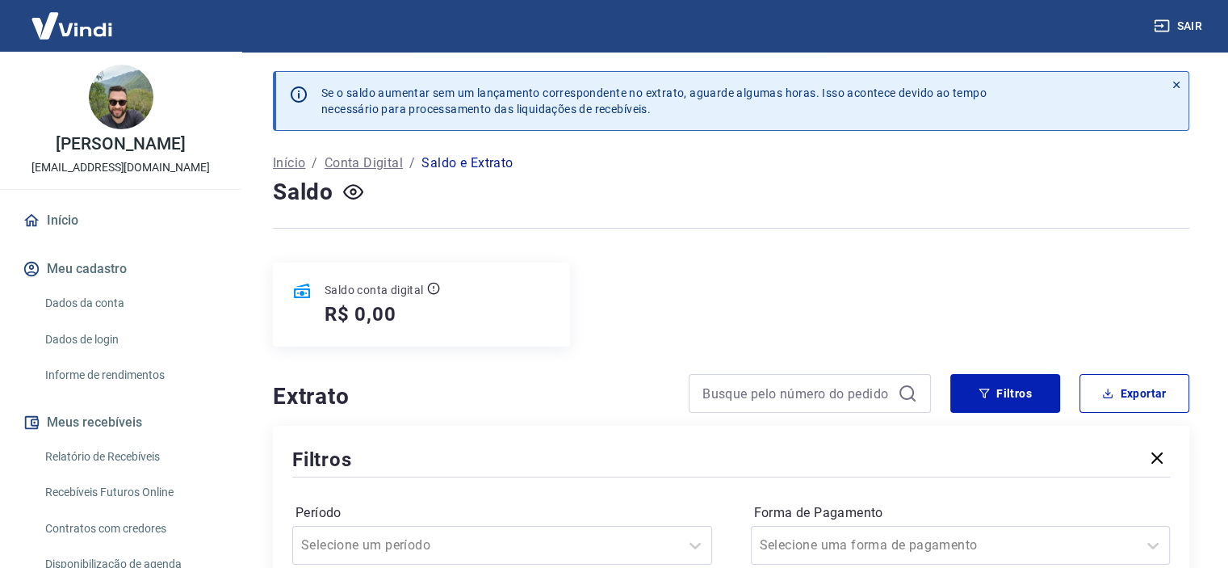
click at [1150, 462] on icon "button" at bounding box center [1156, 457] width 19 height 19
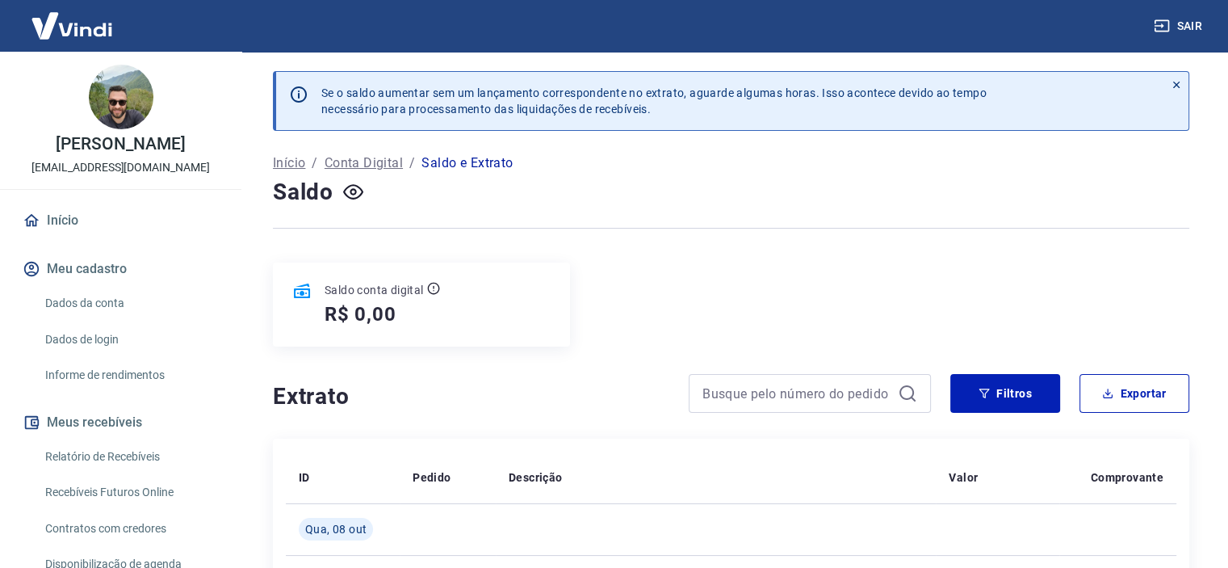
click at [466, 164] on p "Saldo e Extrato" at bounding box center [466, 162] width 91 height 19
click at [375, 155] on p "Conta Digital" at bounding box center [364, 162] width 78 height 19
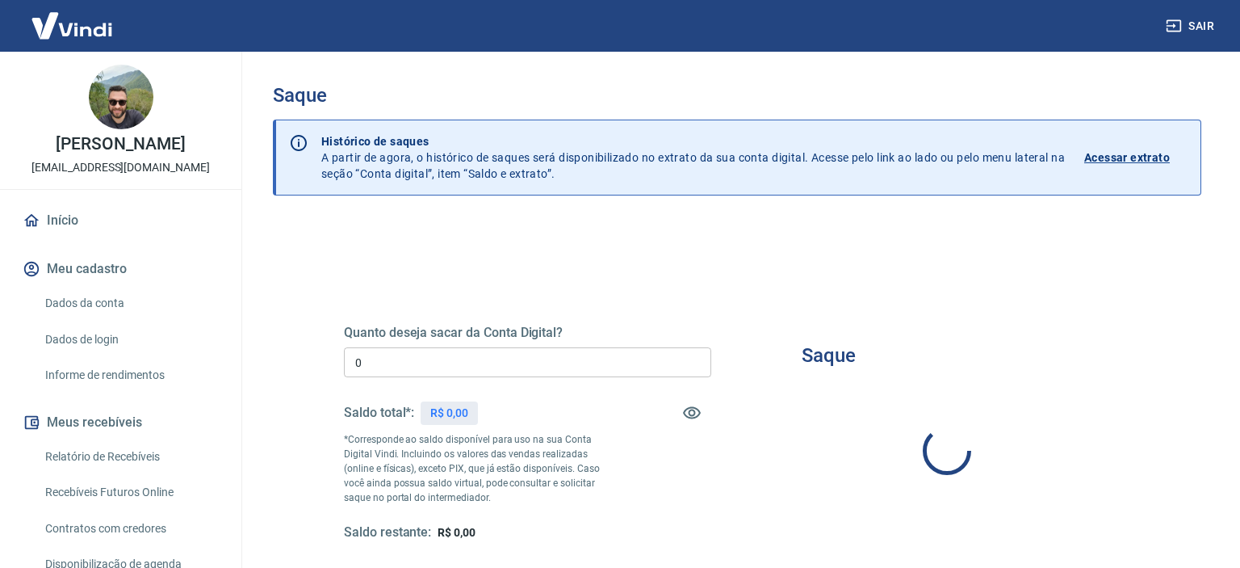
type input "R$ 0,00"
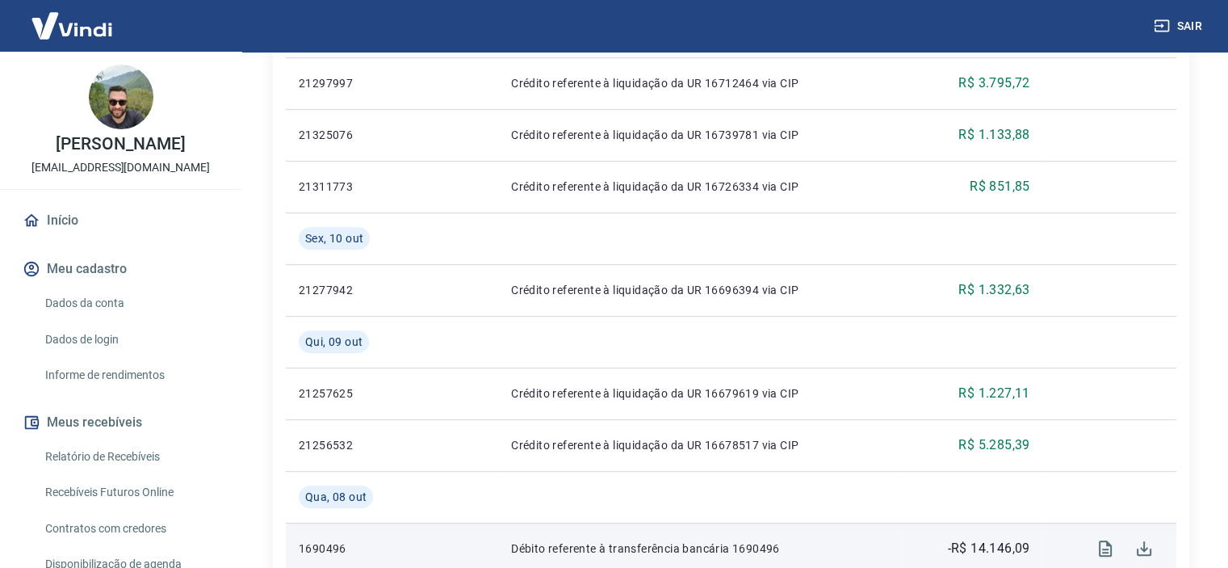
scroll to position [1076, 0]
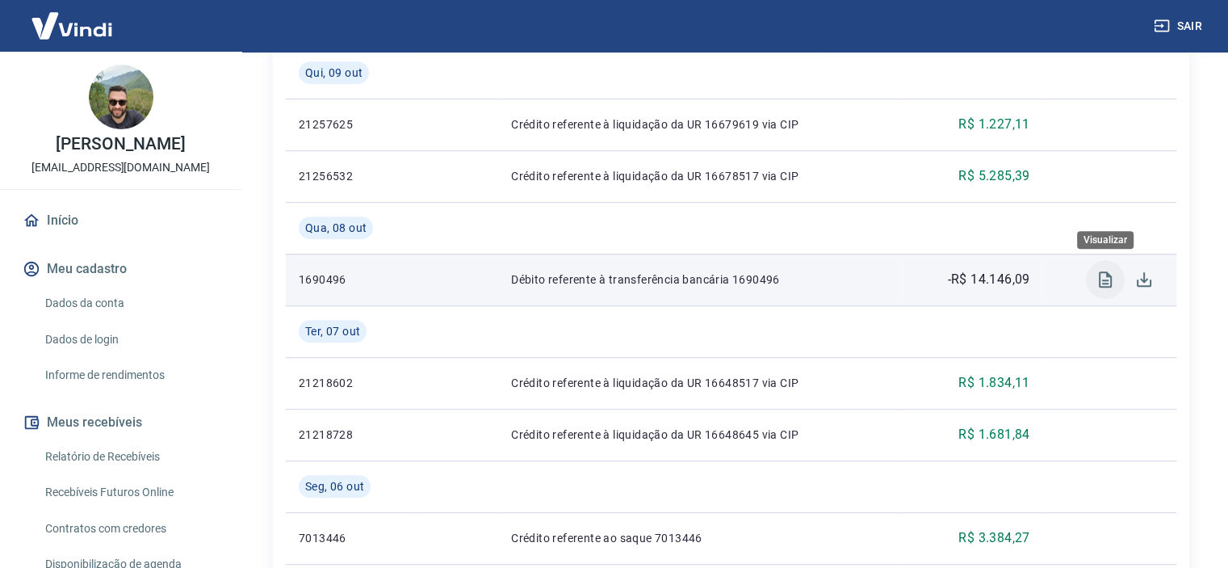
click at [1107, 287] on icon "Visualizar" at bounding box center [1105, 279] width 19 height 19
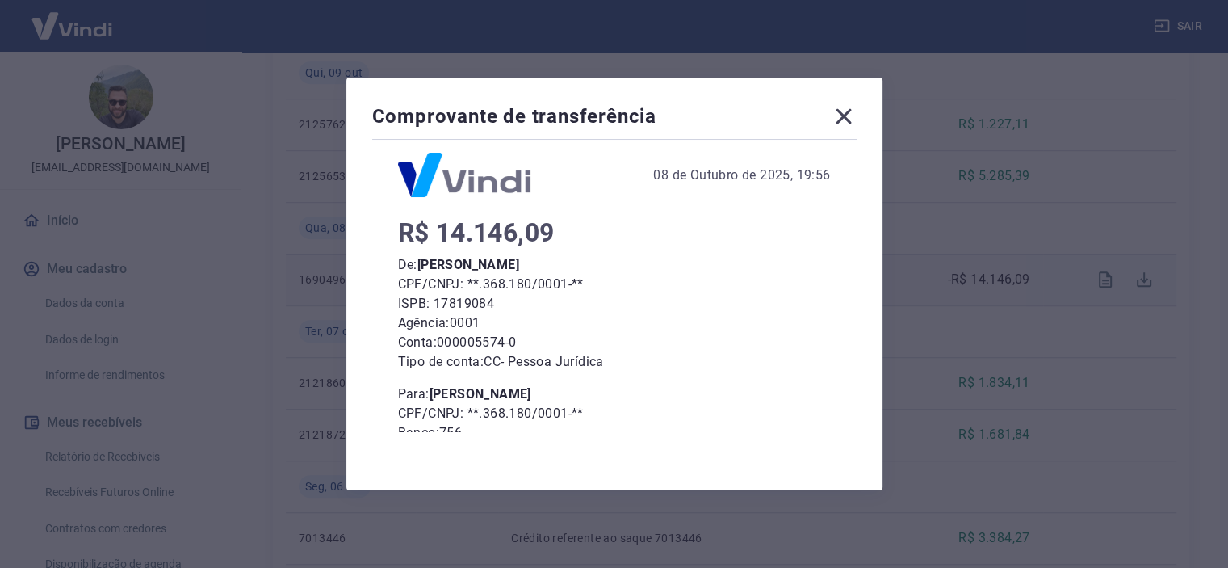
scroll to position [0, 0]
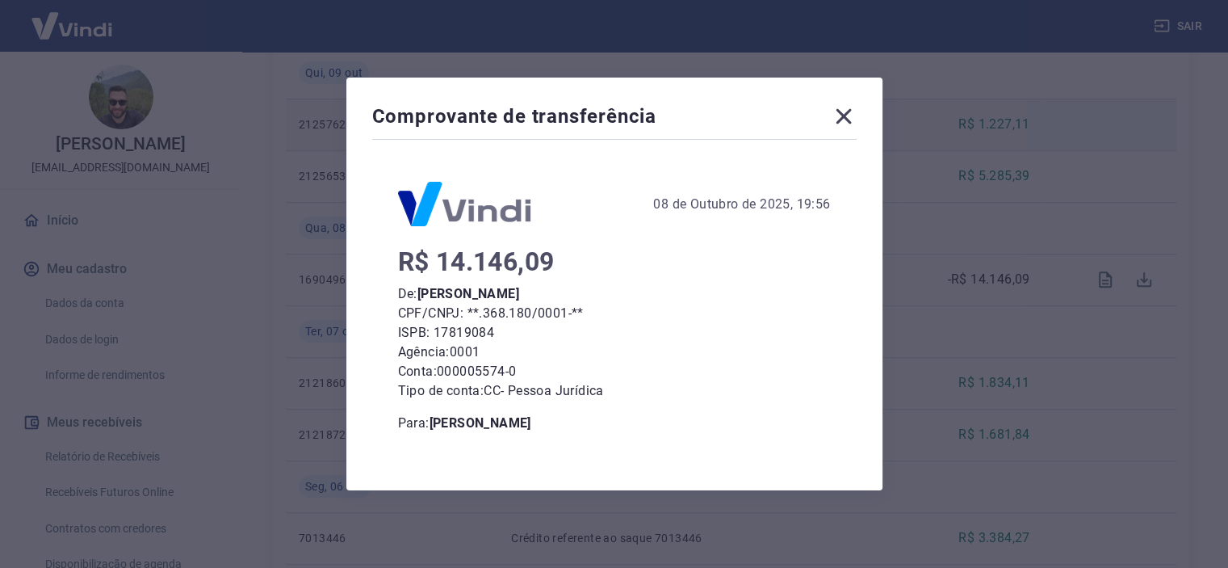
click at [857, 115] on icon at bounding box center [844, 116] width 26 height 26
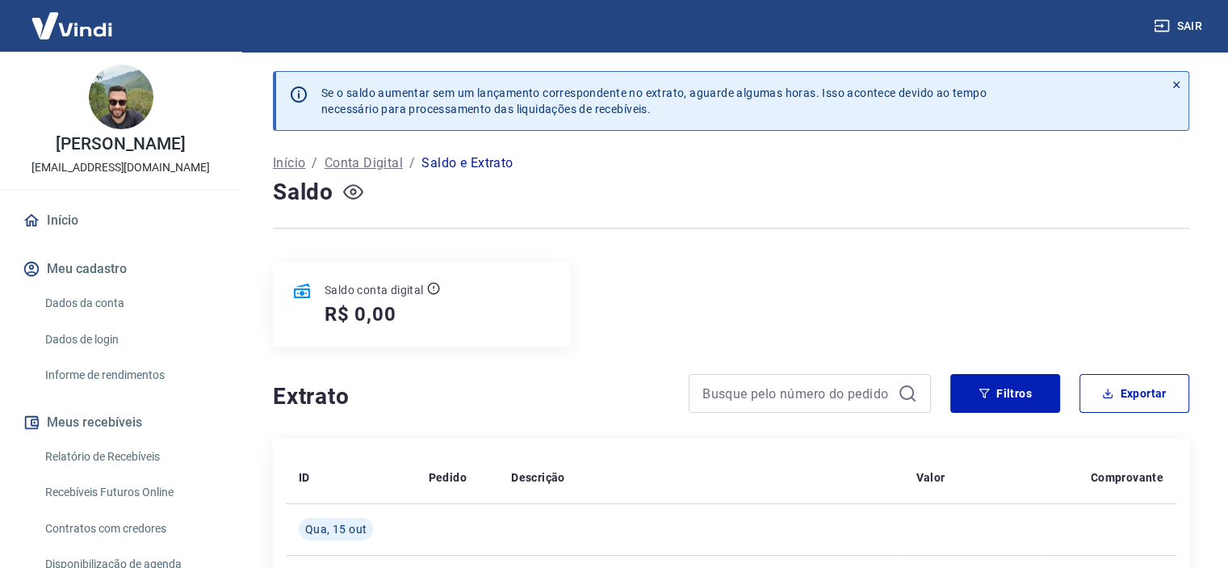
click at [356, 188] on icon "button" at bounding box center [353, 192] width 20 height 20
click at [354, 191] on icon "button" at bounding box center [353, 192] width 20 height 20
click at [890, 95] on p "Se o saldo aumentar sem um lançamento correspondente no extrato, aguarde alguma…" at bounding box center [653, 101] width 665 height 32
drag, startPoint x: 698, startPoint y: 124, endPoint x: 720, endPoint y: 134, distance: 24.6
click at [698, 124] on div "Se o saldo aumentar sem um lançamento correspondente no extrato, aguarde alguma…" at bounding box center [736, 101] width 856 height 58
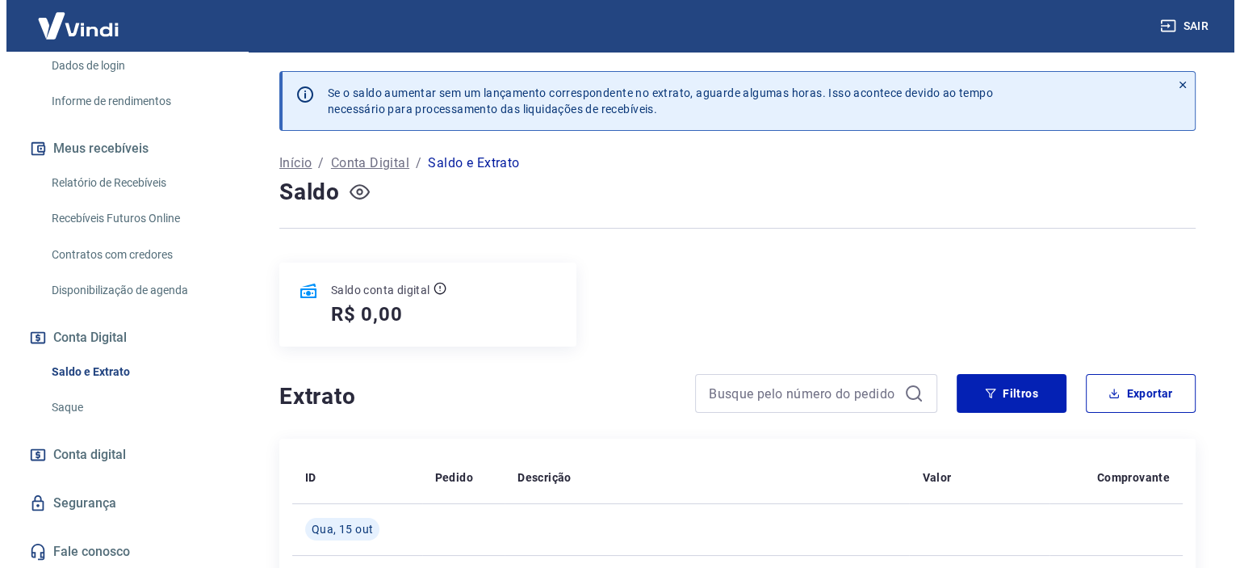
scroll to position [274, 0]
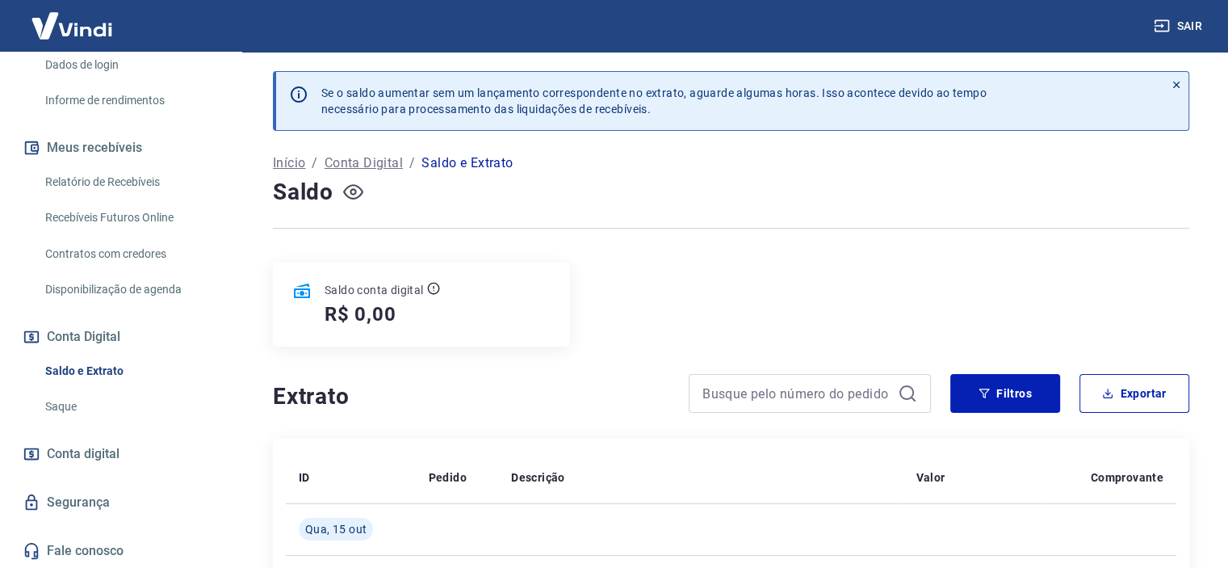
click at [90, 333] on button "Conta Digital" at bounding box center [120, 337] width 203 height 36
click at [115, 332] on button "Conta Digital" at bounding box center [120, 337] width 203 height 36
click at [73, 399] on link "Saque" at bounding box center [130, 406] width 183 height 33
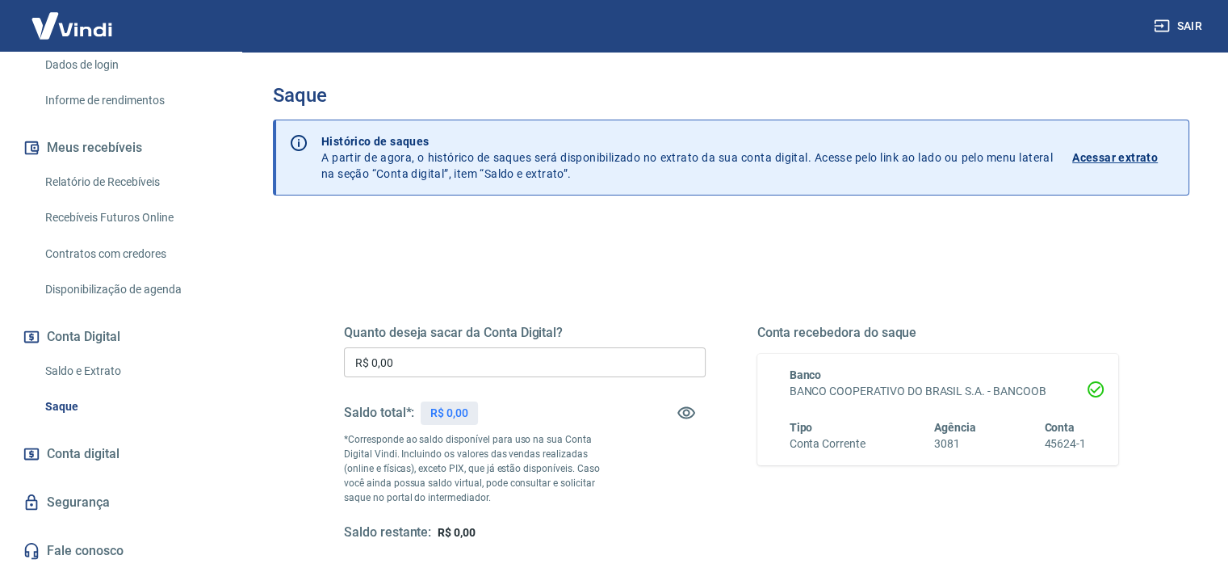
click at [78, 380] on link "Saldo e Extrato" at bounding box center [130, 370] width 183 height 33
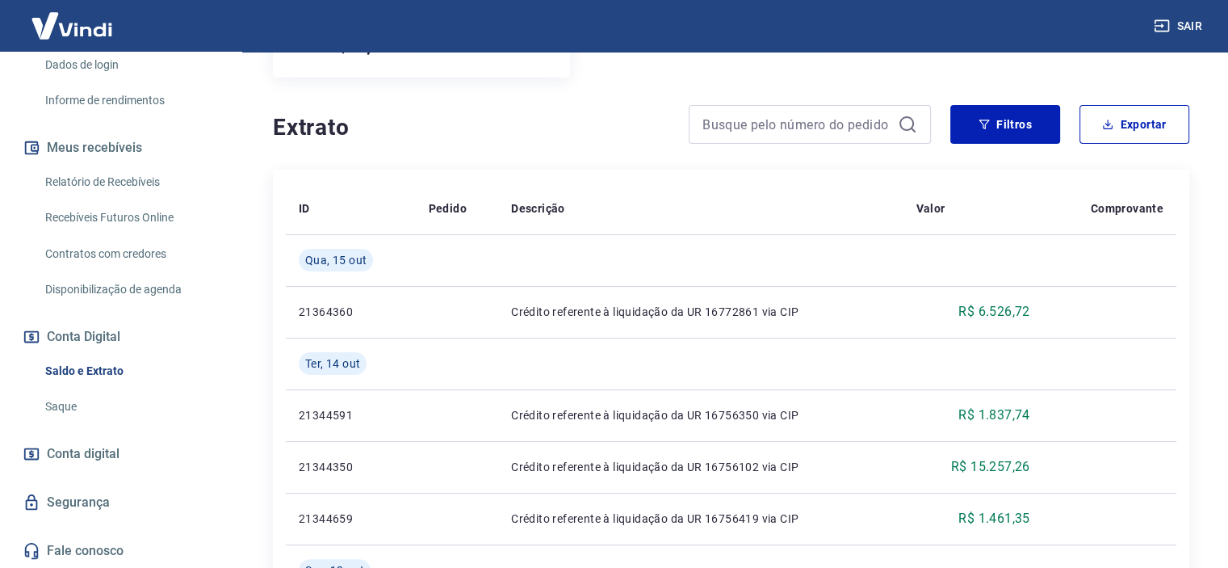
scroll to position [538, 0]
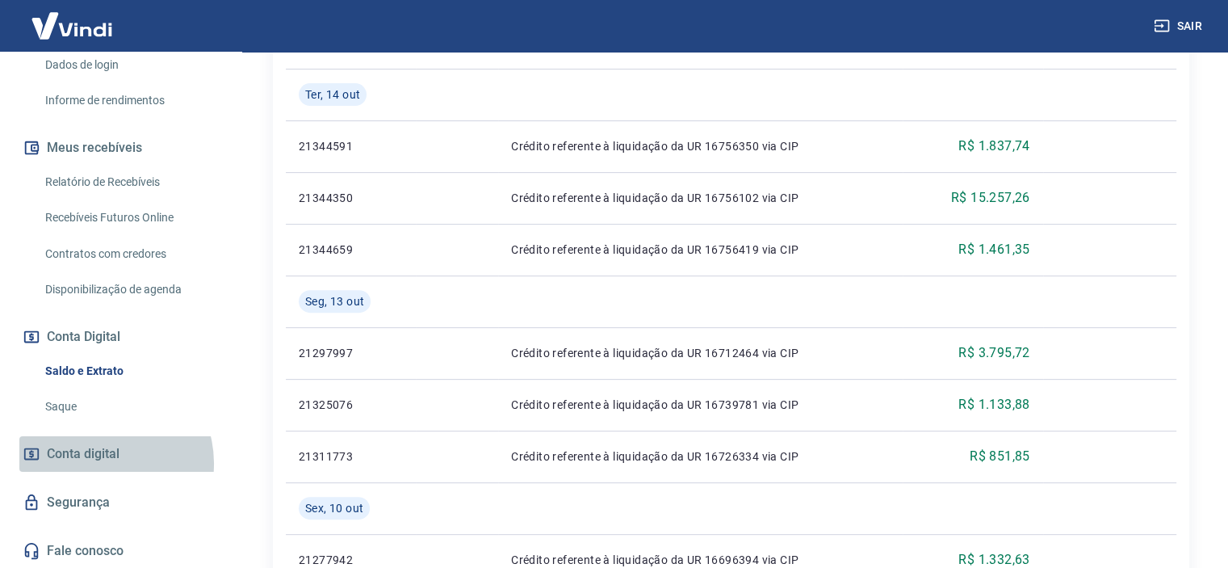
click at [103, 461] on span "Conta digital" at bounding box center [83, 453] width 73 height 23
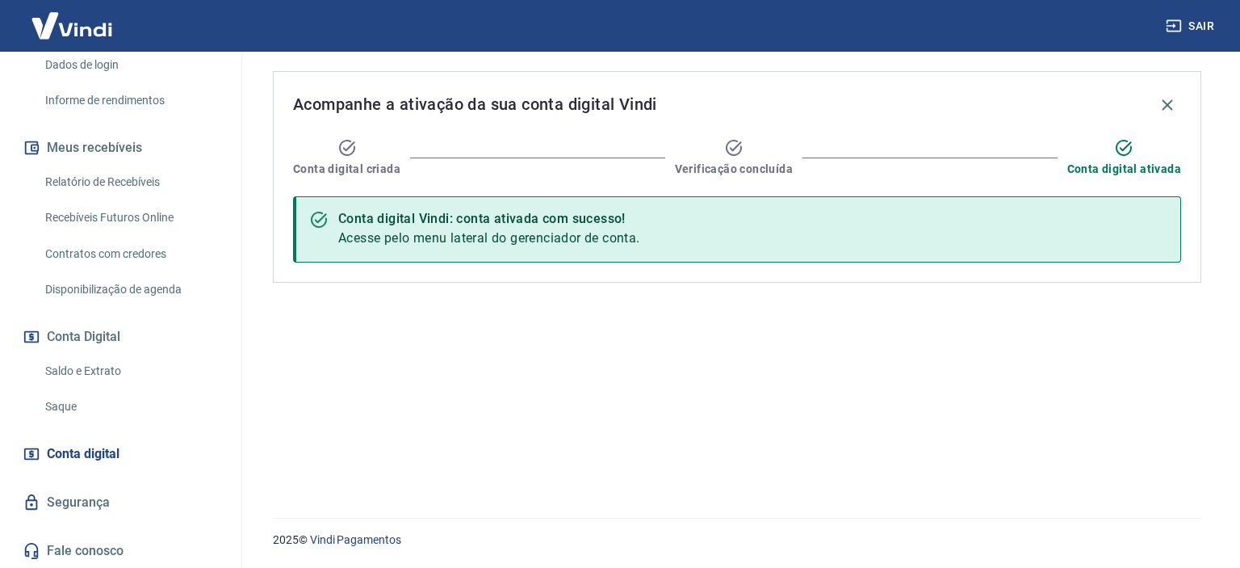
click at [90, 499] on link "Segurança" at bounding box center [120, 502] width 203 height 36
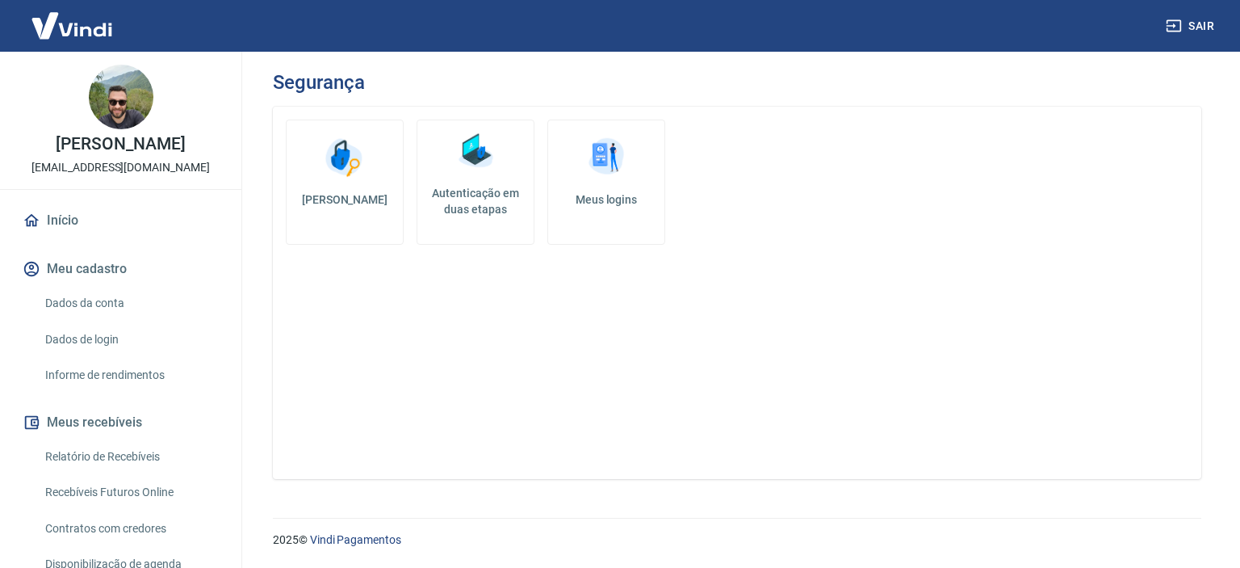
click at [42, 222] on link "Início" at bounding box center [120, 221] width 203 height 36
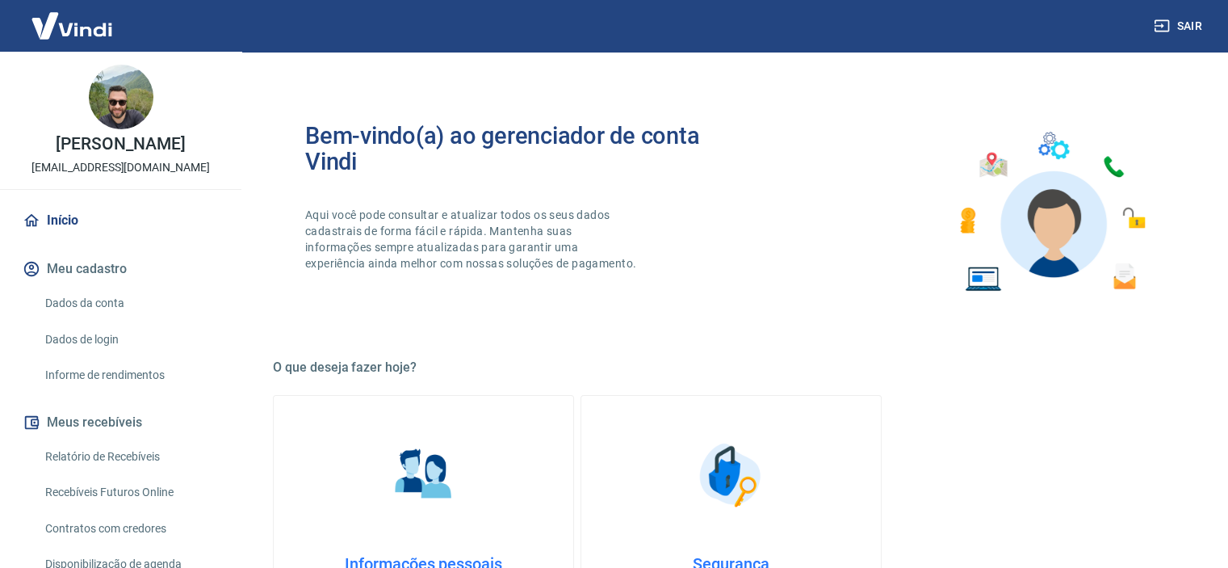
scroll to position [706, 0]
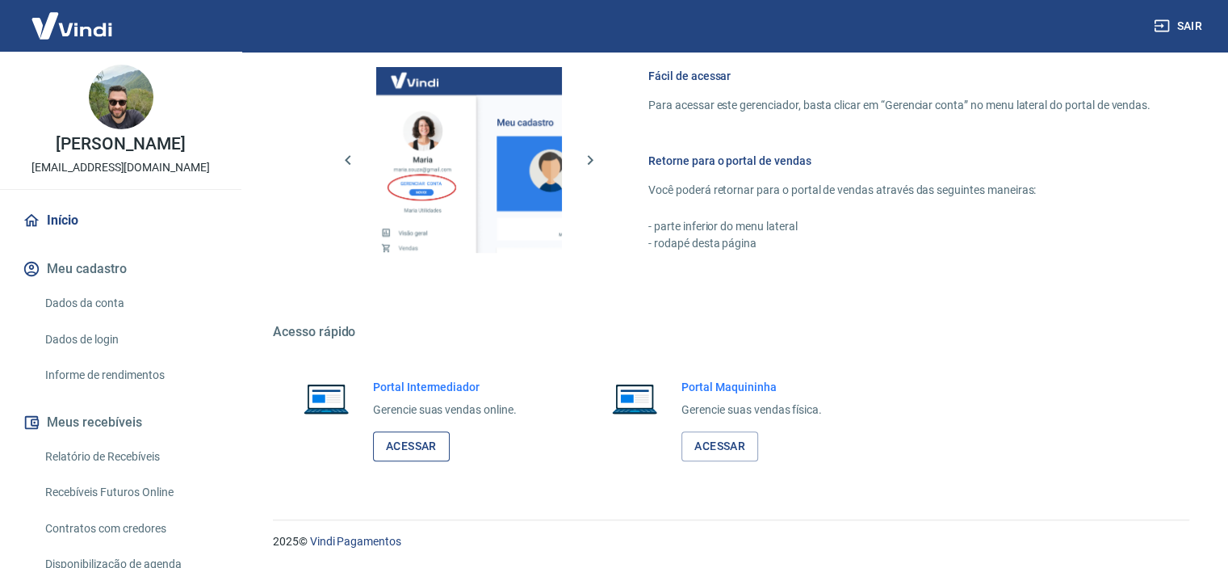
click at [417, 444] on link "Acessar" at bounding box center [411, 446] width 77 height 30
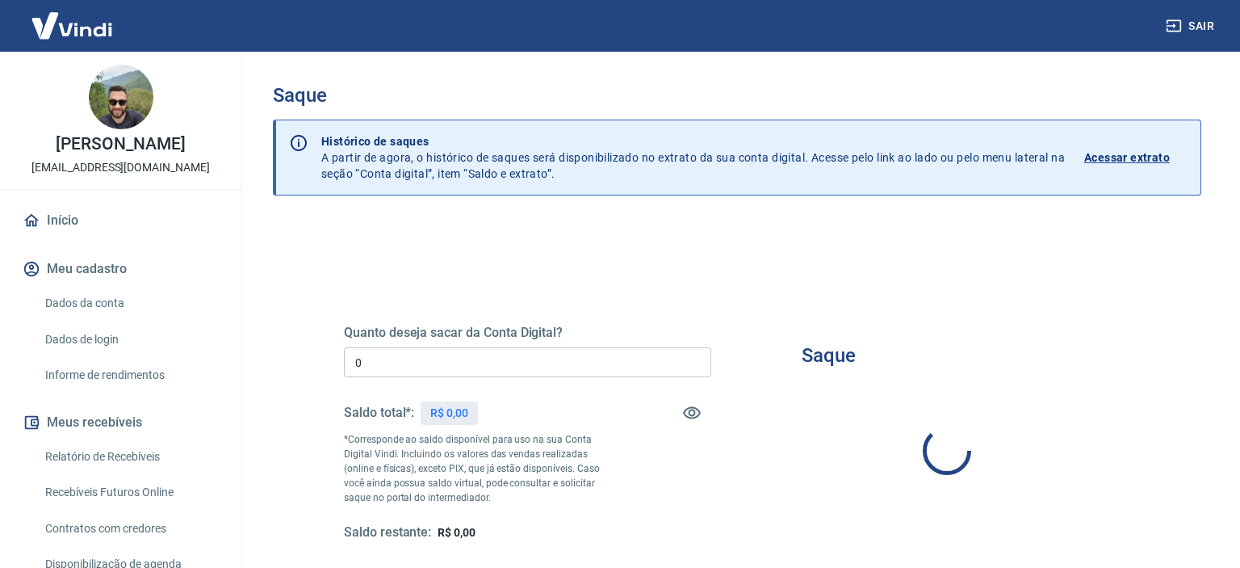
type input "R$ 0,00"
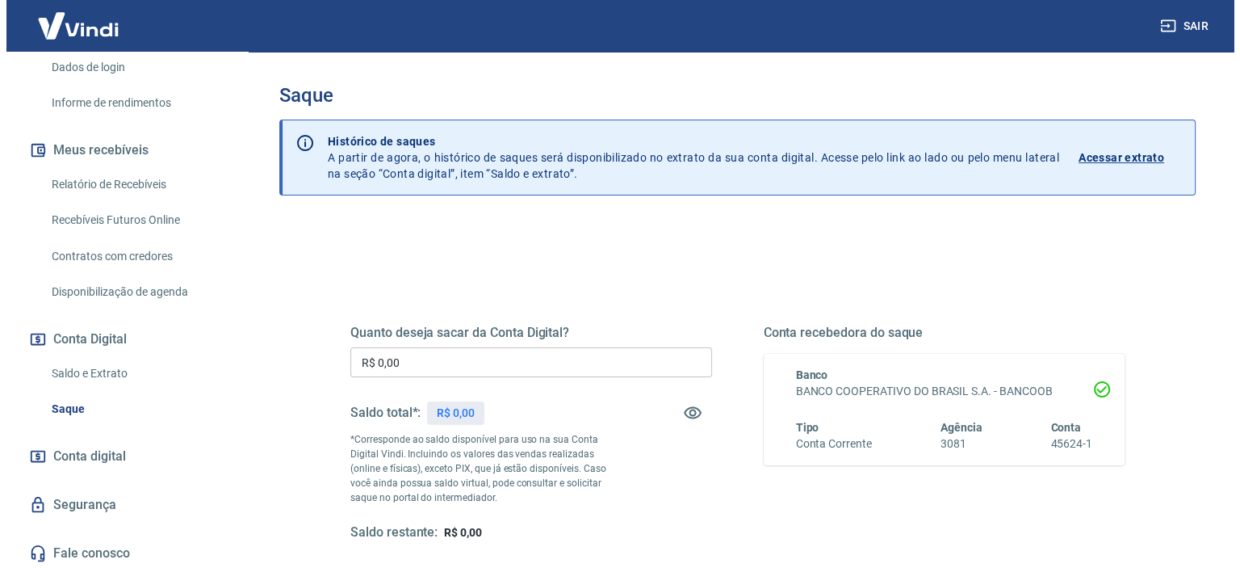
scroll to position [274, 0]
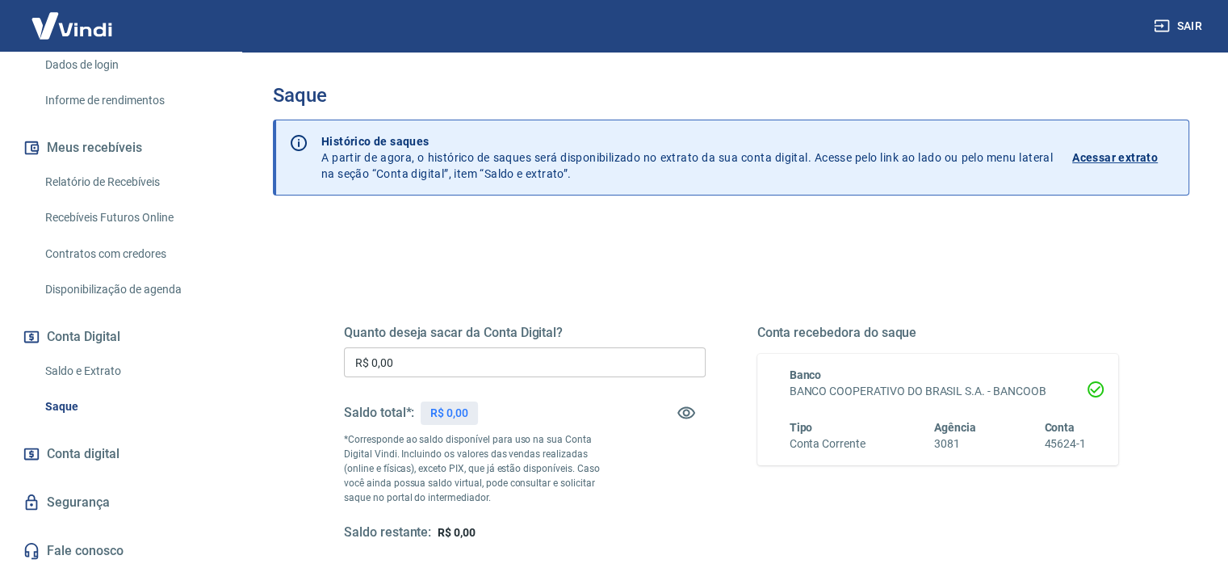
click at [94, 174] on link "Relatório de Recebíveis" at bounding box center [130, 181] width 183 height 33
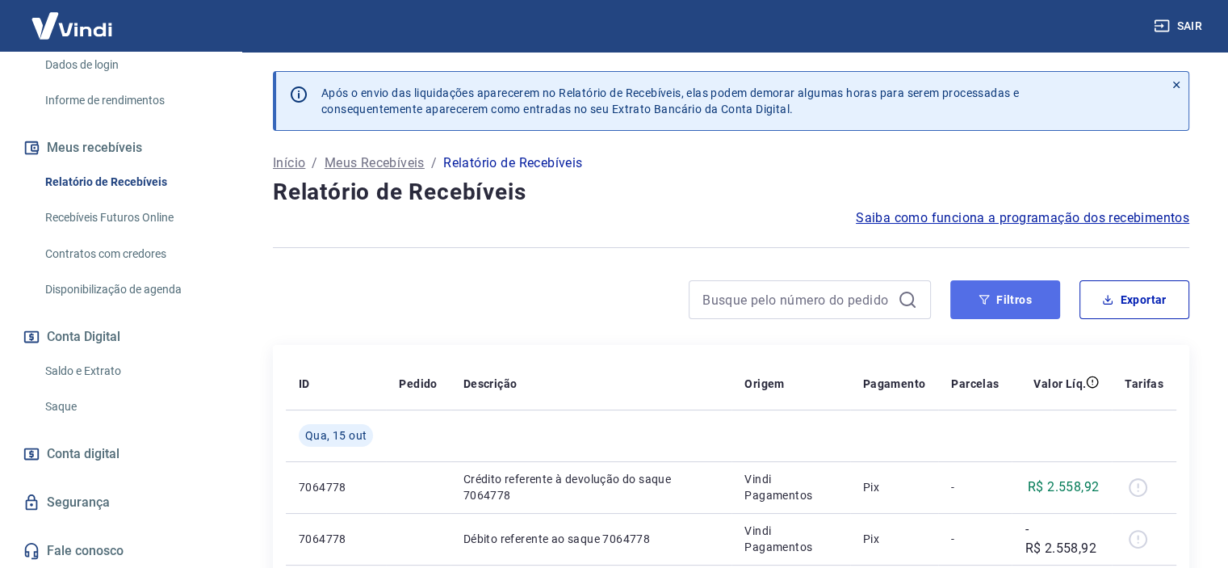
click at [987, 311] on button "Filtros" at bounding box center [1005, 299] width 110 height 39
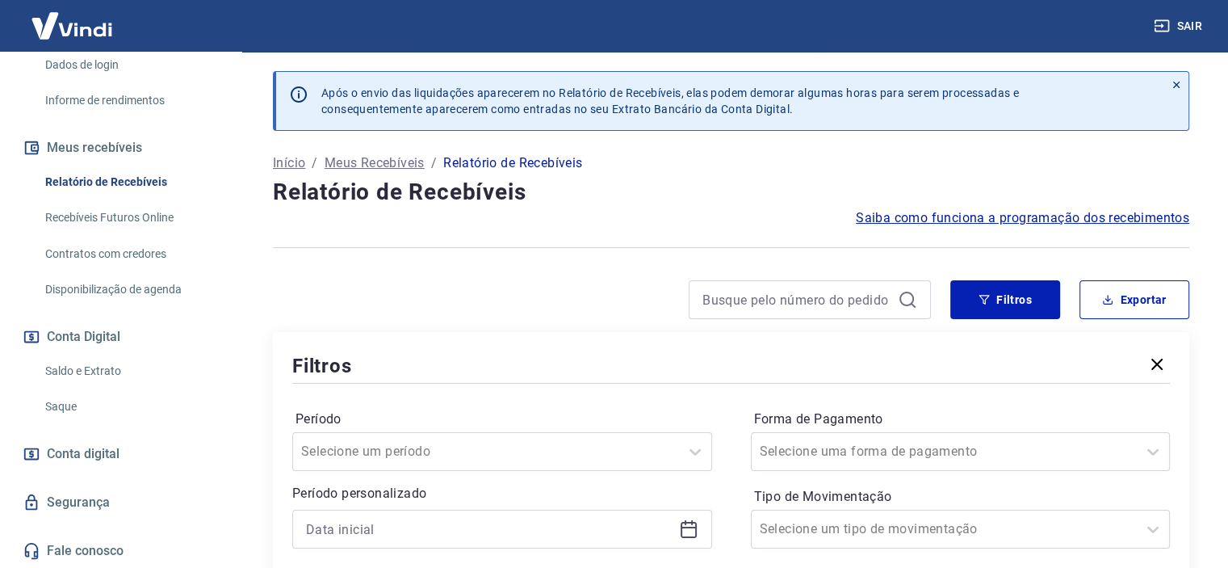
click at [1159, 370] on icon "button" at bounding box center [1156, 363] width 19 height 19
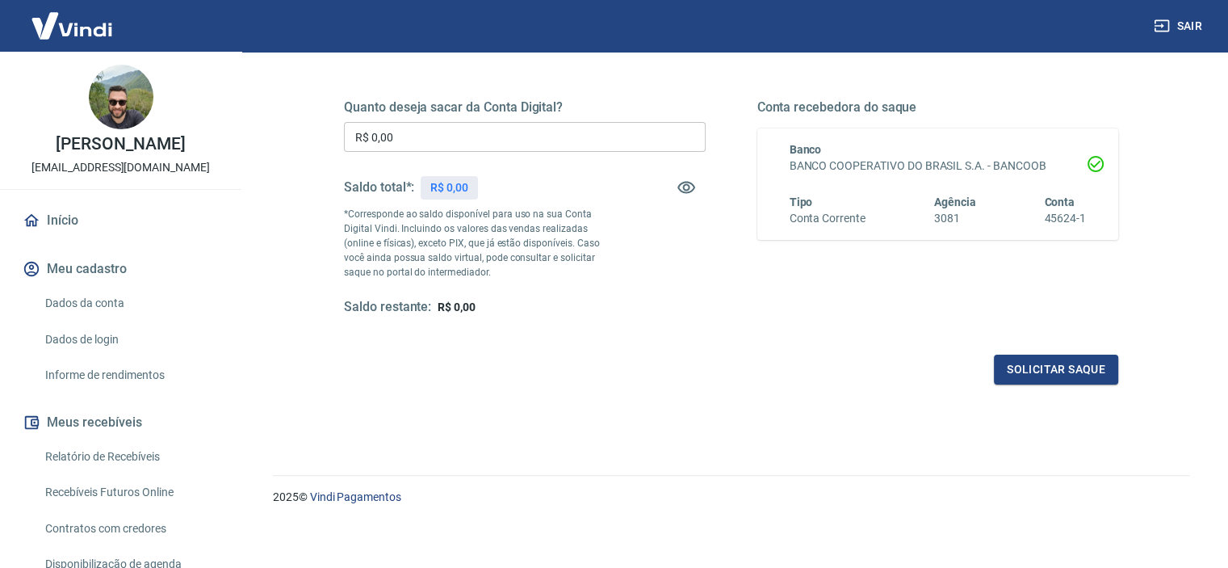
scroll to position [229, 0]
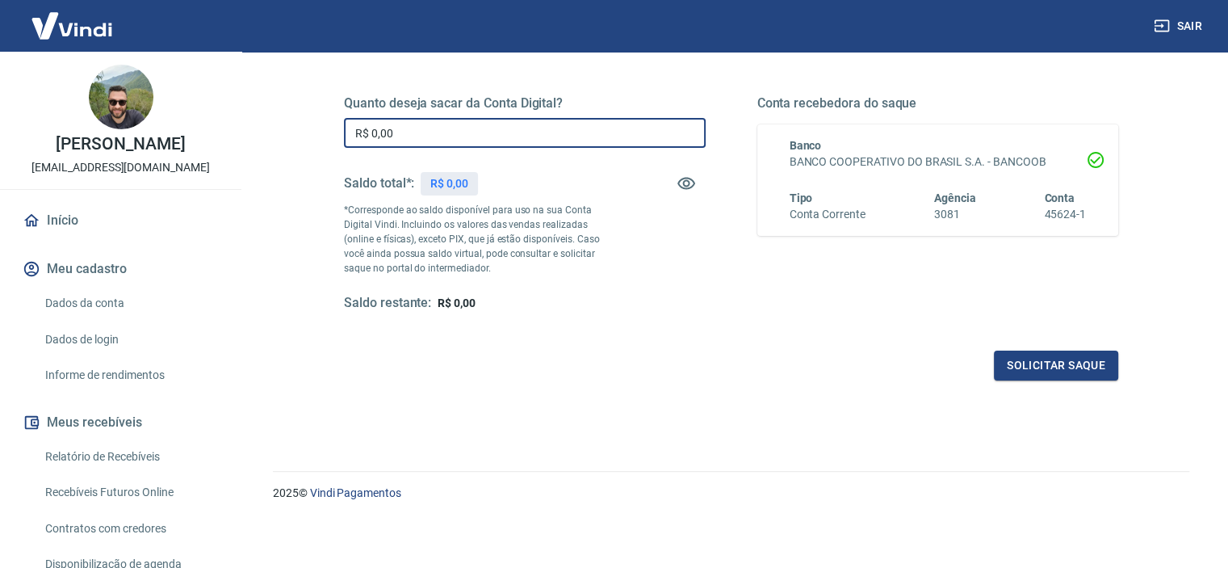
click at [442, 132] on input "R$ 0,00" at bounding box center [525, 133] width 362 height 30
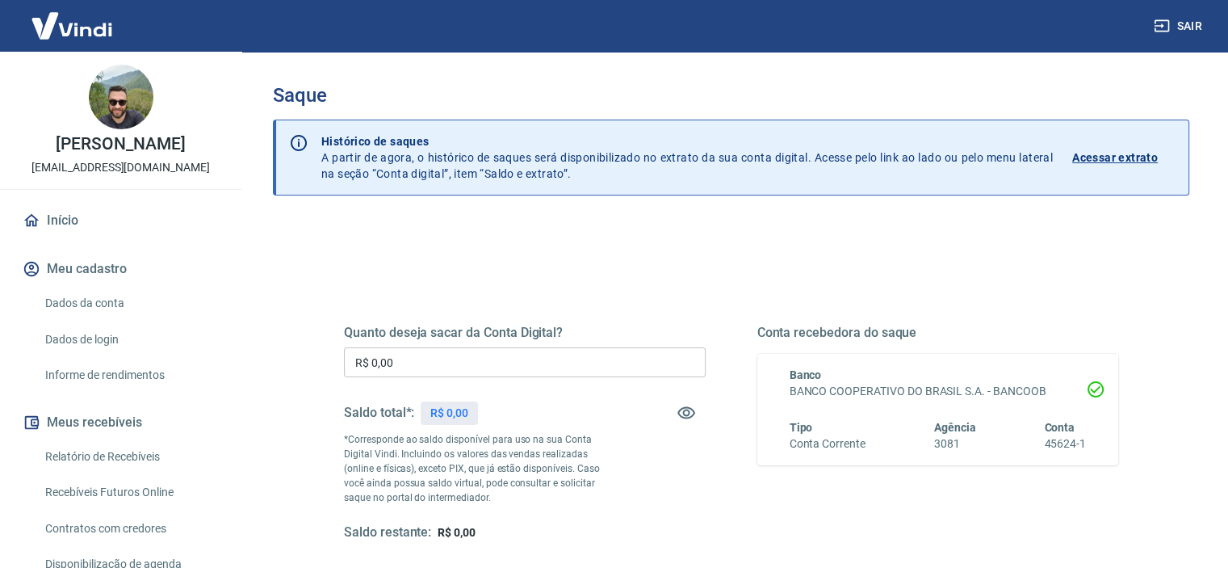
scroll to position [229, 0]
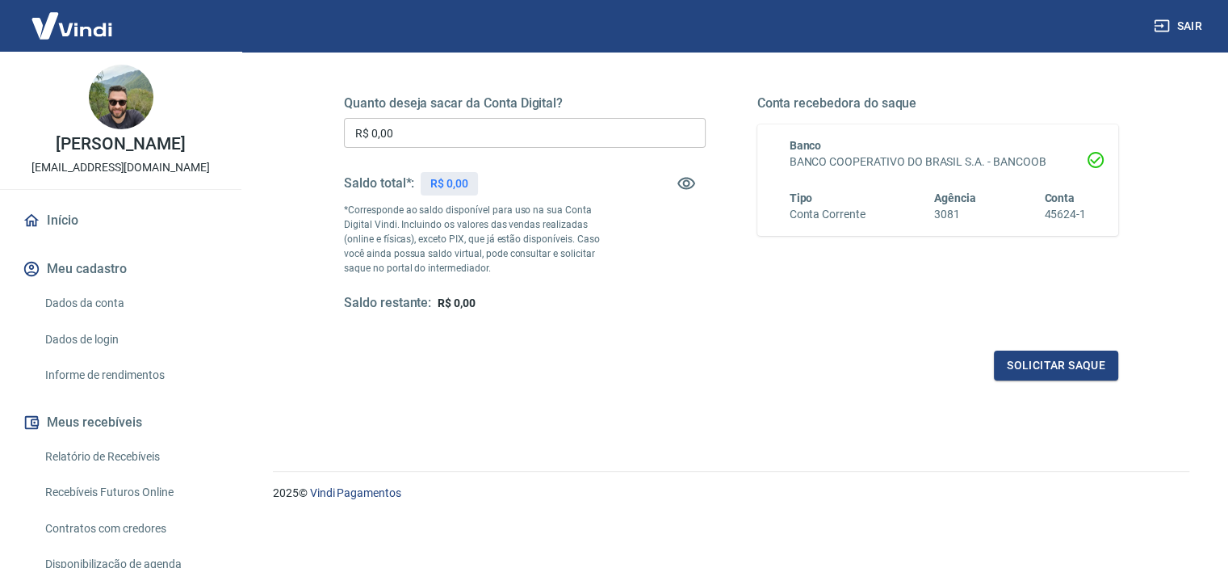
click at [391, 139] on input "R$ 0,00" at bounding box center [525, 133] width 362 height 30
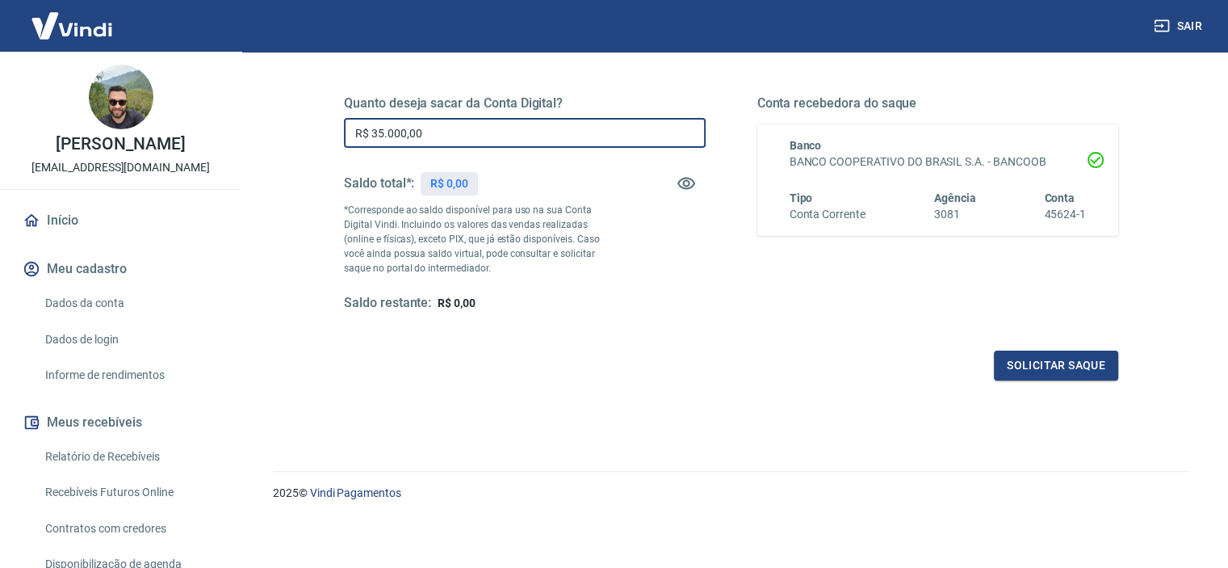
click at [438, 123] on input "R$ 35.000,00" at bounding box center [525, 133] width 362 height 30
click at [438, 122] on input "R$ 35.000,00" at bounding box center [525, 133] width 362 height 30
click at [490, 136] on input "R$ 30.000,00" at bounding box center [525, 133] width 362 height 30
click at [490, 135] on input "R$ 30.000,00" at bounding box center [525, 133] width 362 height 30
type input "R$ 35.000,00"
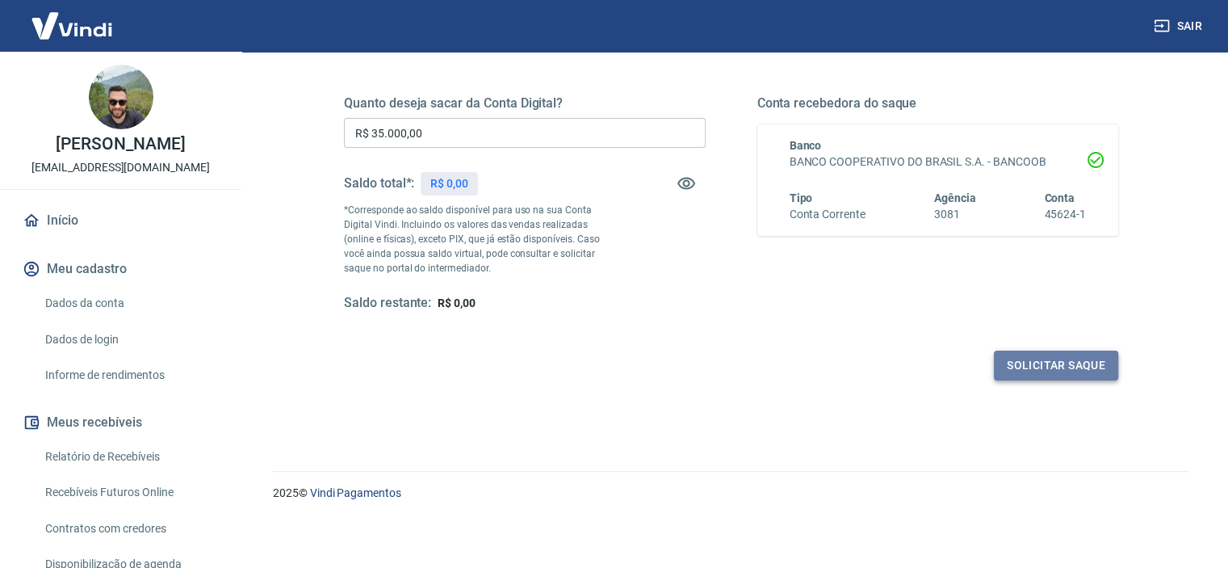
click at [1049, 364] on button "Solicitar saque" at bounding box center [1056, 365] width 124 height 30
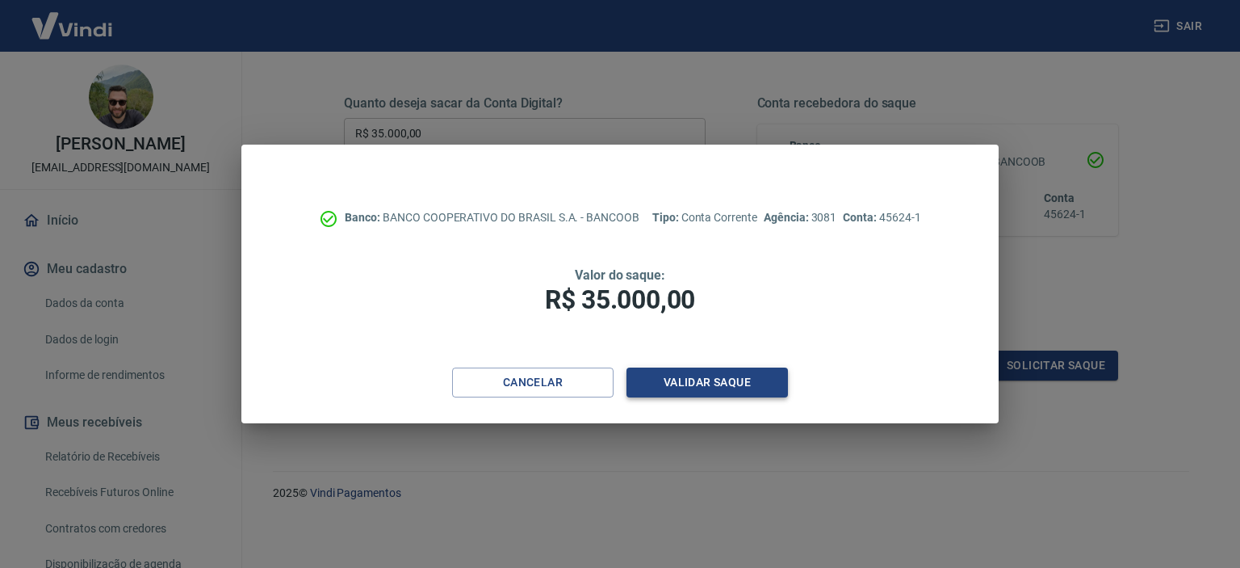
click at [675, 383] on button "Validar saque" at bounding box center [706, 382] width 161 height 30
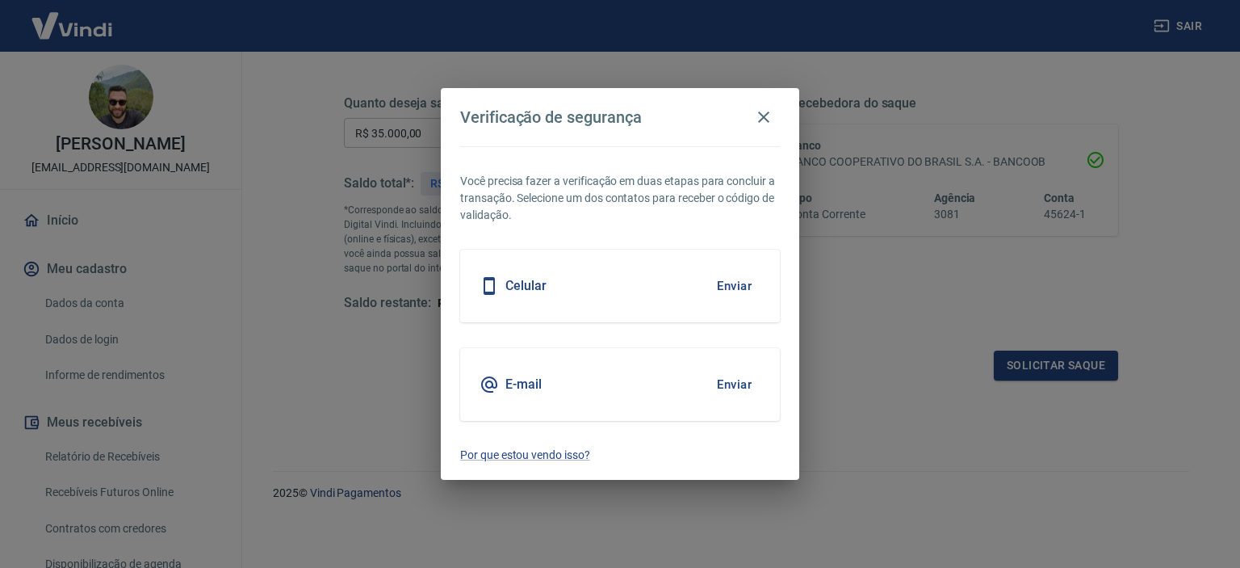
click at [721, 383] on button "Enviar" at bounding box center [734, 384] width 52 height 34
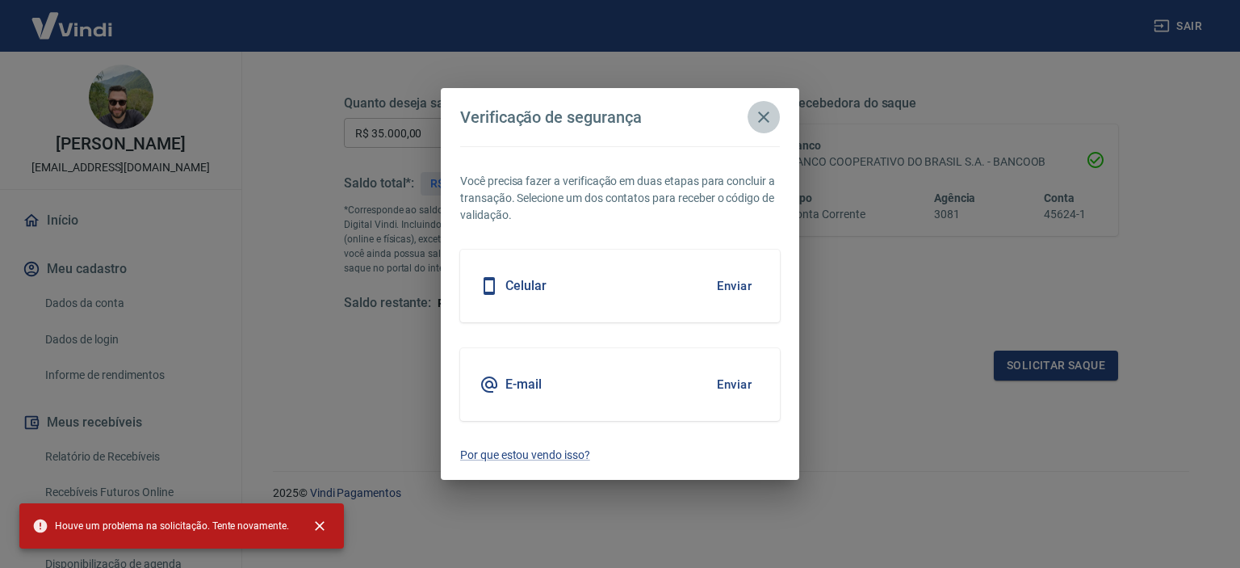
drag, startPoint x: 765, startPoint y: 112, endPoint x: 749, endPoint y: 124, distance: 20.2
click at [765, 112] on icon "button" at bounding box center [763, 116] width 19 height 19
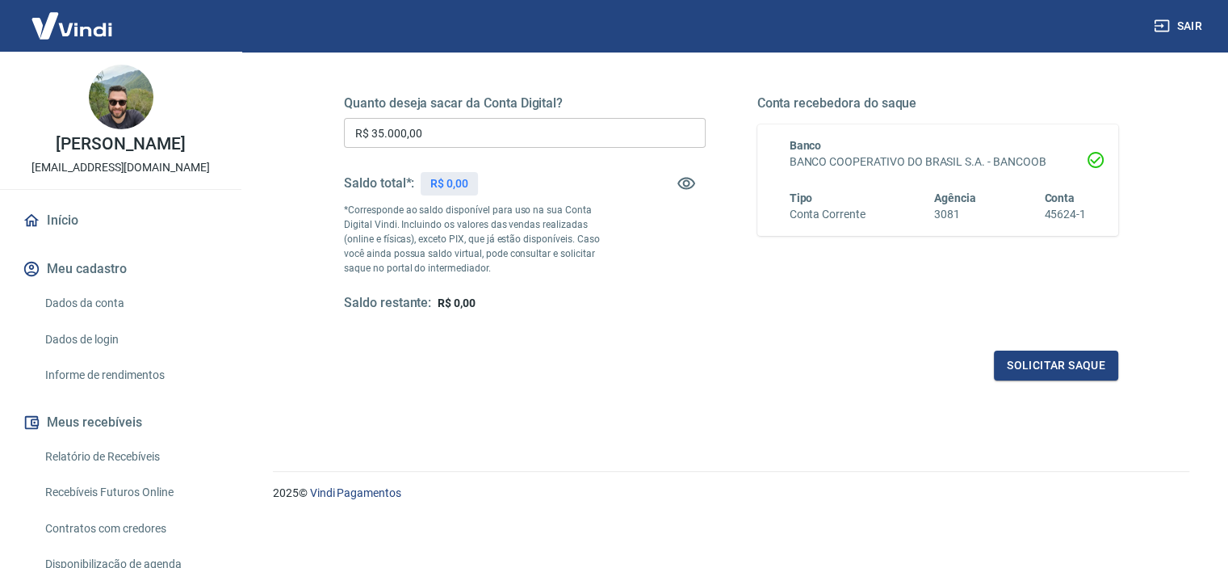
scroll to position [0, 0]
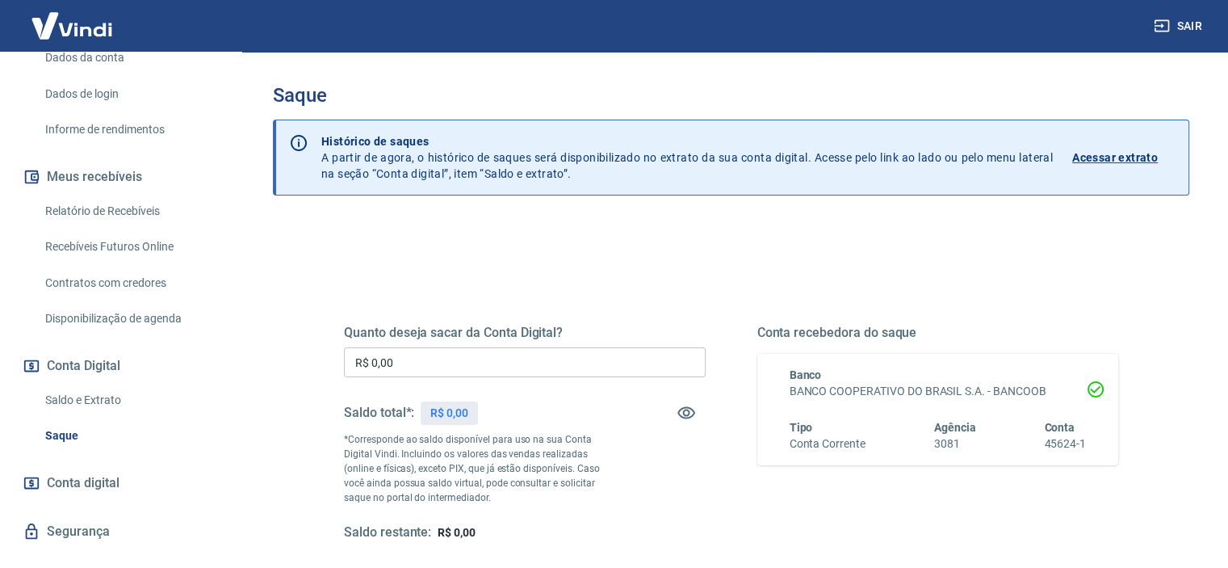
scroll to position [274, 0]
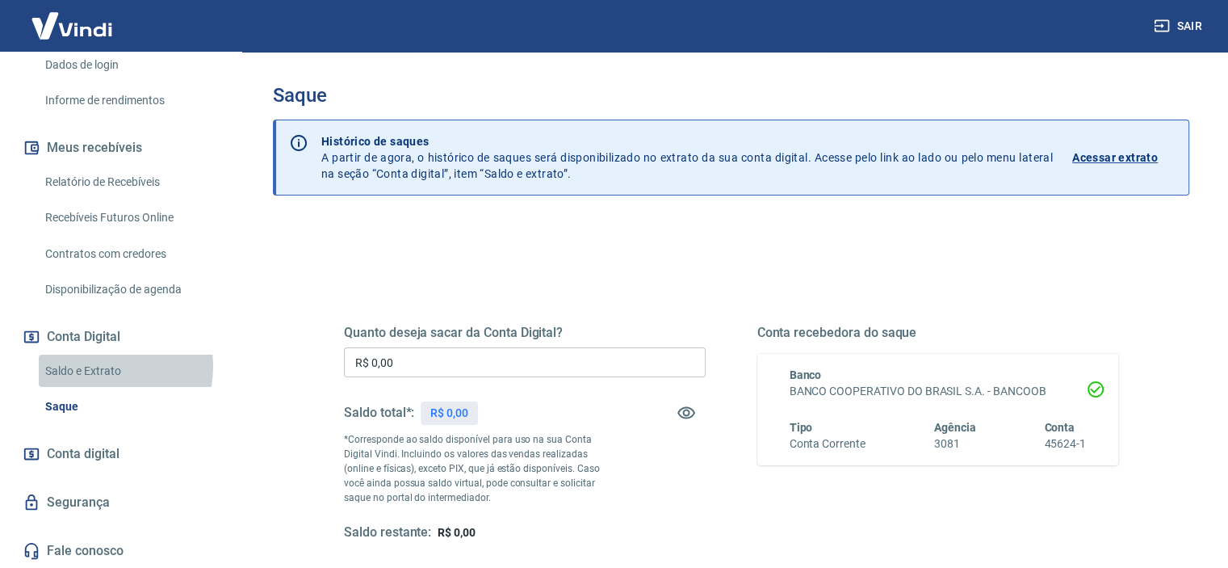
click at [96, 366] on link "Saldo e Extrato" at bounding box center [130, 370] width 183 height 33
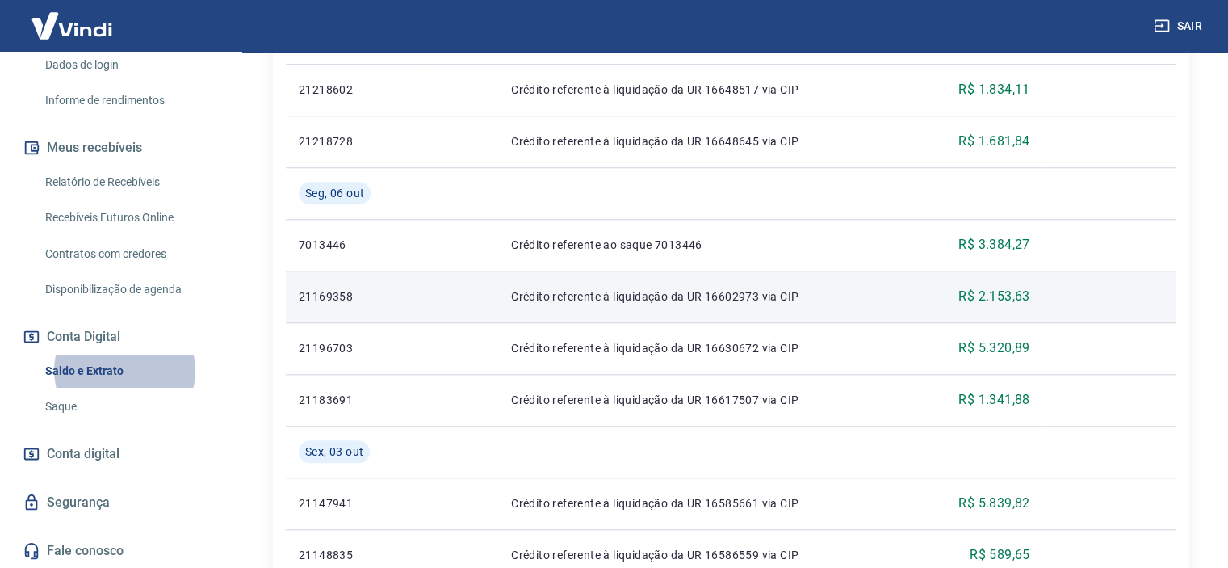
scroll to position [1101, 0]
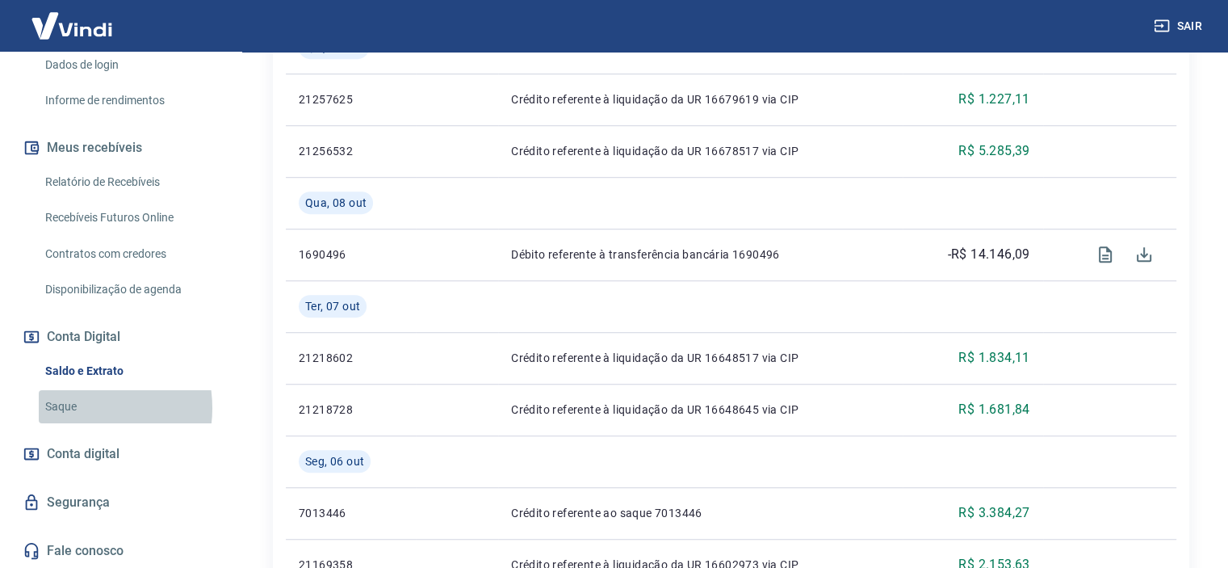
click at [84, 407] on link "Saque" at bounding box center [130, 406] width 183 height 33
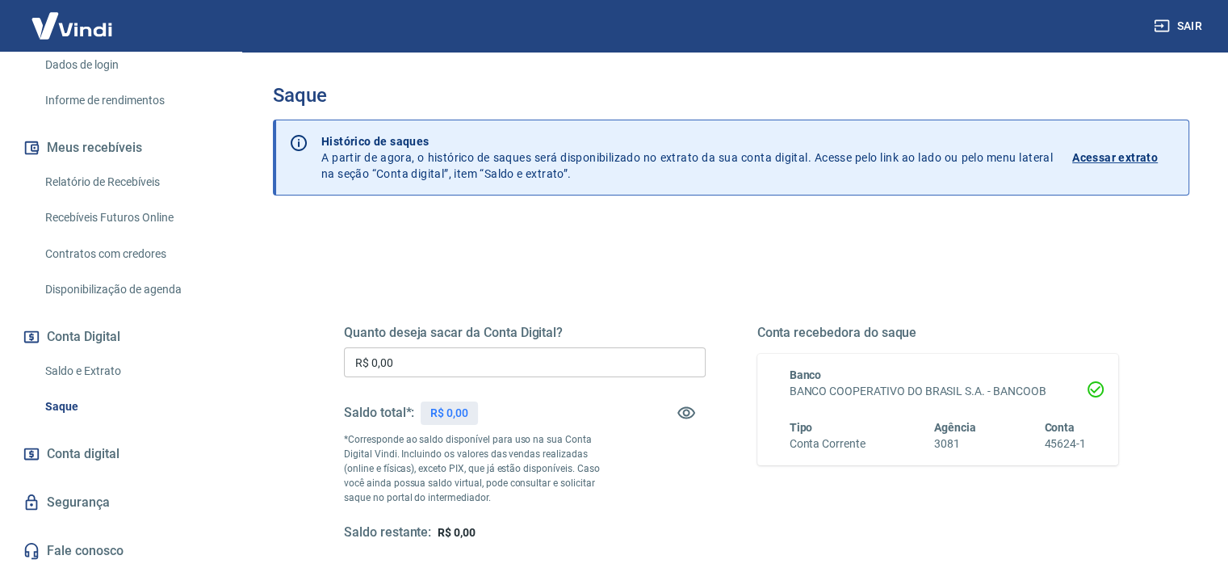
scroll to position [229, 0]
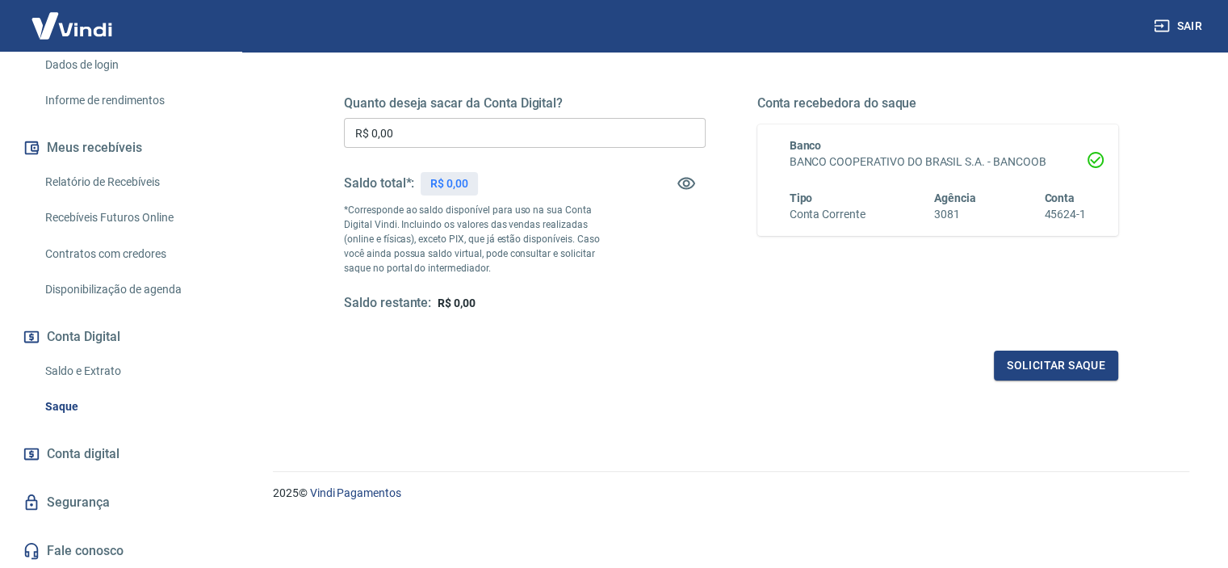
click at [467, 186] on p "R$ 0,00" at bounding box center [449, 183] width 38 height 17
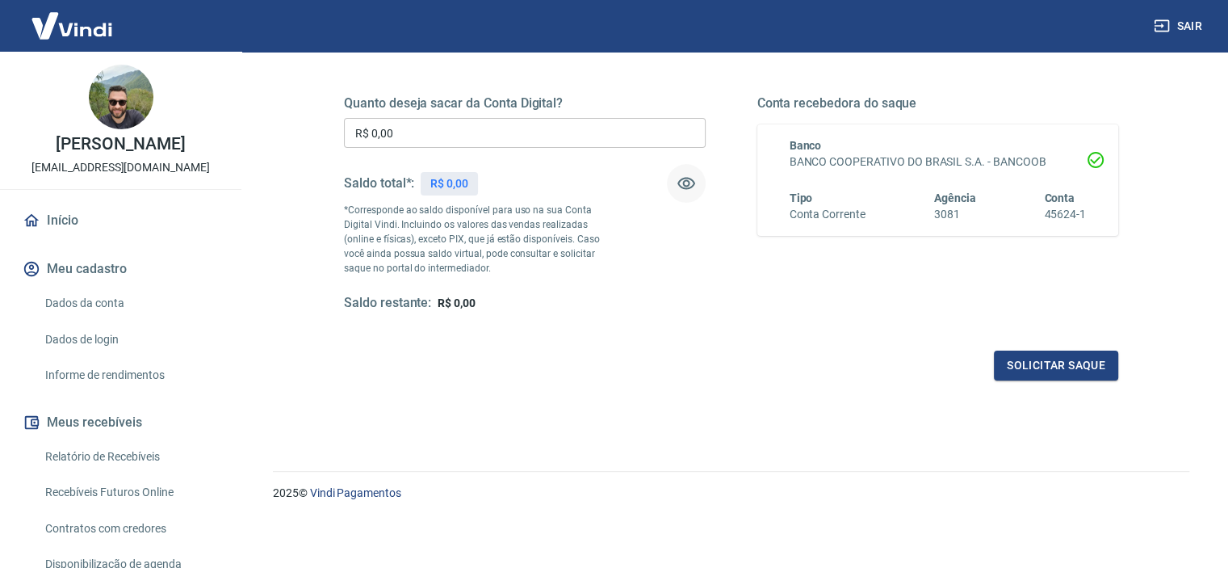
click at [681, 186] on icon "button" at bounding box center [686, 184] width 18 height 12
click at [681, 186] on icon "button" at bounding box center [686, 183] width 18 height 15
click at [541, 462] on div "2025 © Vindi Pagamentos" at bounding box center [730, 485] width 955 height 69
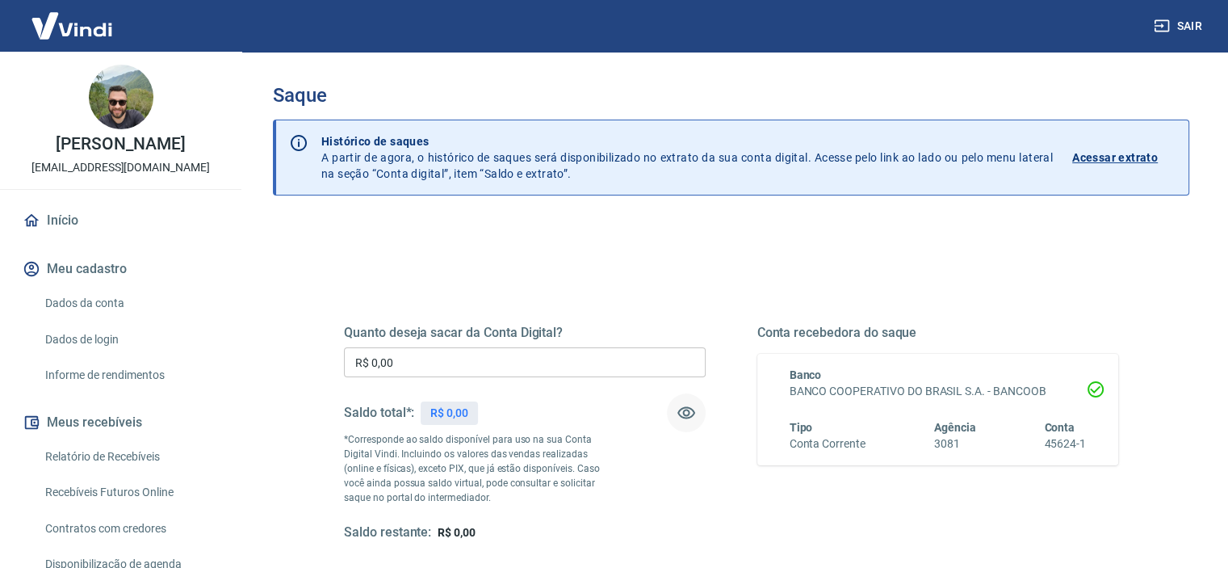
scroll to position [274, 0]
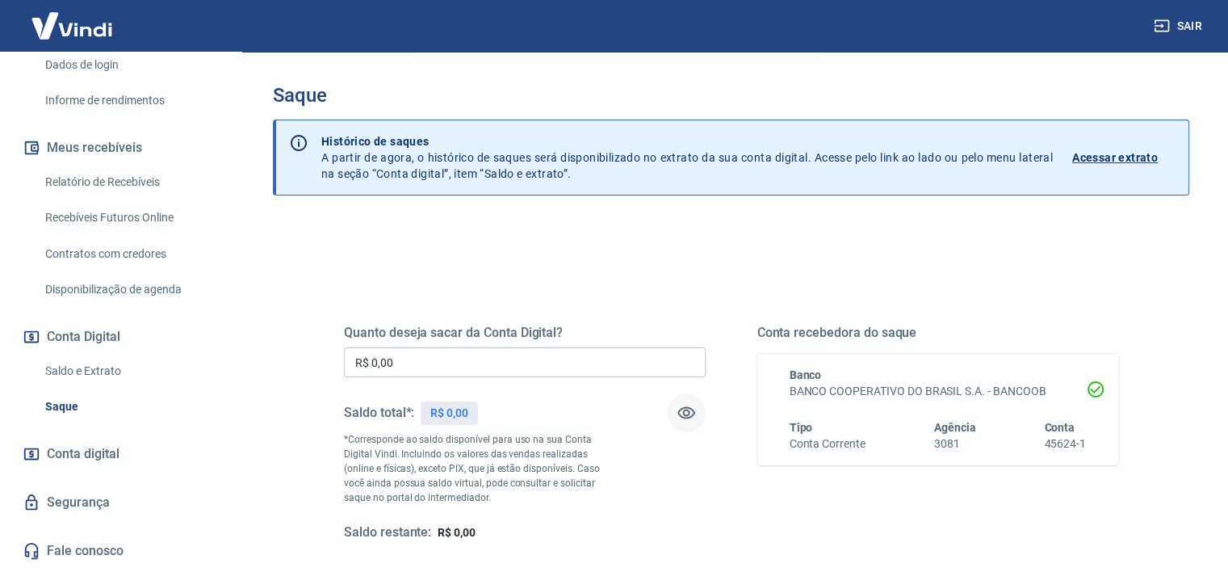
click at [76, 377] on link "Saldo e Extrato" at bounding box center [130, 370] width 183 height 33
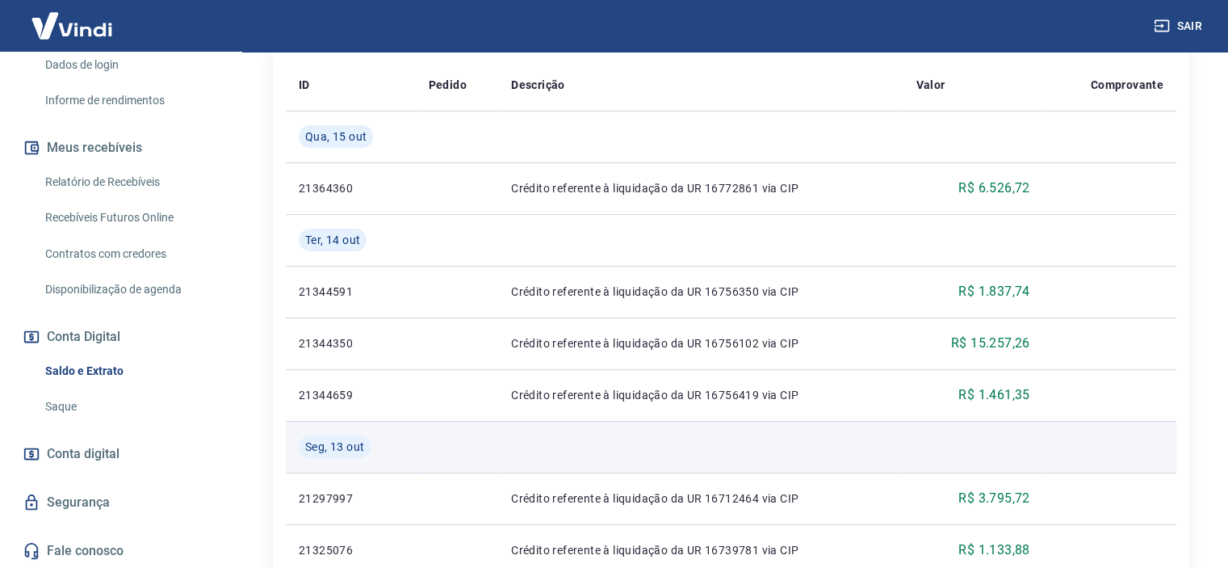
scroll to position [1076, 0]
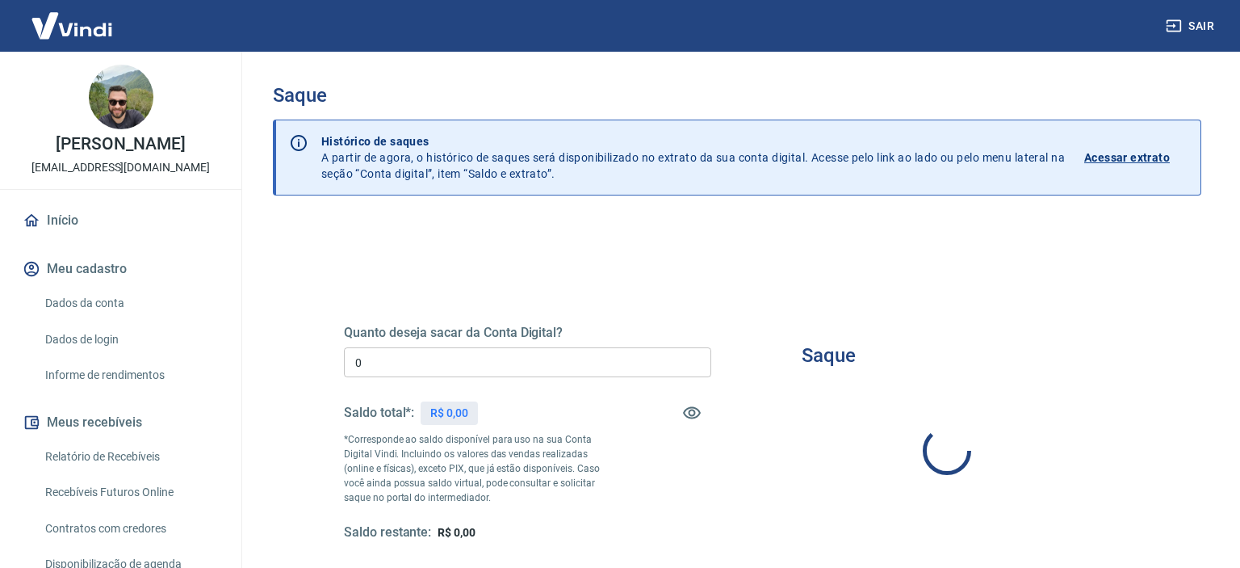
type input "R$ 0,00"
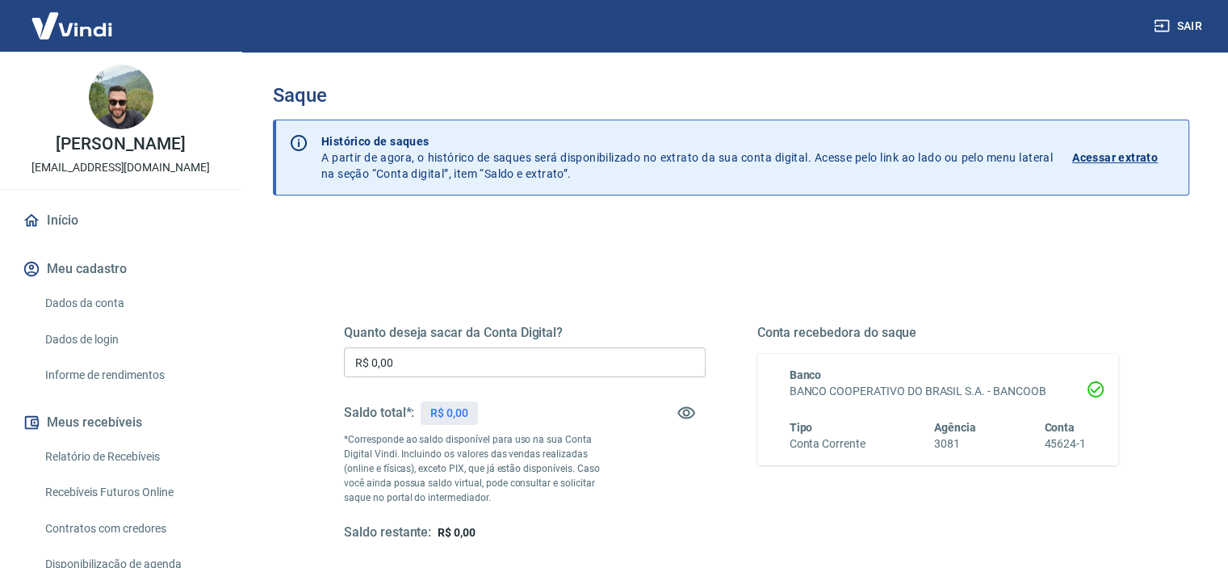
scroll to position [229, 0]
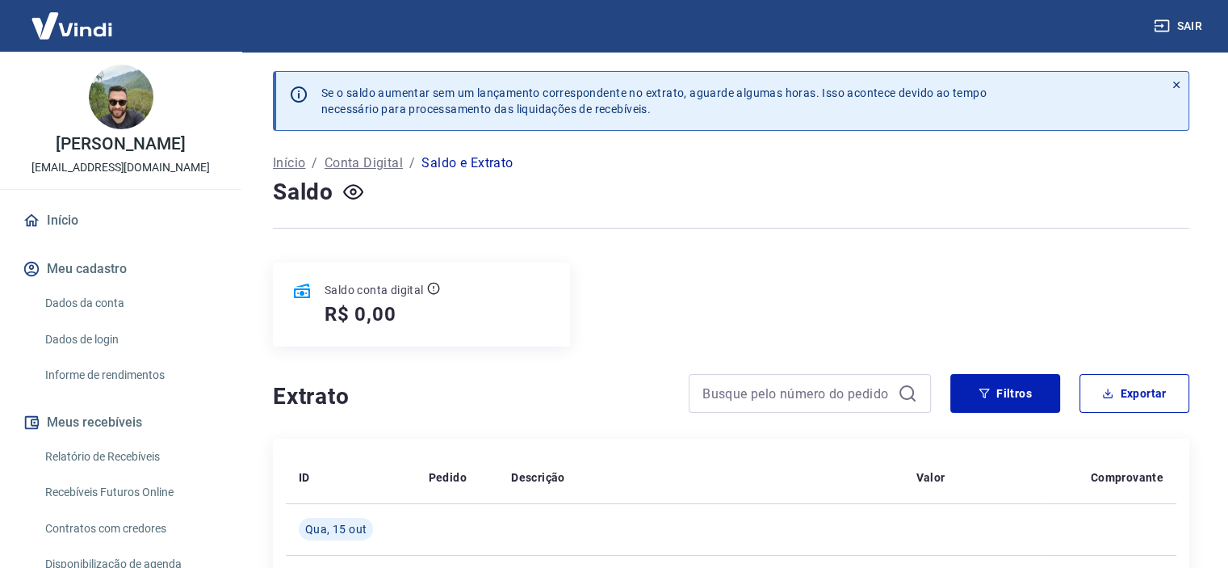
click at [64, 38] on img at bounding box center [71, 25] width 105 height 49
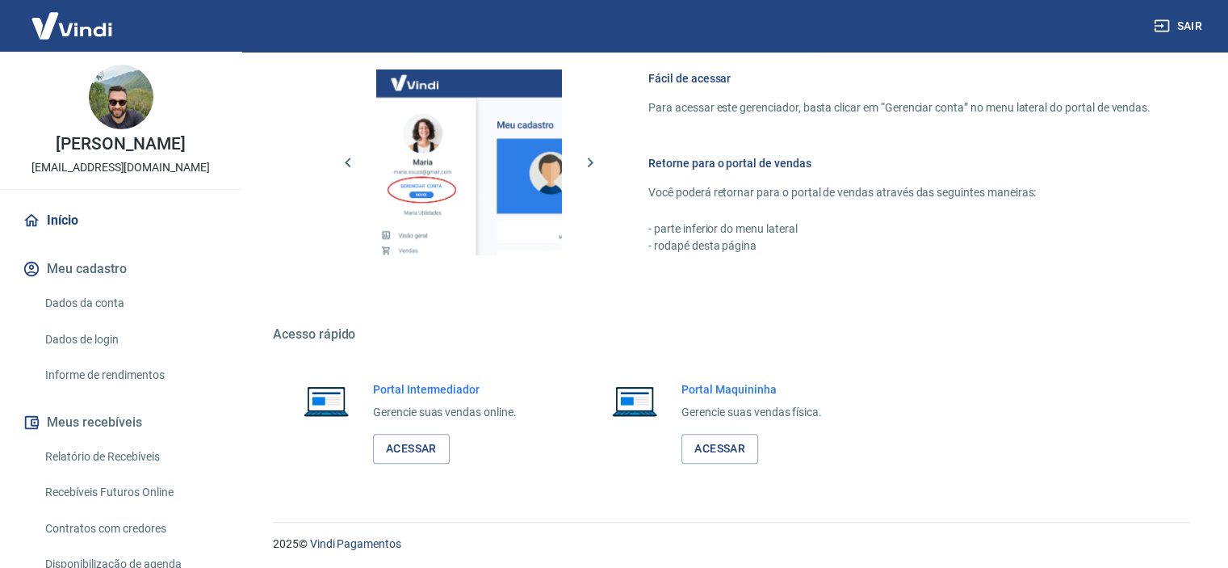
scroll to position [706, 0]
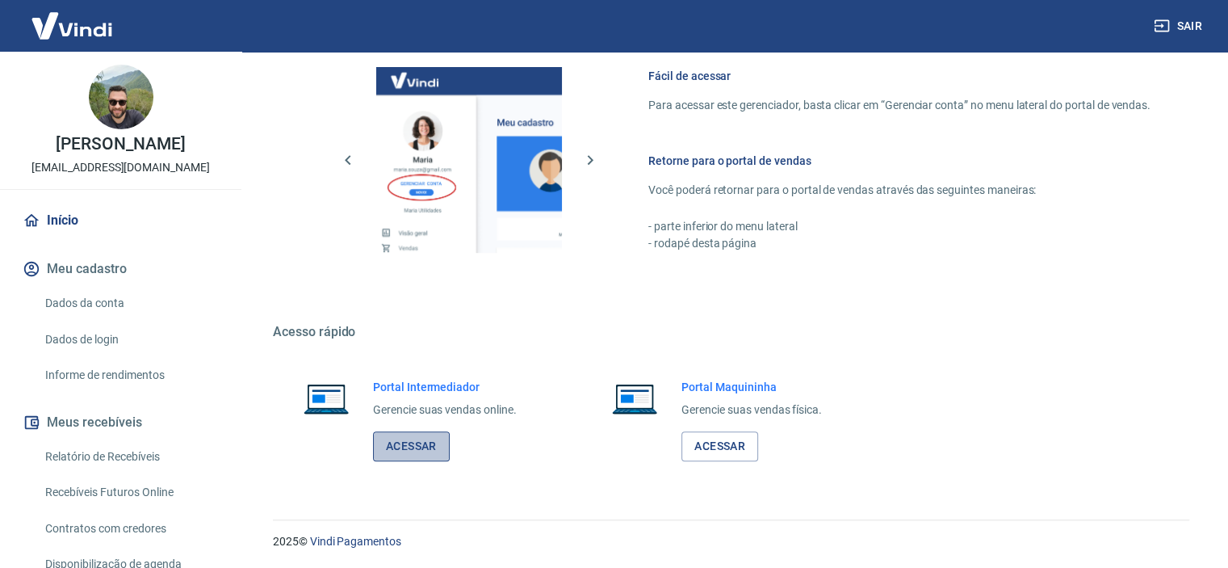
click at [416, 435] on link "Acessar" at bounding box center [411, 446] width 77 height 30
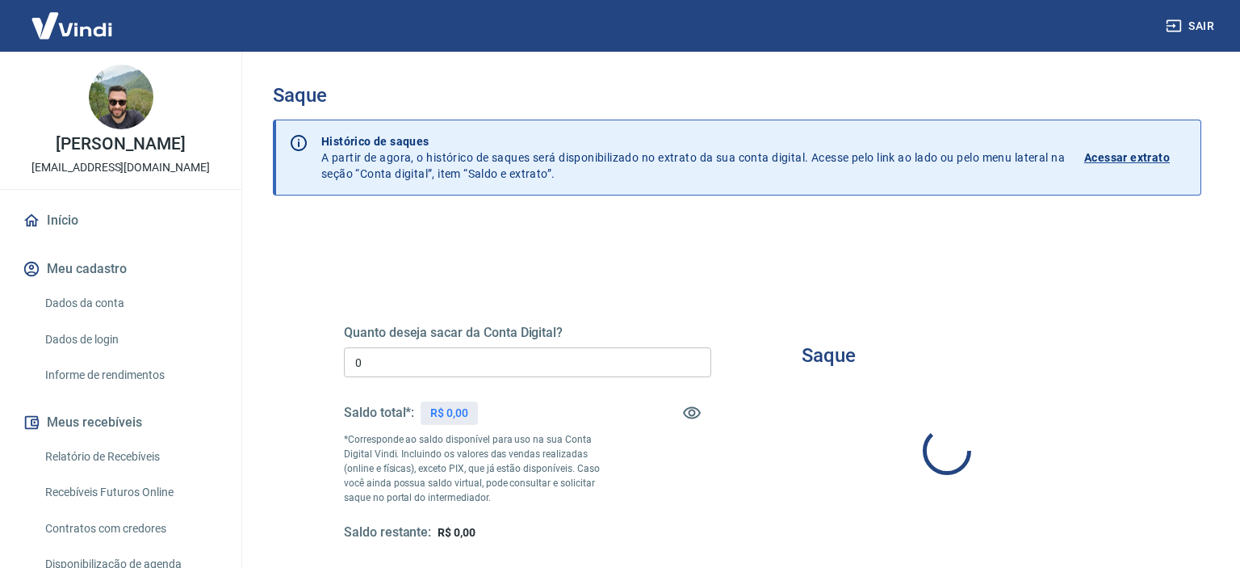
type input "R$ 0,00"
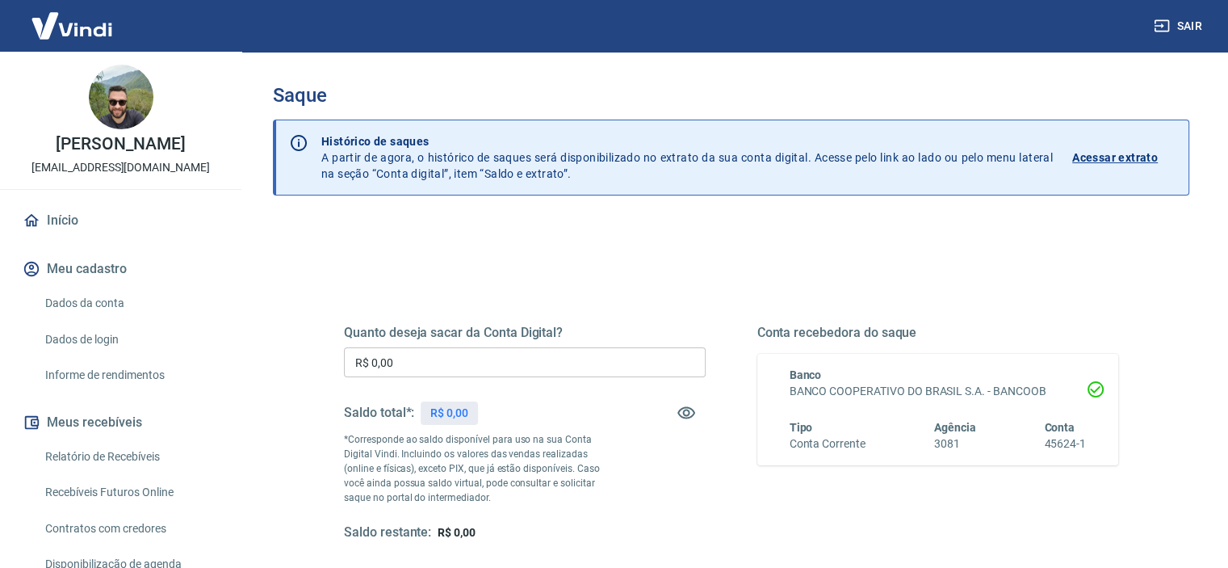
scroll to position [274, 0]
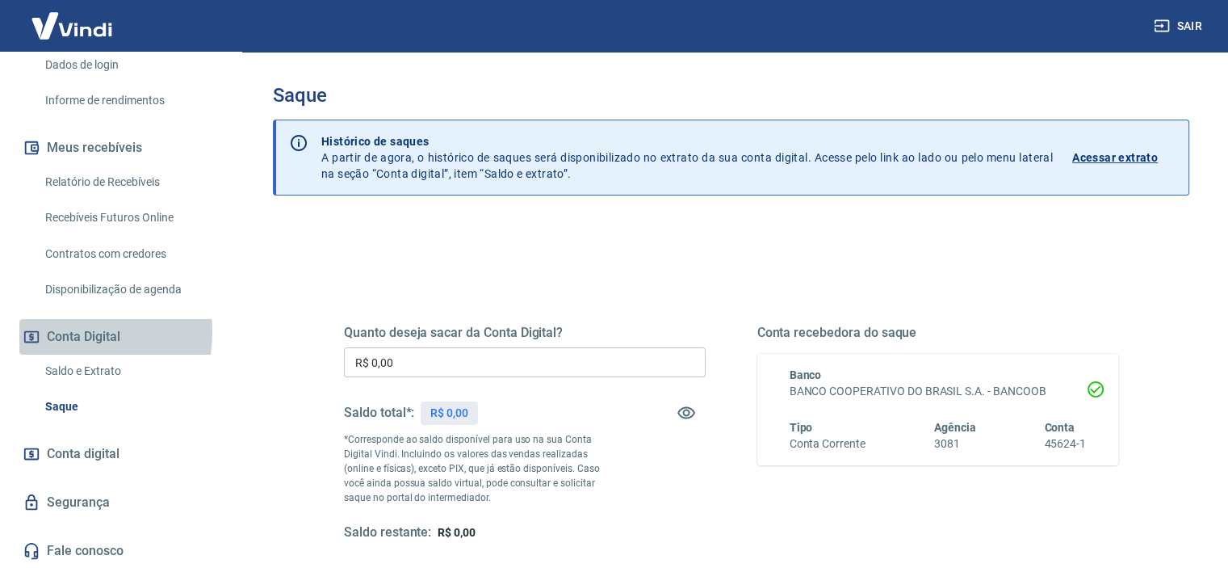
click at [72, 332] on button "Conta Digital" at bounding box center [120, 337] width 203 height 36
click at [65, 375] on link "Saldo e Extrato" at bounding box center [130, 370] width 183 height 33
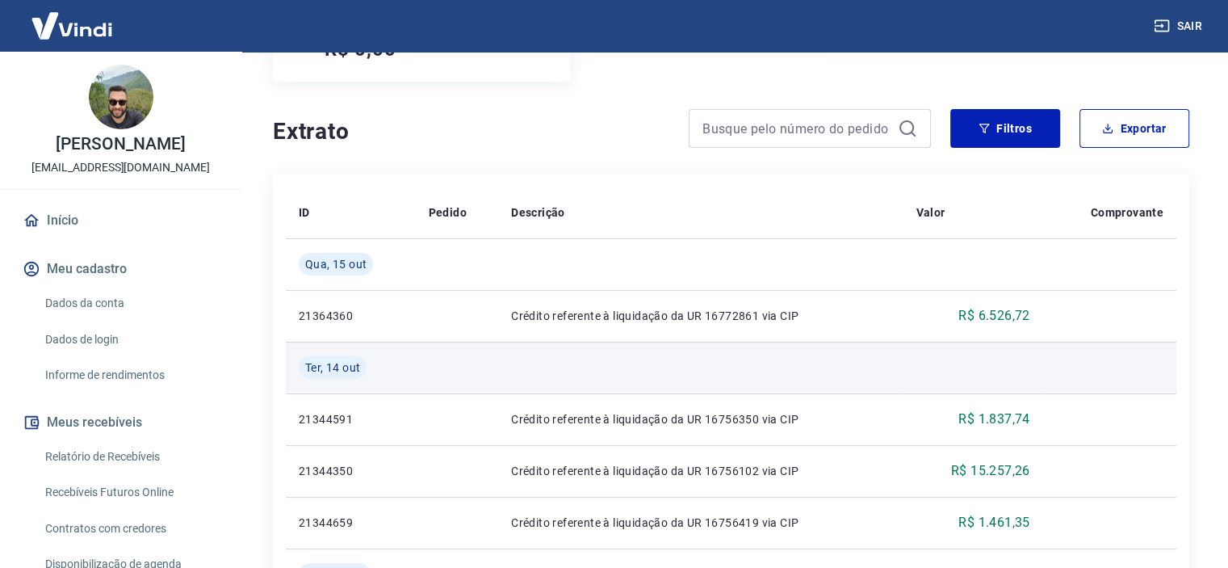
scroll to position [269, 0]
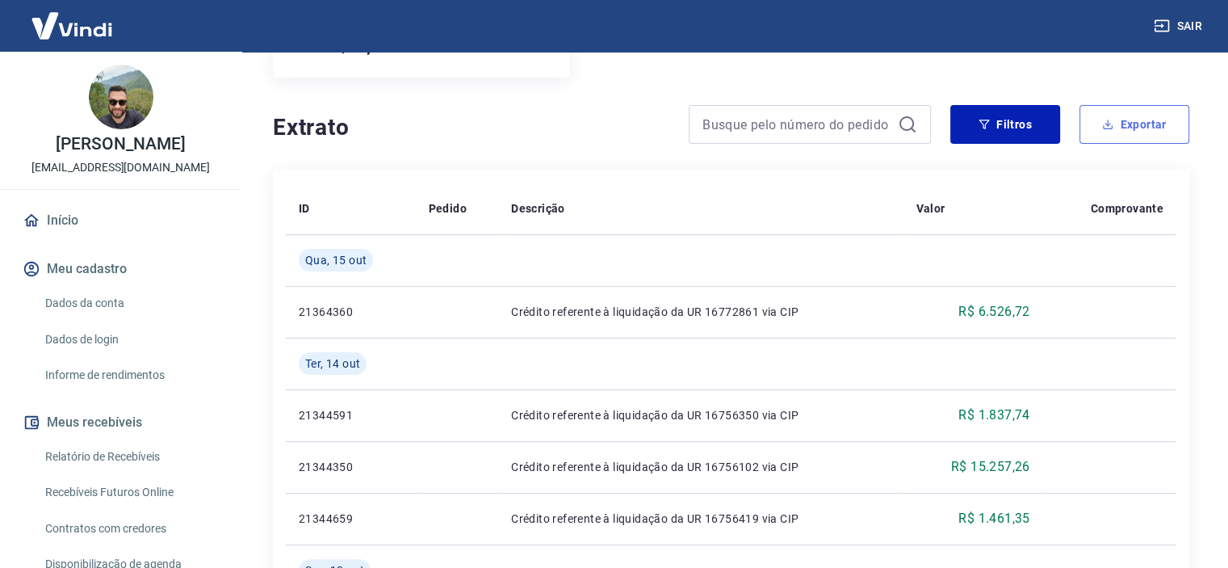
click at [1137, 122] on button "Exportar" at bounding box center [1134, 124] width 110 height 39
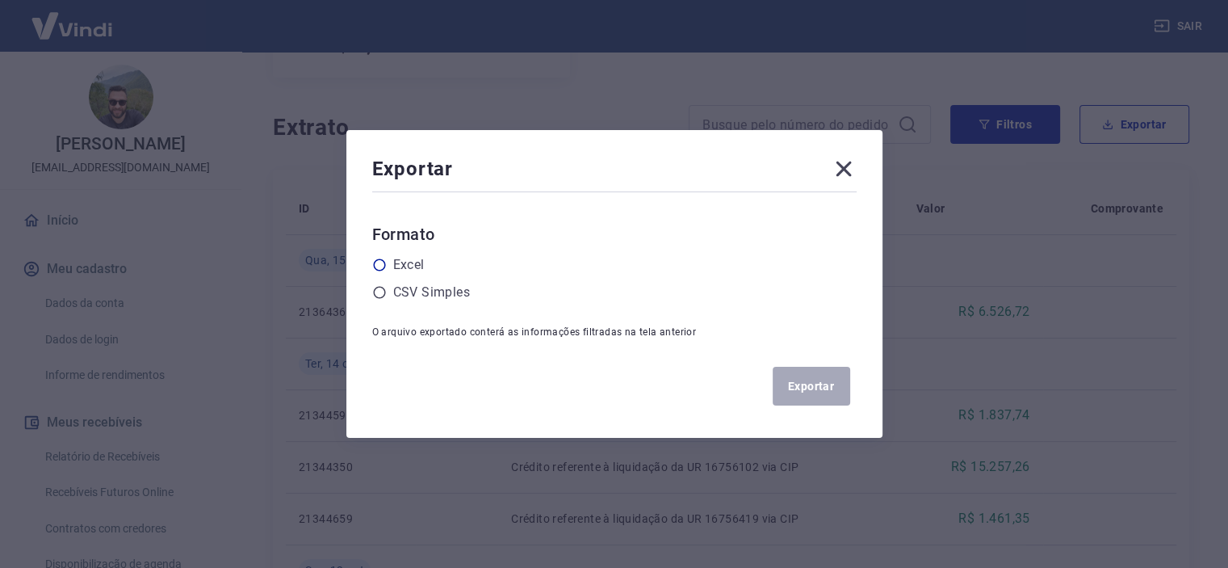
click at [398, 264] on label "Excel" at bounding box center [408, 264] width 31 height 19
click at [0, 0] on input "radio" at bounding box center [0, 0] width 0 height 0
click at [397, 293] on div "CSV Simples" at bounding box center [614, 292] width 484 height 19
click at [378, 295] on icon at bounding box center [379, 292] width 15 height 15
click at [0, 0] on input "radio" at bounding box center [0, 0] width 0 height 0
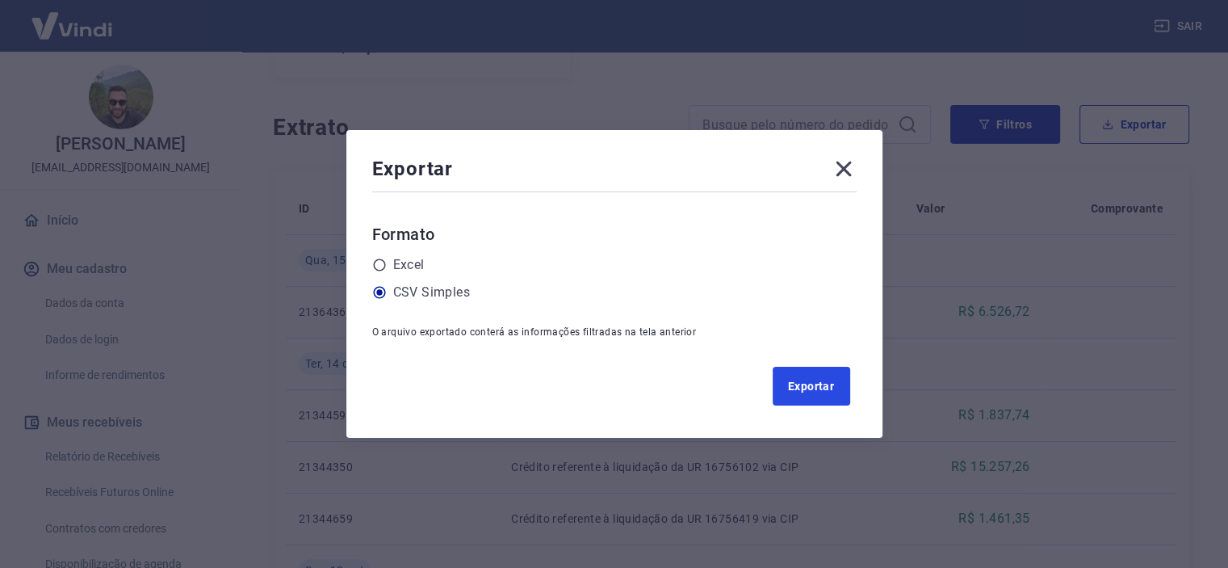
click at [848, 392] on button "Exportar" at bounding box center [812, 386] width 78 height 39
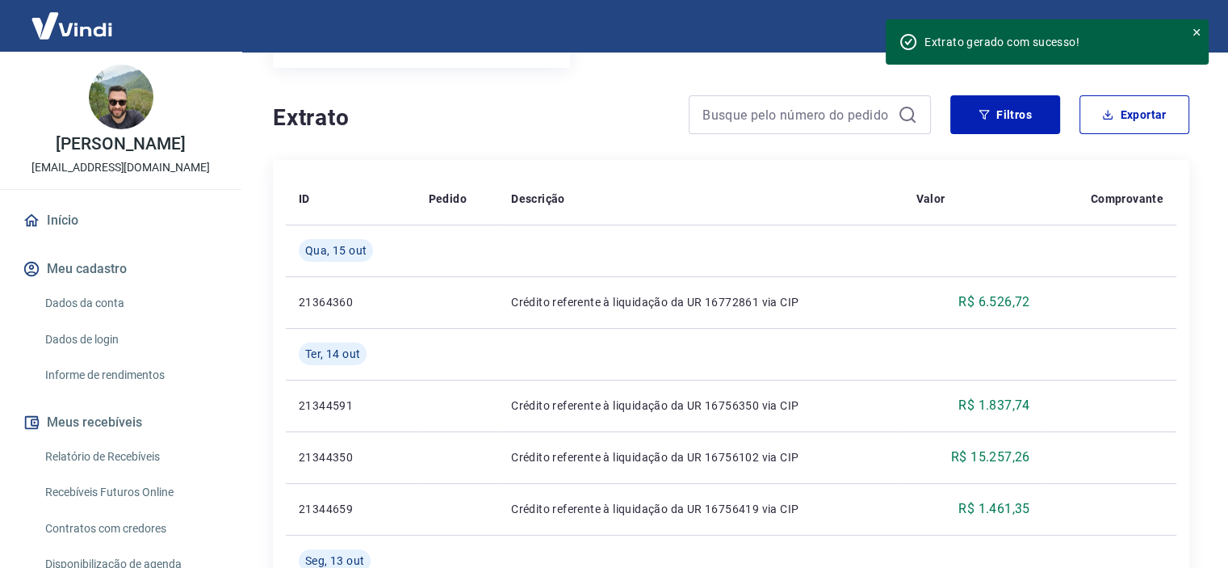
scroll to position [0, 0]
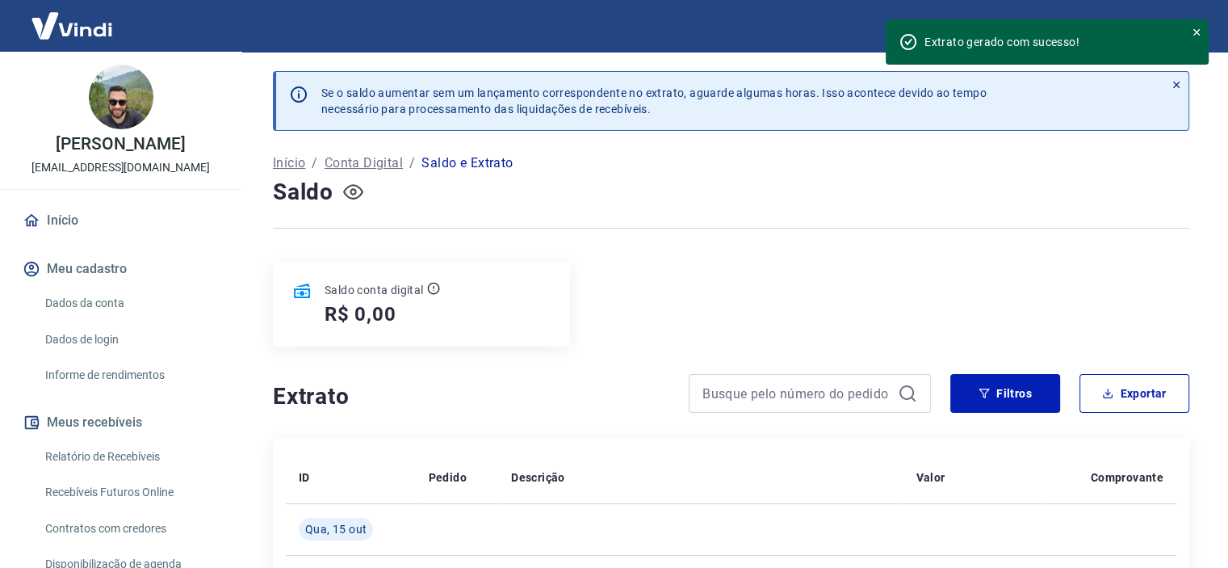
click at [352, 202] on button "button" at bounding box center [353, 192] width 26 height 26
click at [353, 196] on icon "button" at bounding box center [353, 192] width 20 height 20
click at [349, 318] on h5 "R$ 0,00" at bounding box center [361, 314] width 72 height 26
click at [346, 314] on h5 "R$ 0,00" at bounding box center [361, 314] width 72 height 26
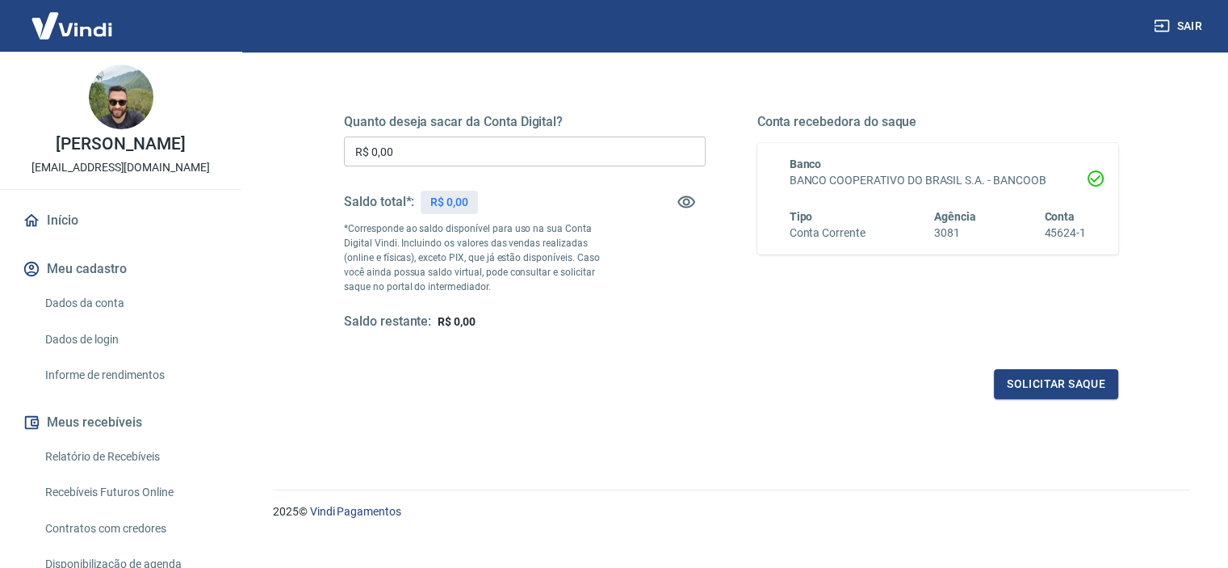
scroll to position [229, 0]
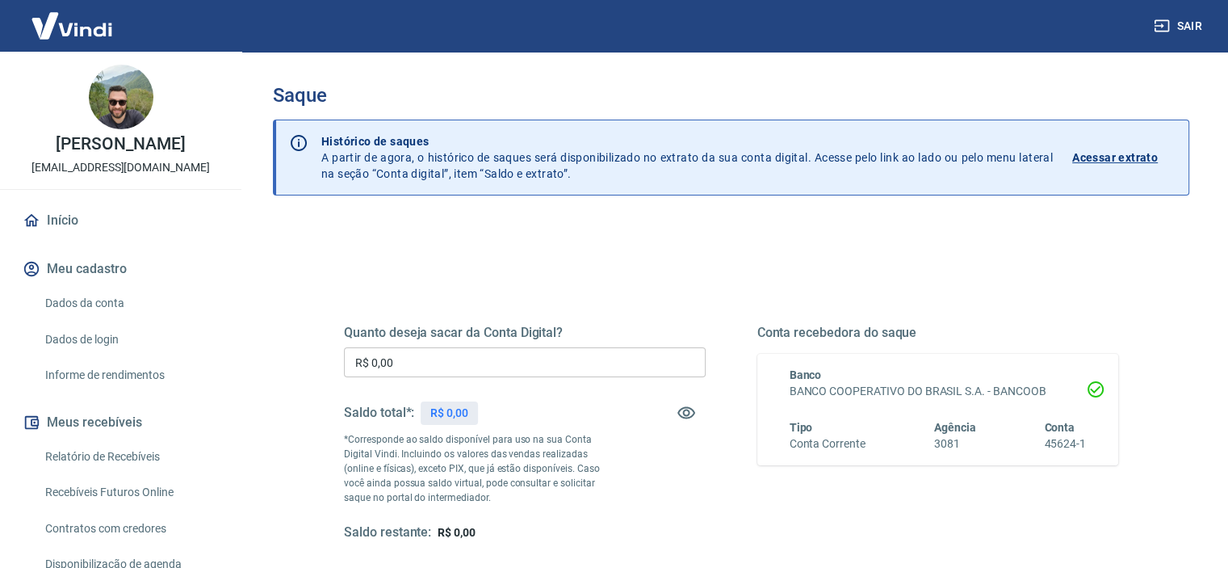
scroll to position [229, 0]
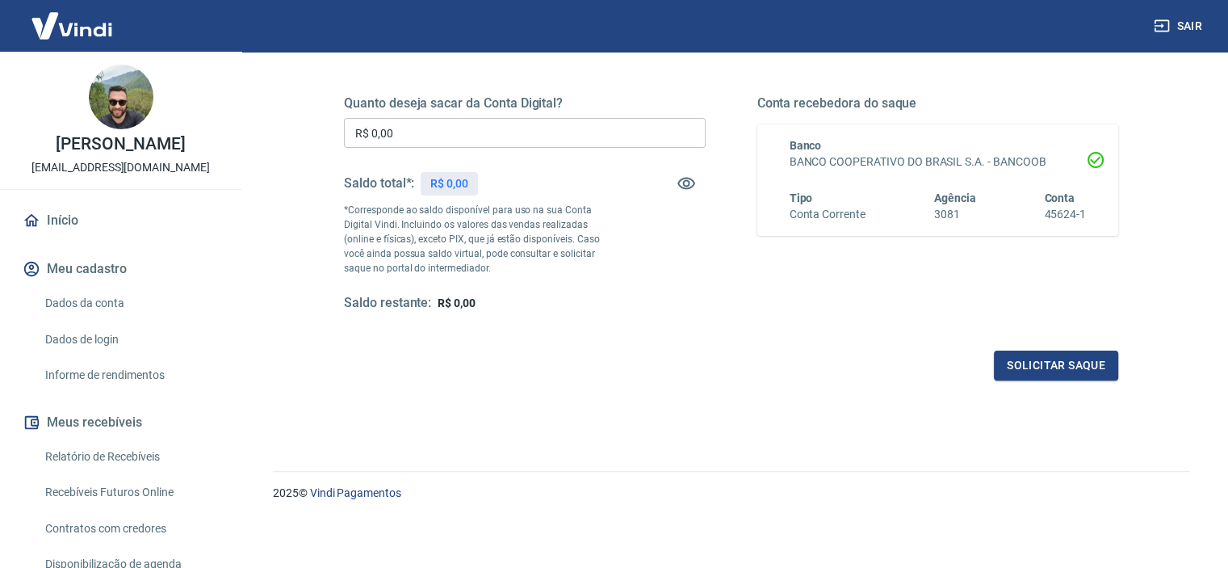
drag, startPoint x: 461, startPoint y: 115, endPoint x: 451, endPoint y: 128, distance: 16.1
click at [455, 122] on div "Quanto deseja sacar da Conta Digital? R$ 0,00 ​ Saldo total*: R$ 0,00 *Correspo…" at bounding box center [525, 203] width 362 height 216
click at [451, 128] on input "R$ 0,00" at bounding box center [525, 133] width 362 height 30
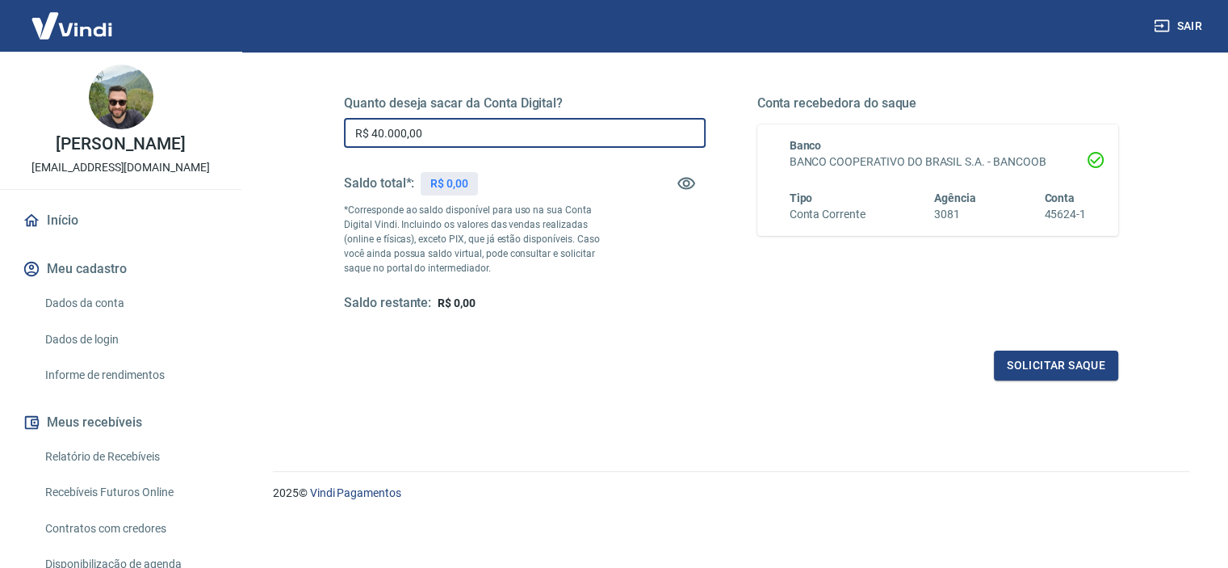
type input "R$ 40.000,00"
click at [1057, 383] on div "Quanto deseja sacar da Conta Digital? R$ 40.000,00 ​ Saldo total*: R$ 0,00 *Cor…" at bounding box center [731, 211] width 813 height 375
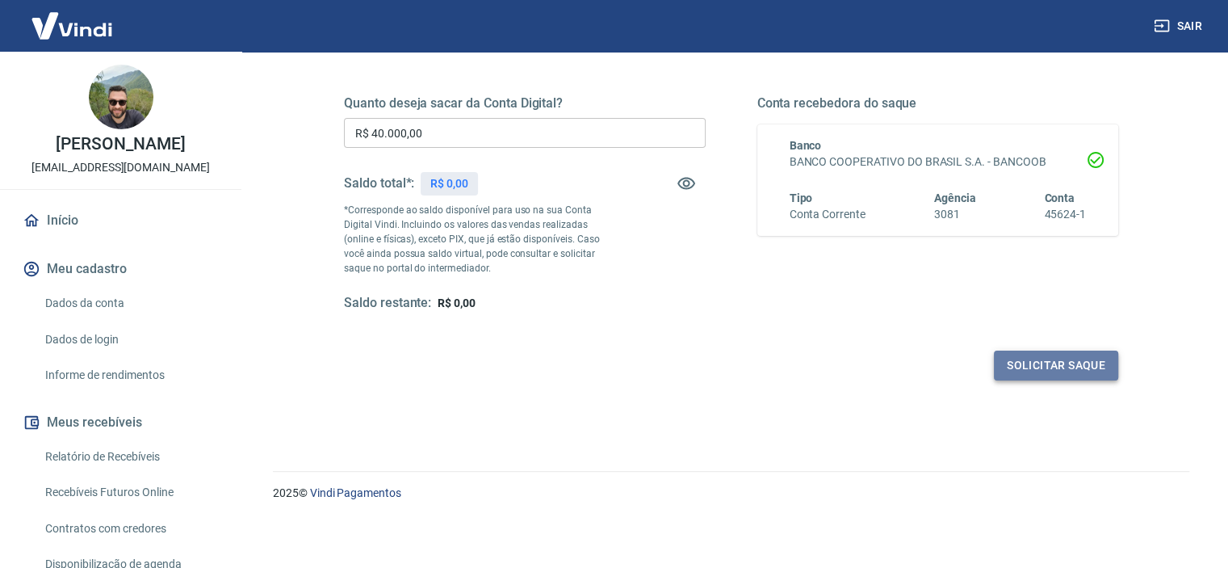
click at [1060, 362] on button "Solicitar saque" at bounding box center [1056, 365] width 124 height 30
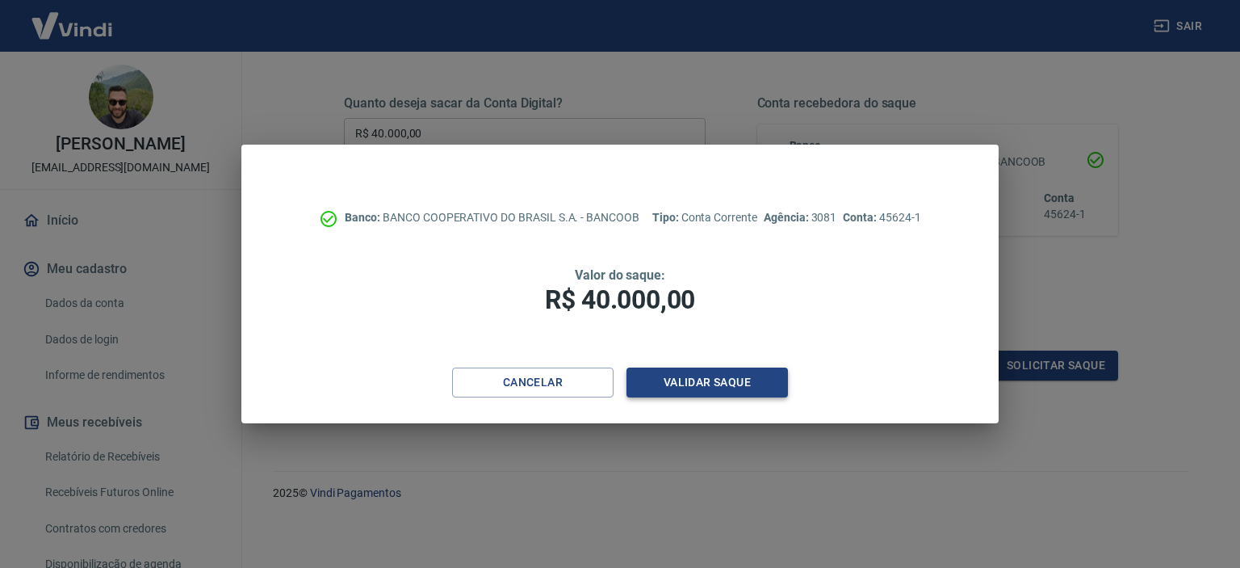
click at [685, 383] on button "Validar saque" at bounding box center [706, 382] width 161 height 30
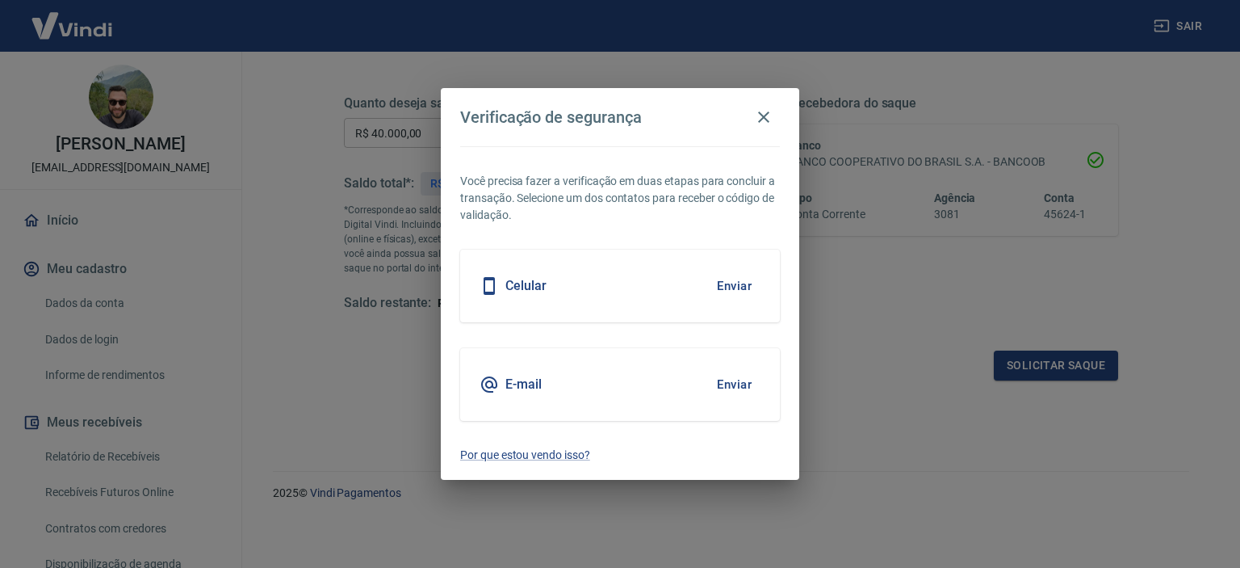
click at [727, 388] on button "Enviar" at bounding box center [734, 384] width 52 height 34
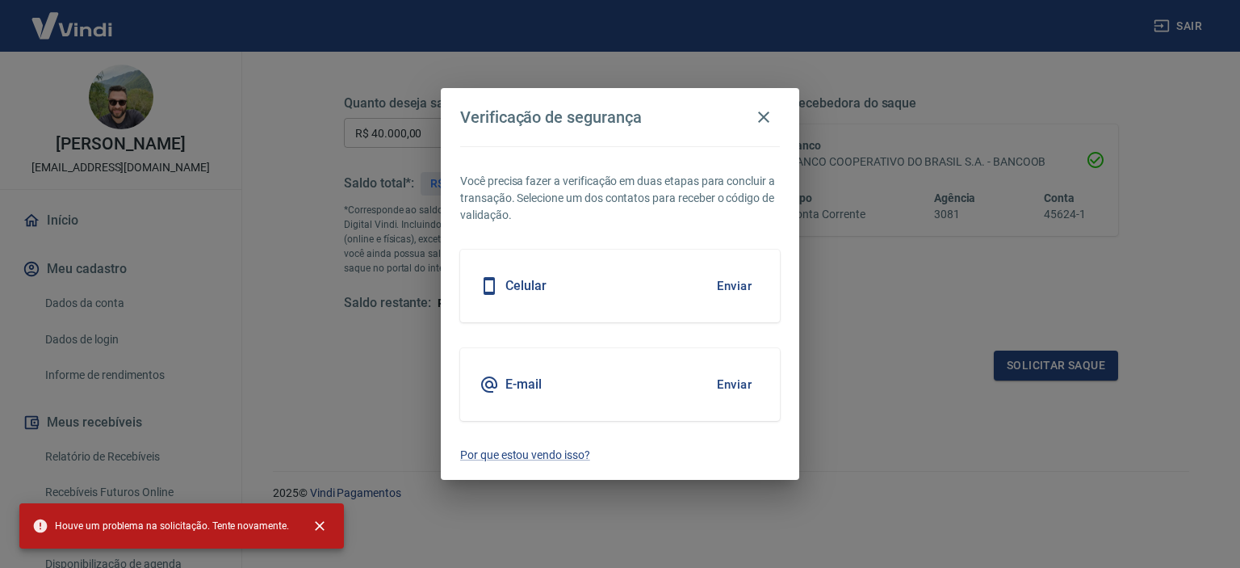
click at [183, 526] on span "Houve um problema na solicitação. Tente novamente." at bounding box center [160, 525] width 257 height 16
click at [305, 528] on button "close" at bounding box center [320, 526] width 36 height 36
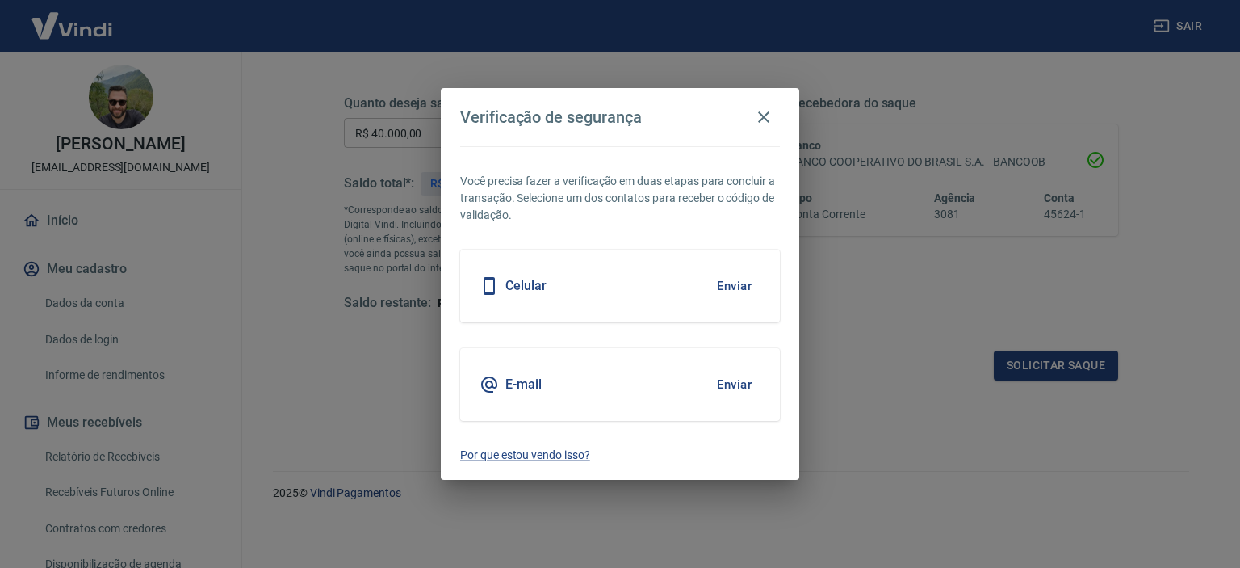
click at [783, 106] on h2 "Verificação de segurança" at bounding box center [620, 117] width 358 height 58
click at [760, 115] on icon "button" at bounding box center [763, 116] width 19 height 19
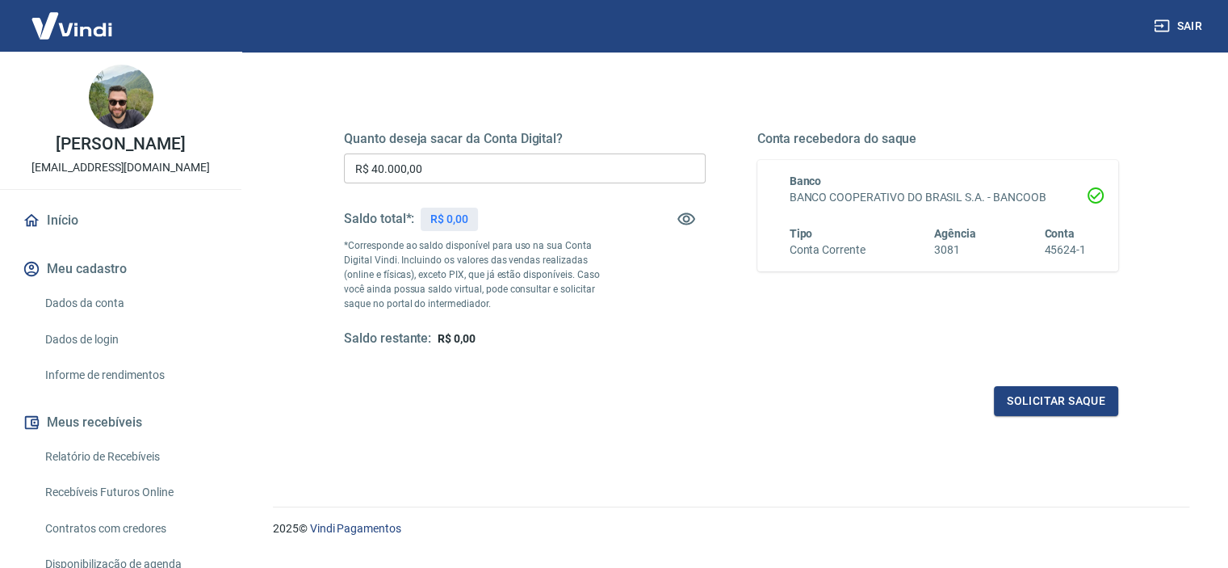
scroll to position [0, 0]
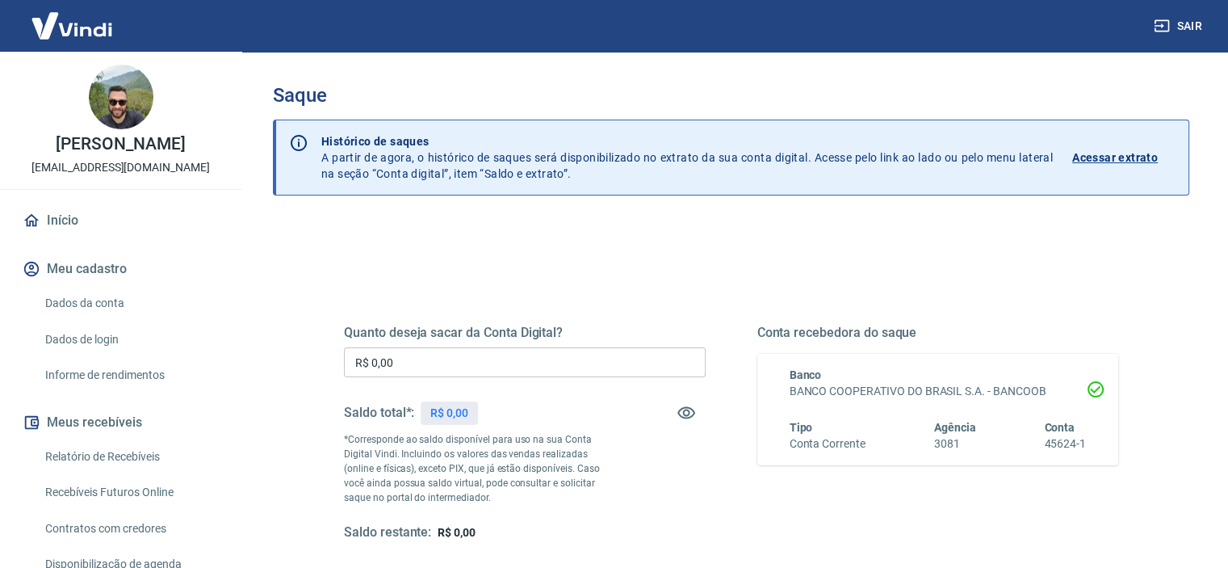
scroll to position [229, 0]
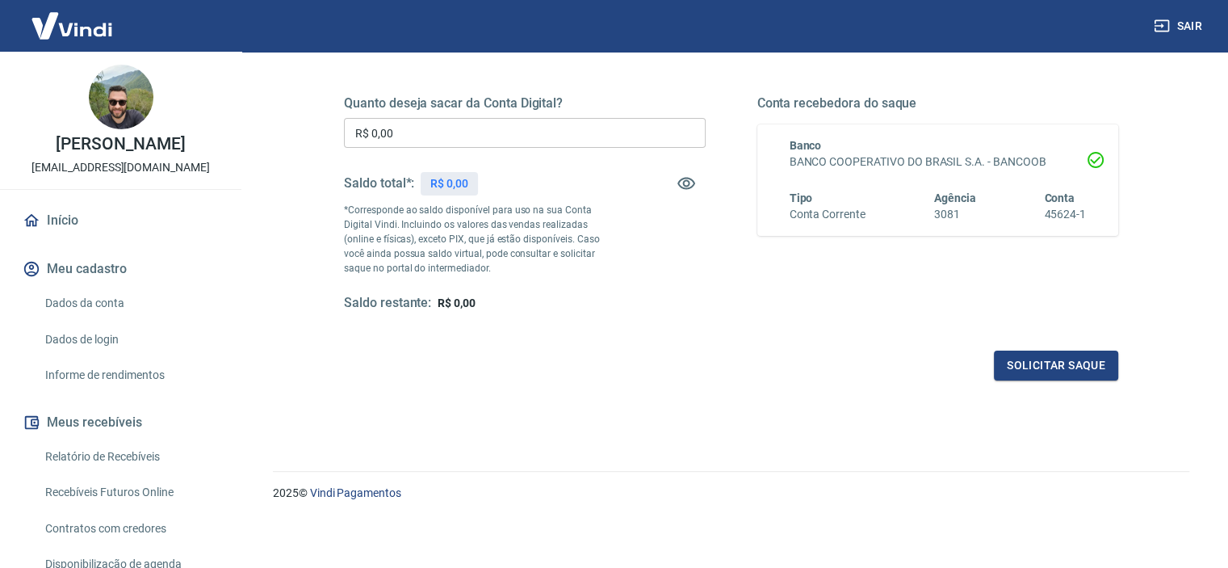
click at [1091, 165] on icon at bounding box center [1095, 160] width 16 height 16
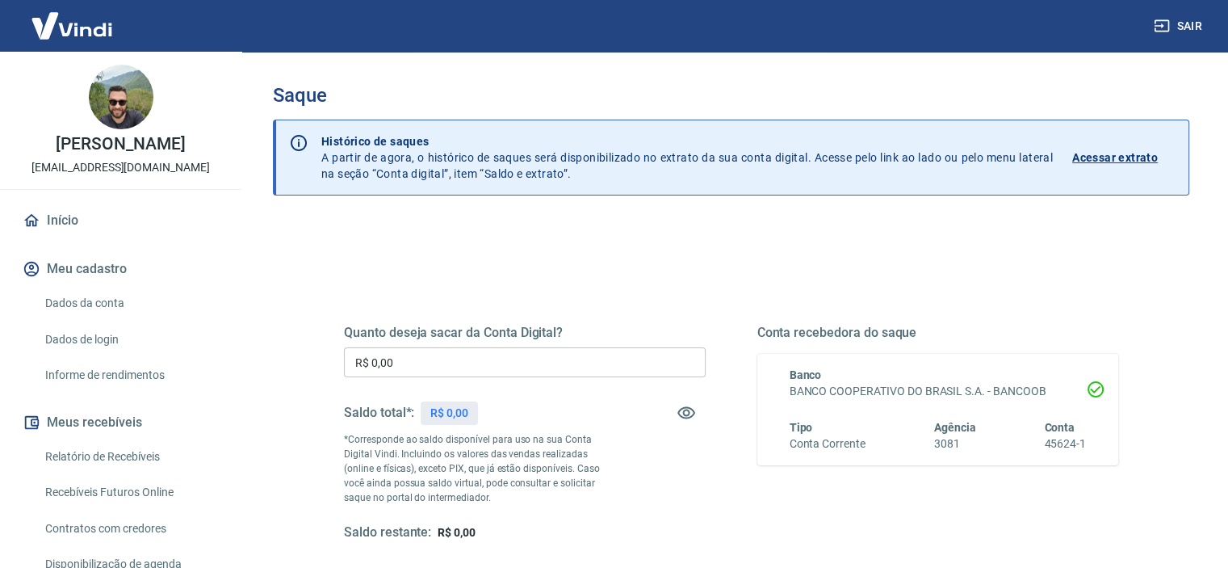
drag, startPoint x: 1094, startPoint y: 389, endPoint x: 1085, endPoint y: 380, distance: 12.6
click at [1094, 388] on icon at bounding box center [1095, 388] width 19 height 19
click at [686, 415] on icon "button" at bounding box center [686, 413] width 18 height 12
click at [686, 415] on icon "button" at bounding box center [686, 412] width 18 height 15
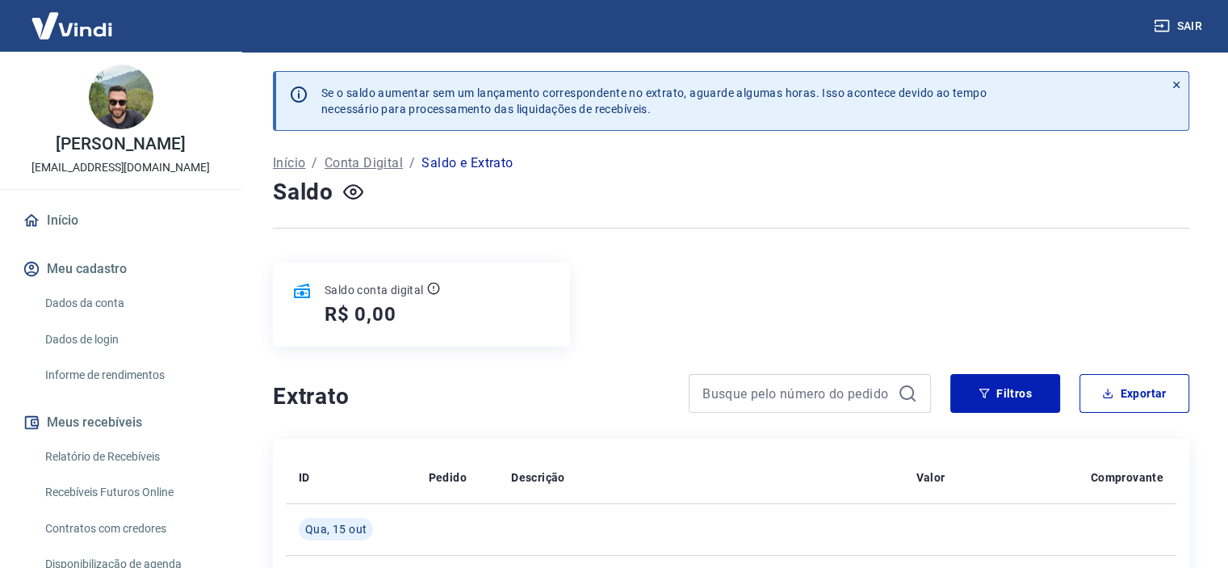
click at [82, 220] on link "Início" at bounding box center [120, 221] width 203 height 36
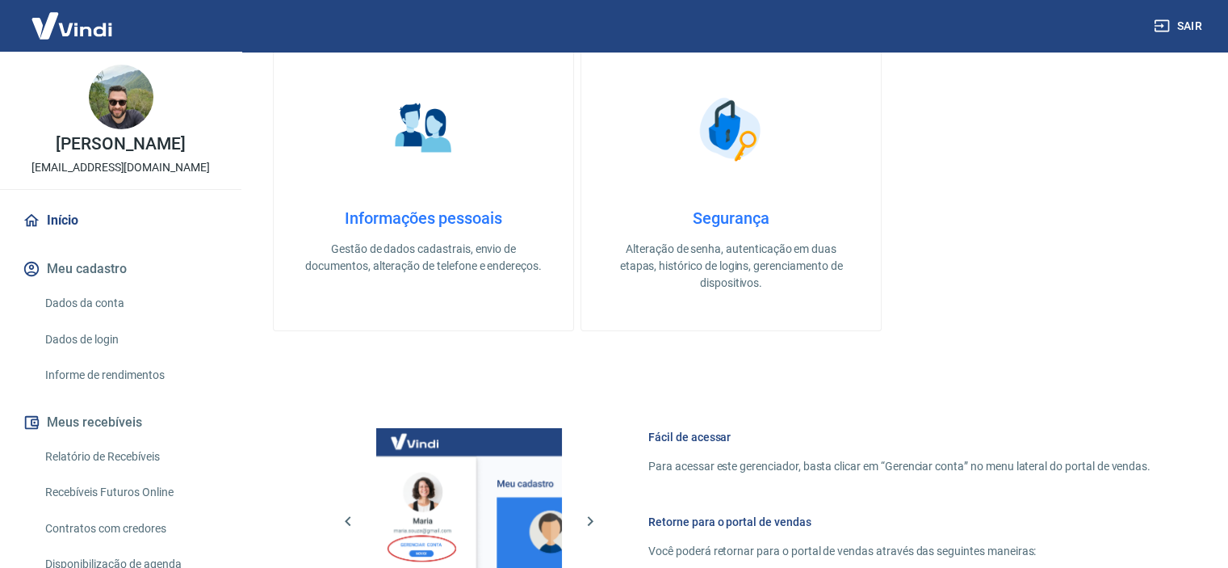
scroll to position [706, 0]
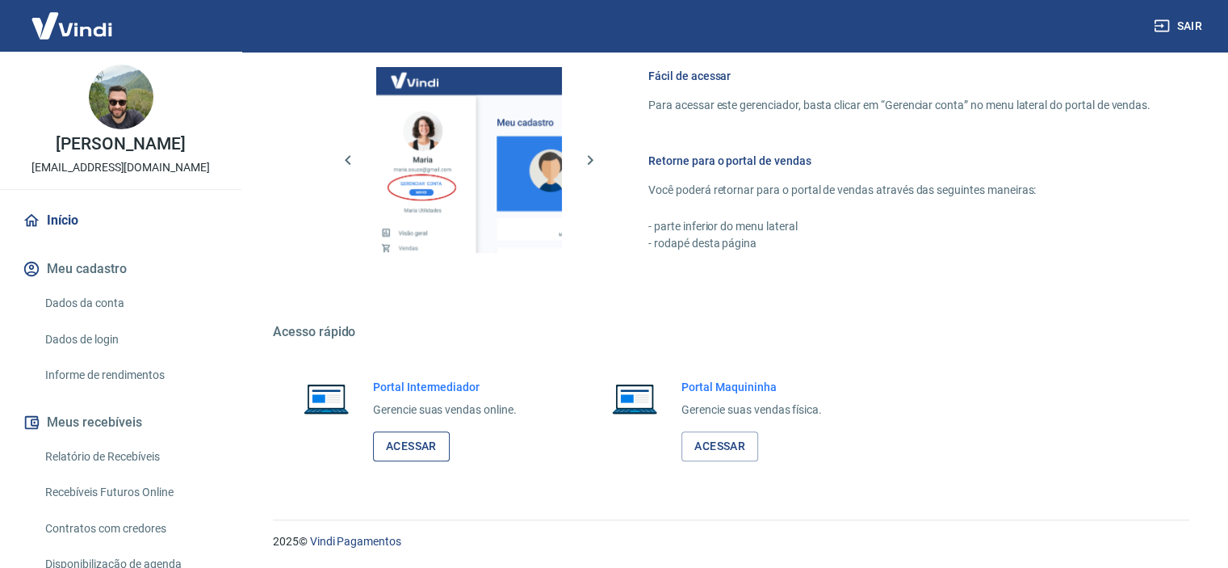
click at [429, 450] on link "Acessar" at bounding box center [411, 446] width 77 height 30
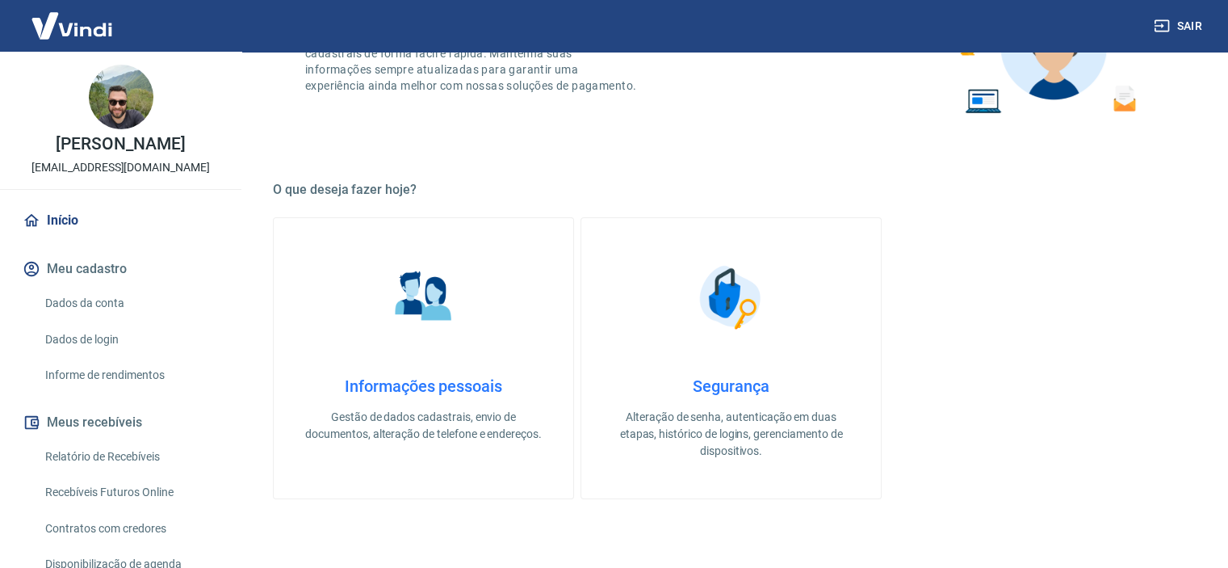
scroll to position [0, 0]
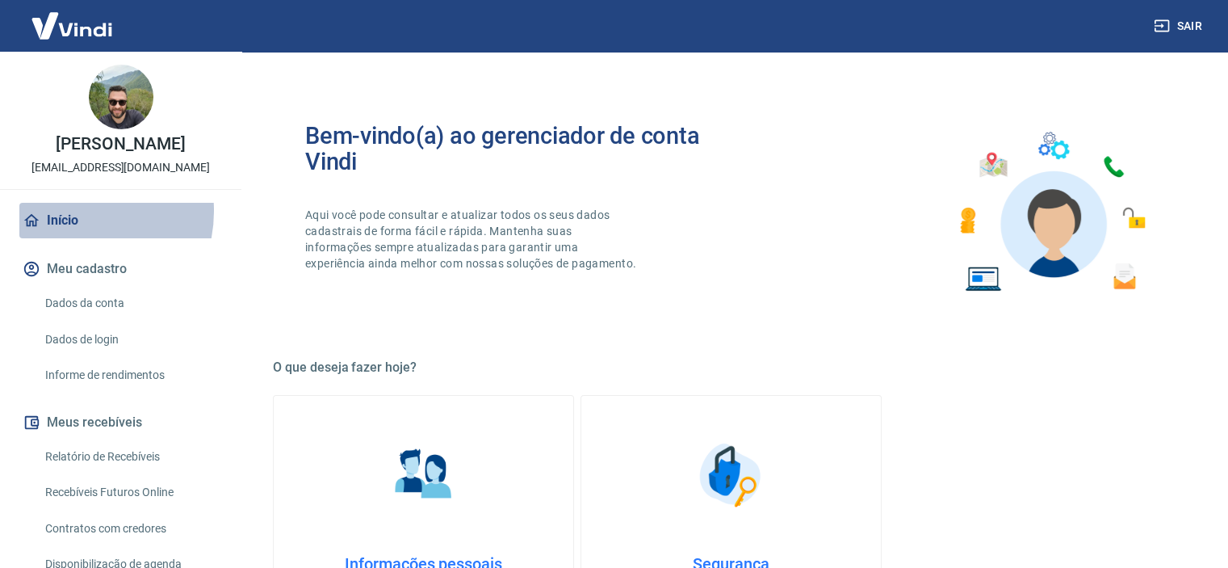
click at [71, 212] on link "Início" at bounding box center [120, 221] width 203 height 36
